Goal: Task Accomplishment & Management: Manage account settings

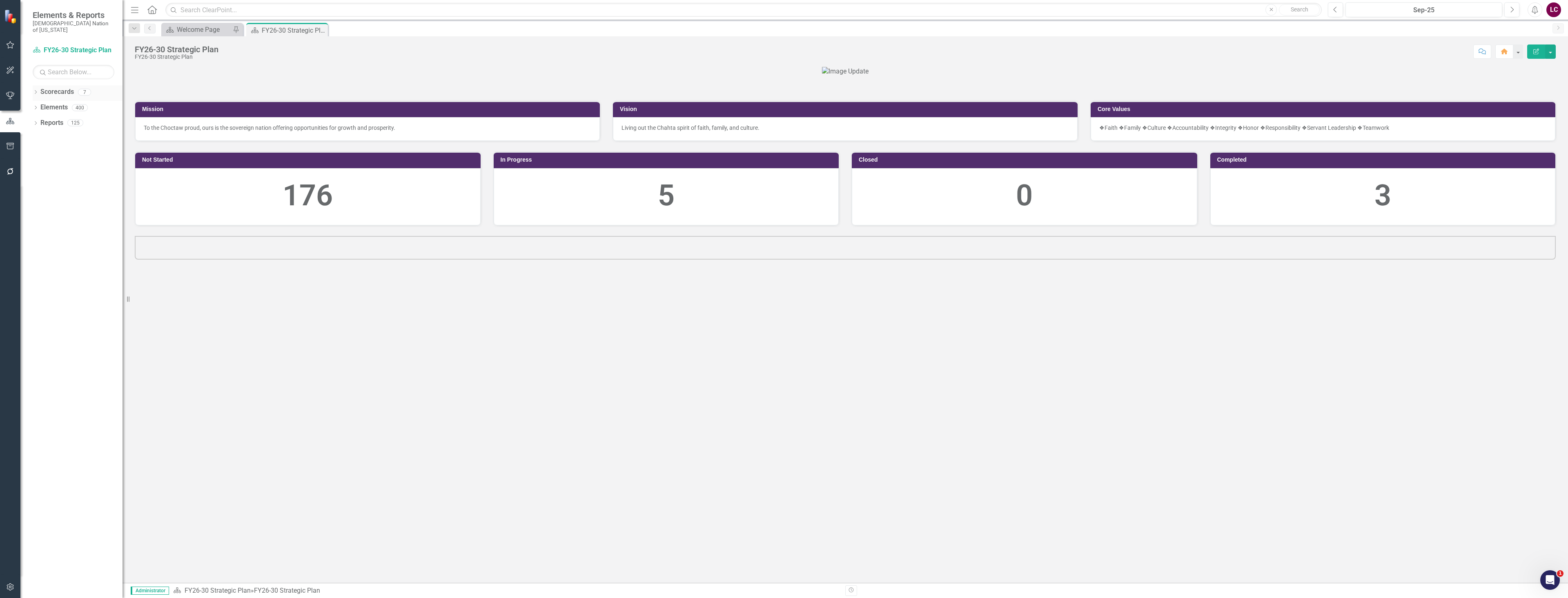
click at [34, 90] on icon "Dropdown" at bounding box center [36, 93] width 6 height 5
click at [62, 150] on link "Choctaw Nation Strategic Plan" at bounding box center [84, 154] width 78 height 9
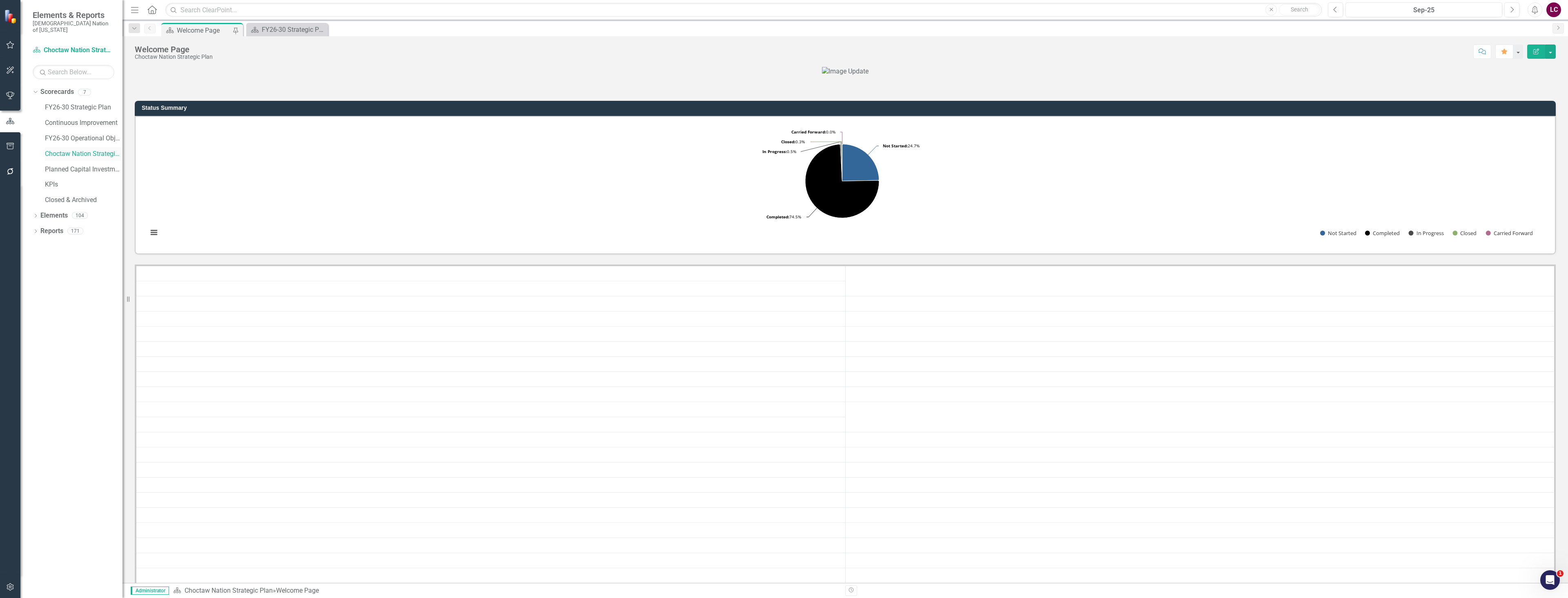
scroll to position [204, 0]
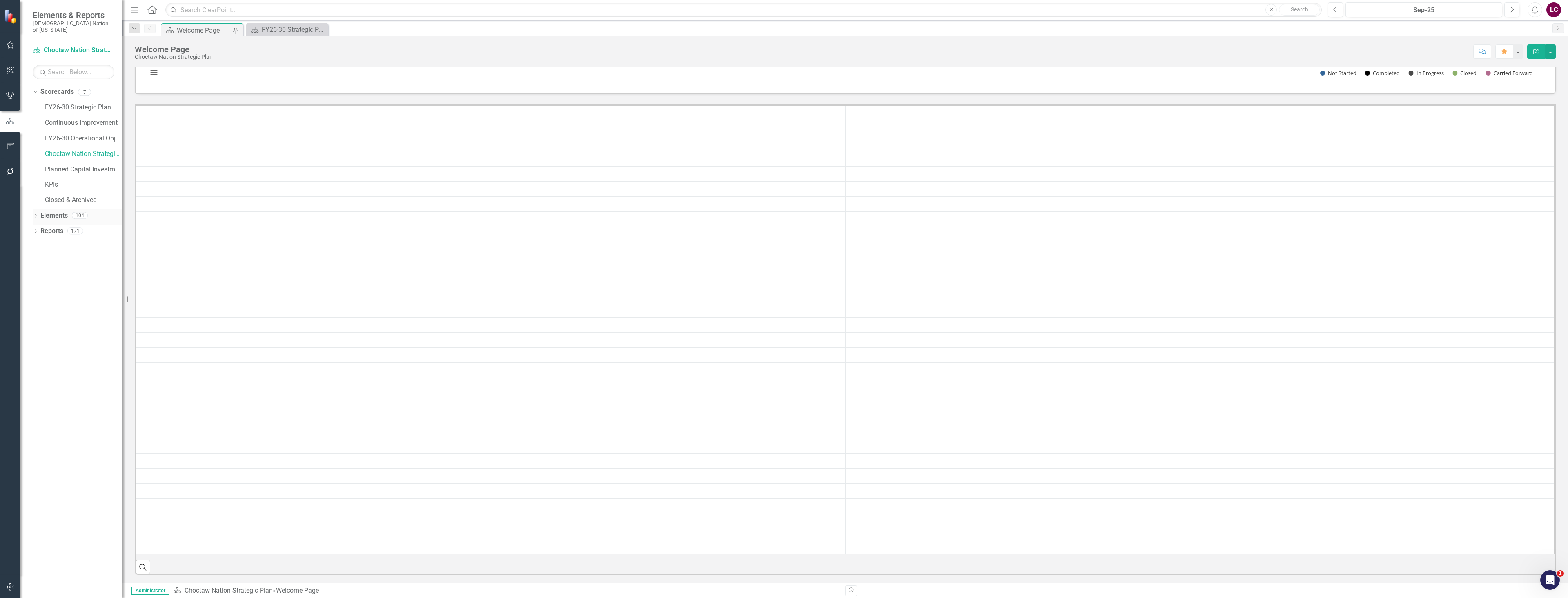
click at [52, 211] on link "Elements" at bounding box center [54, 216] width 27 height 9
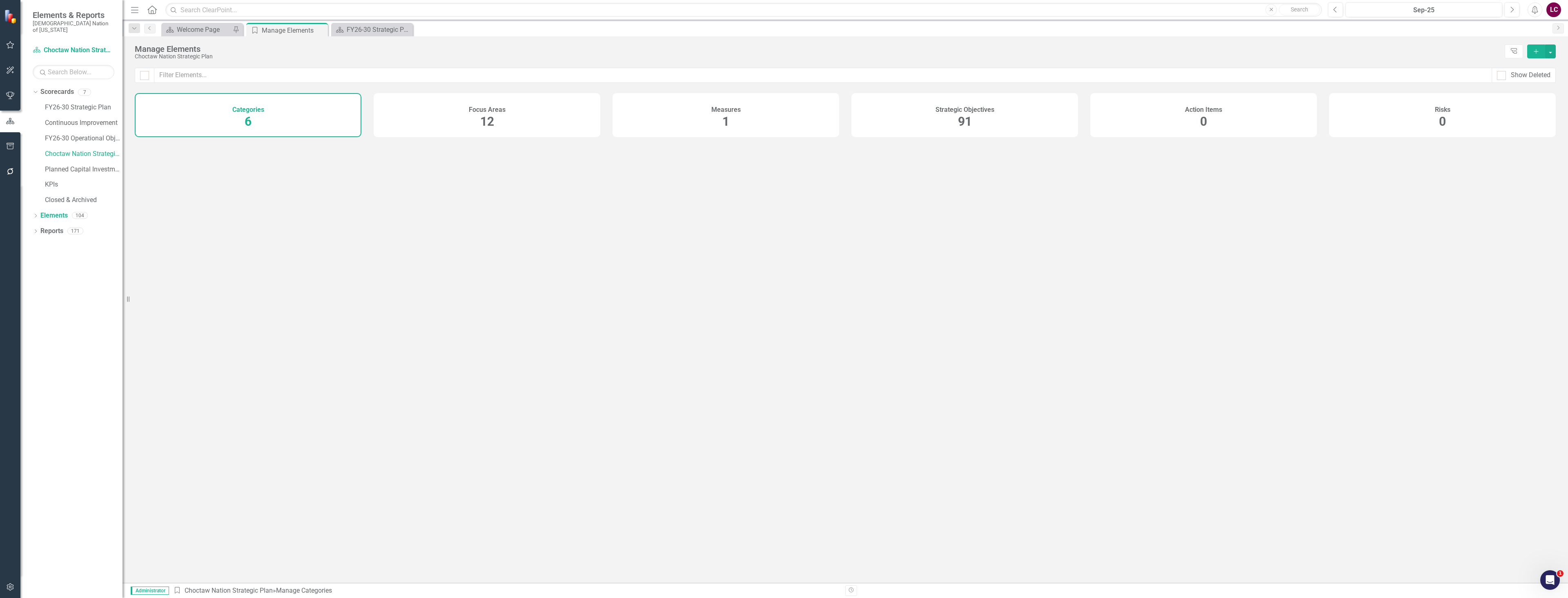
click at [962, 119] on span "91" at bounding box center [965, 121] width 14 height 14
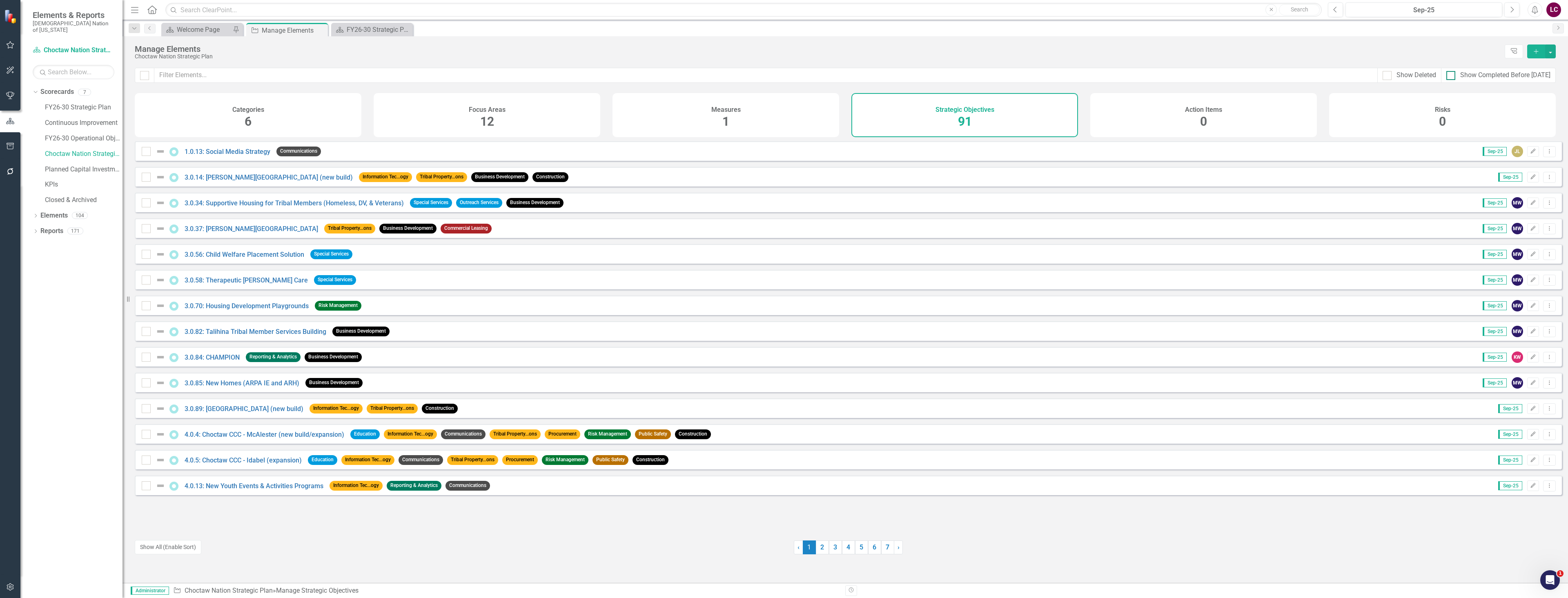
click at [1450, 77] on div at bounding box center [1451, 75] width 9 height 9
click at [1450, 76] on input "Show Completed Before 9/1/25" at bounding box center [1449, 73] width 5 height 5
checkbox input "true"
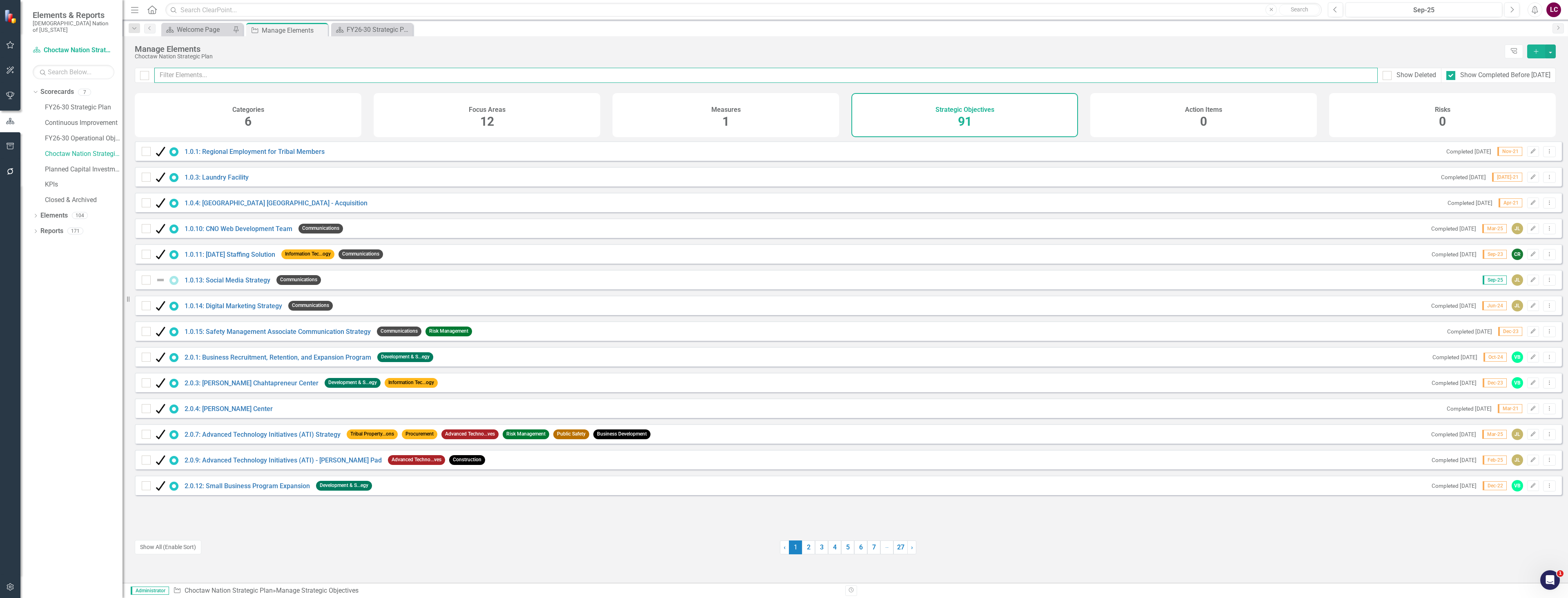
click at [382, 76] on input "text" at bounding box center [765, 75] width 1223 height 15
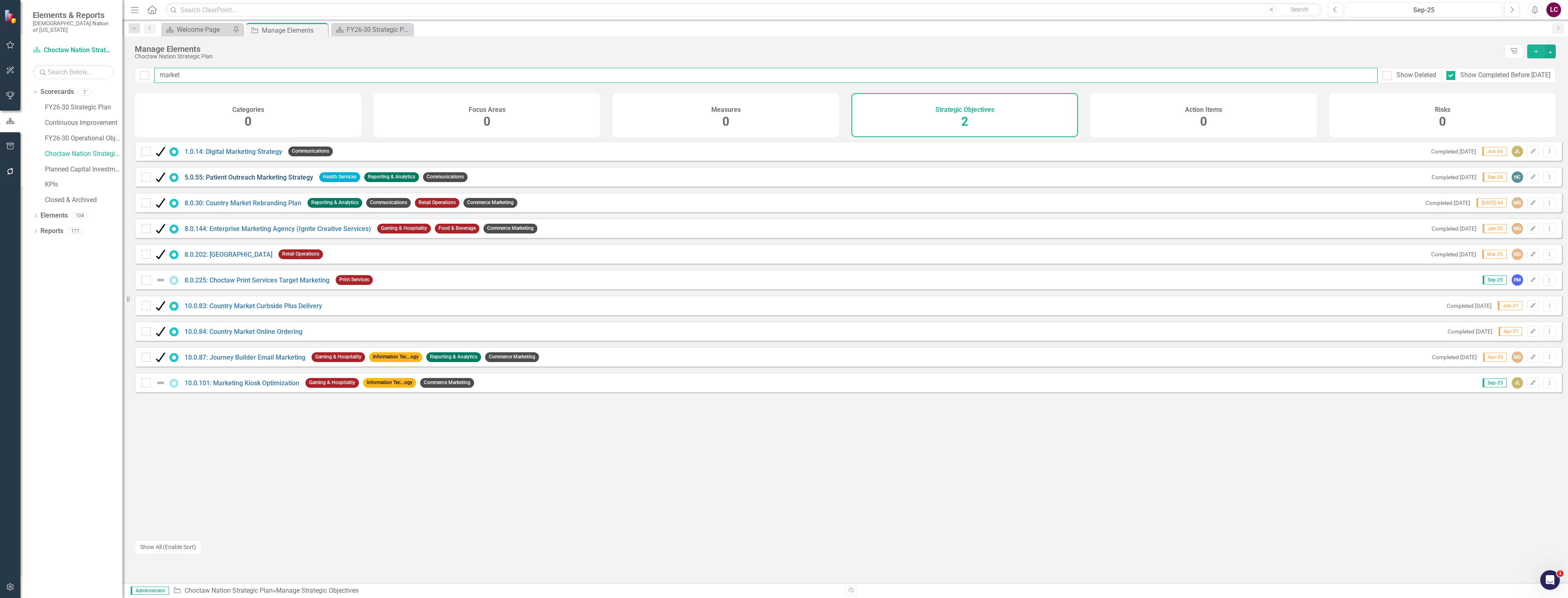
type input "market"
click at [287, 182] on link "5.0.55: Patient Outreach Marketing Strategy" at bounding box center [249, 177] width 128 height 8
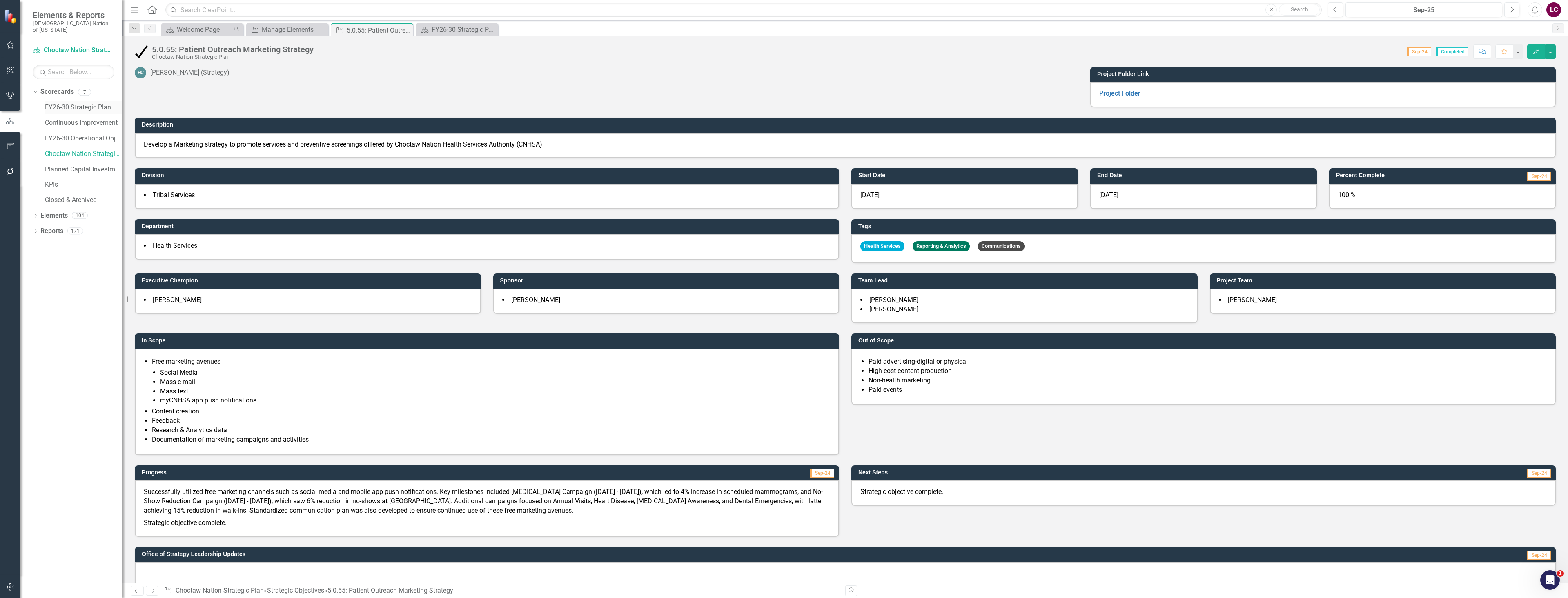
click at [70, 103] on link "FY26-30 Strategic Plan" at bounding box center [84, 107] width 78 height 9
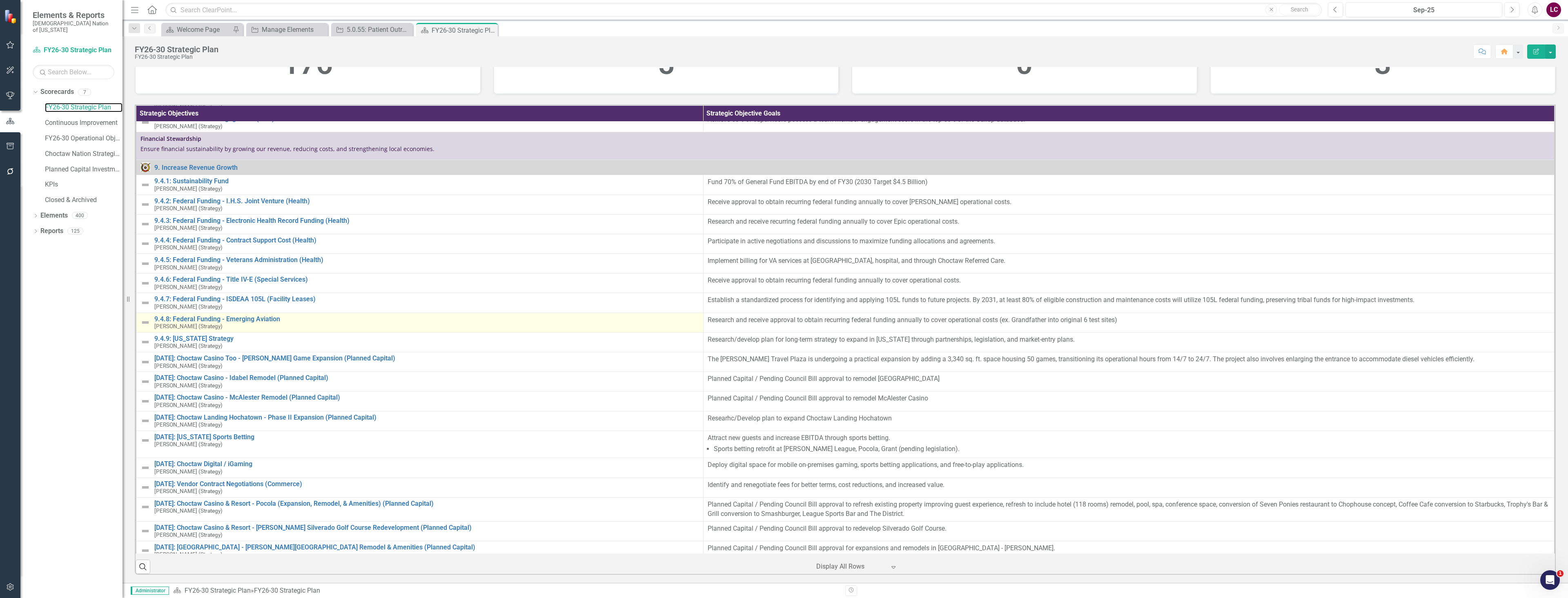
scroll to position [2490, 0]
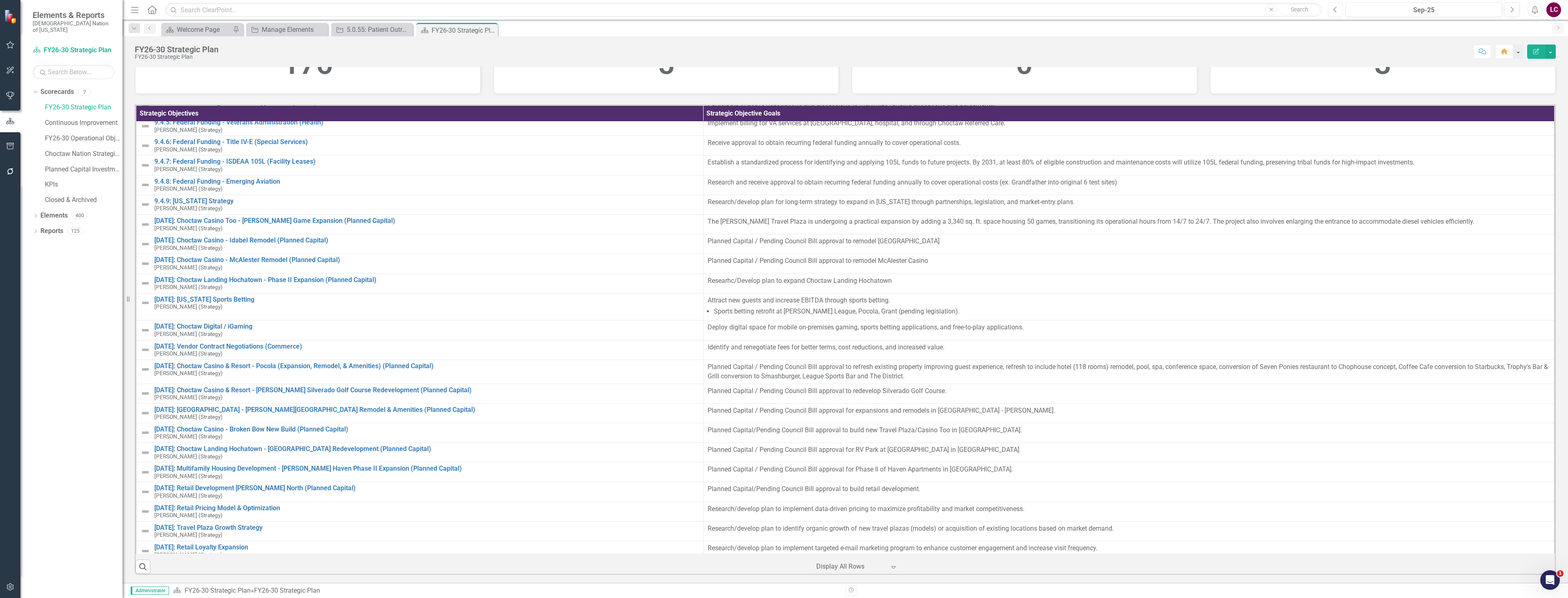
click at [1332, 7] on button "Previous" at bounding box center [1335, 9] width 15 height 14
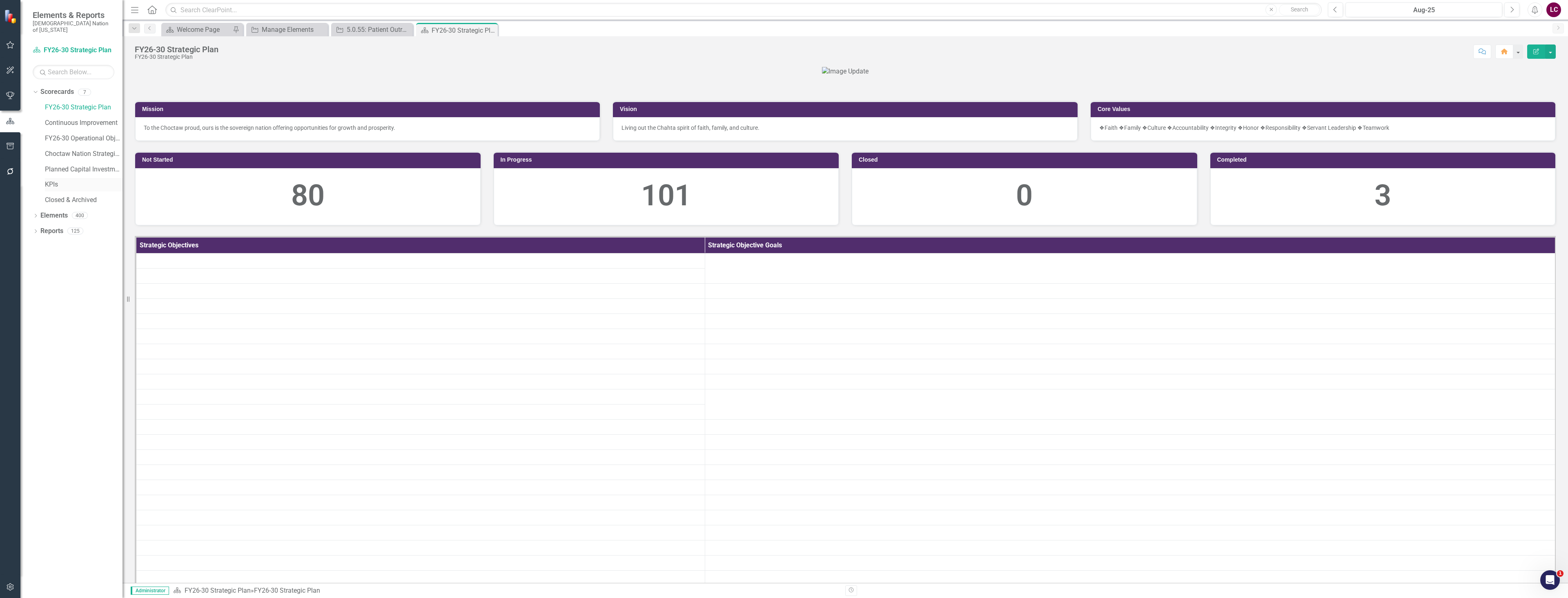
click at [54, 180] on link "KPIs" at bounding box center [84, 185] width 78 height 9
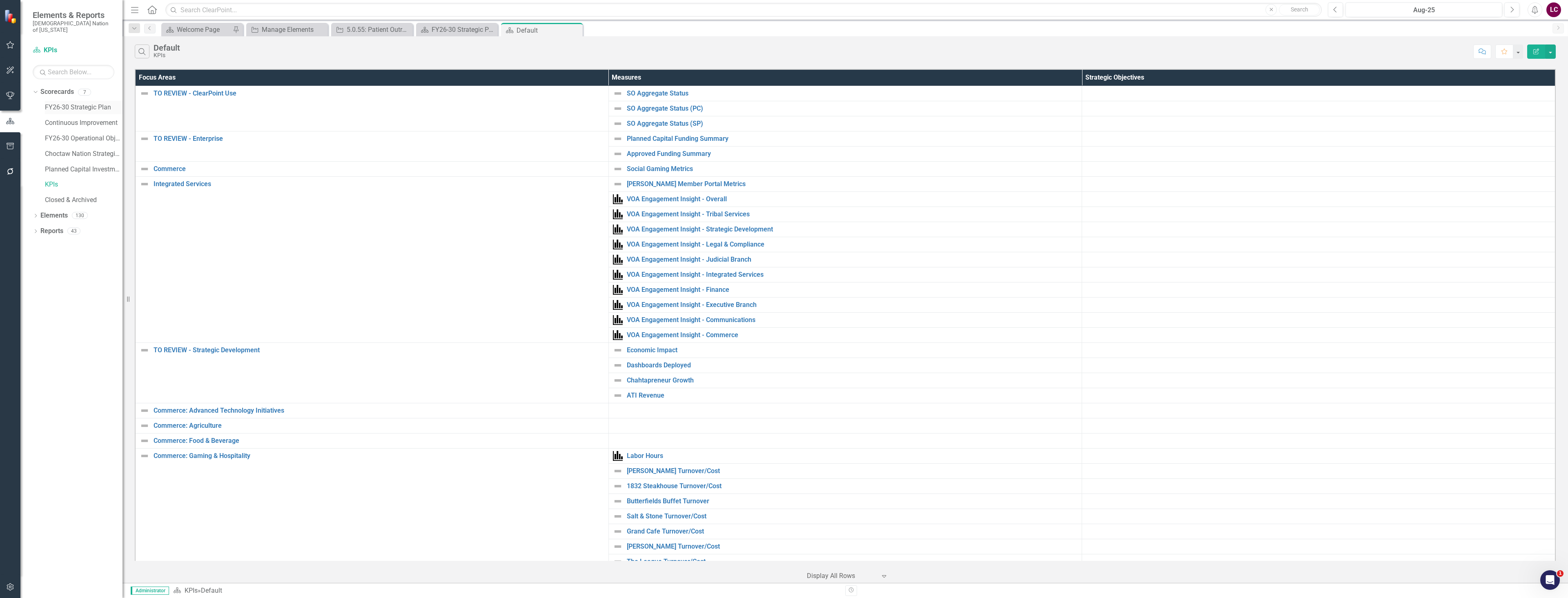
click at [74, 103] on link "FY26-30 Strategic Plan" at bounding box center [84, 107] width 78 height 9
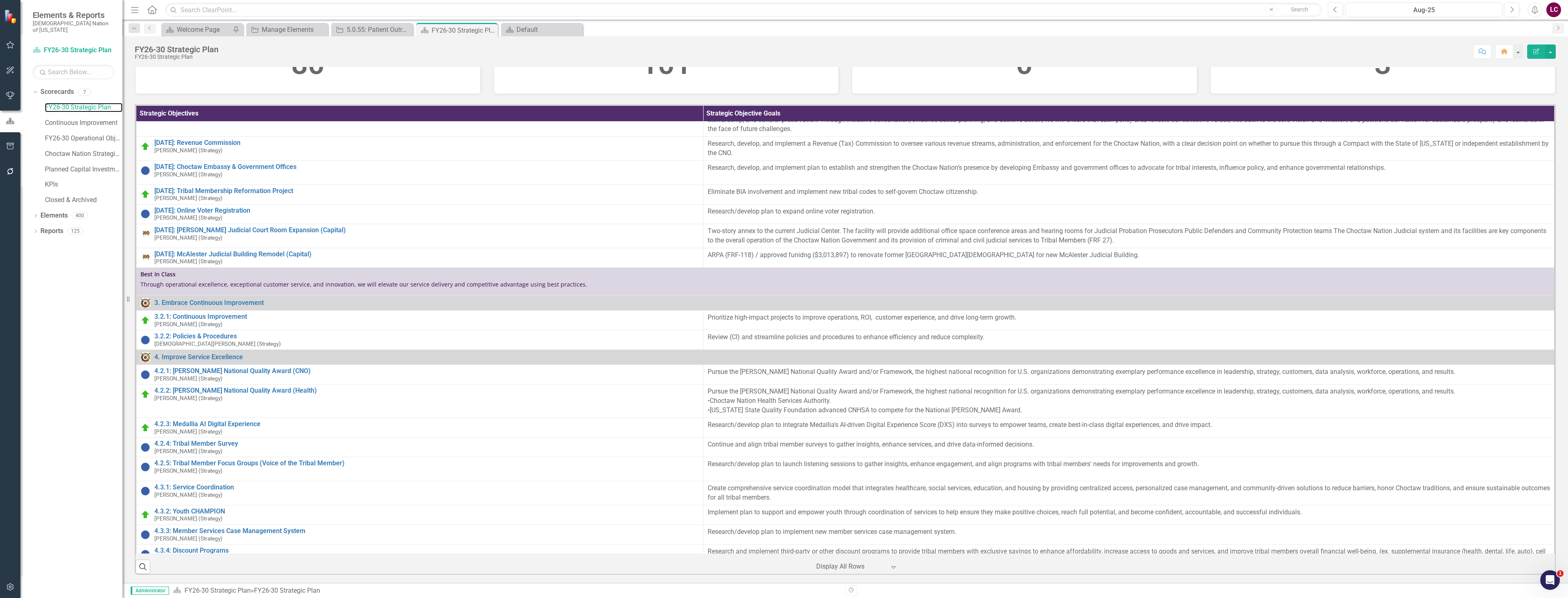
scroll to position [571, 0]
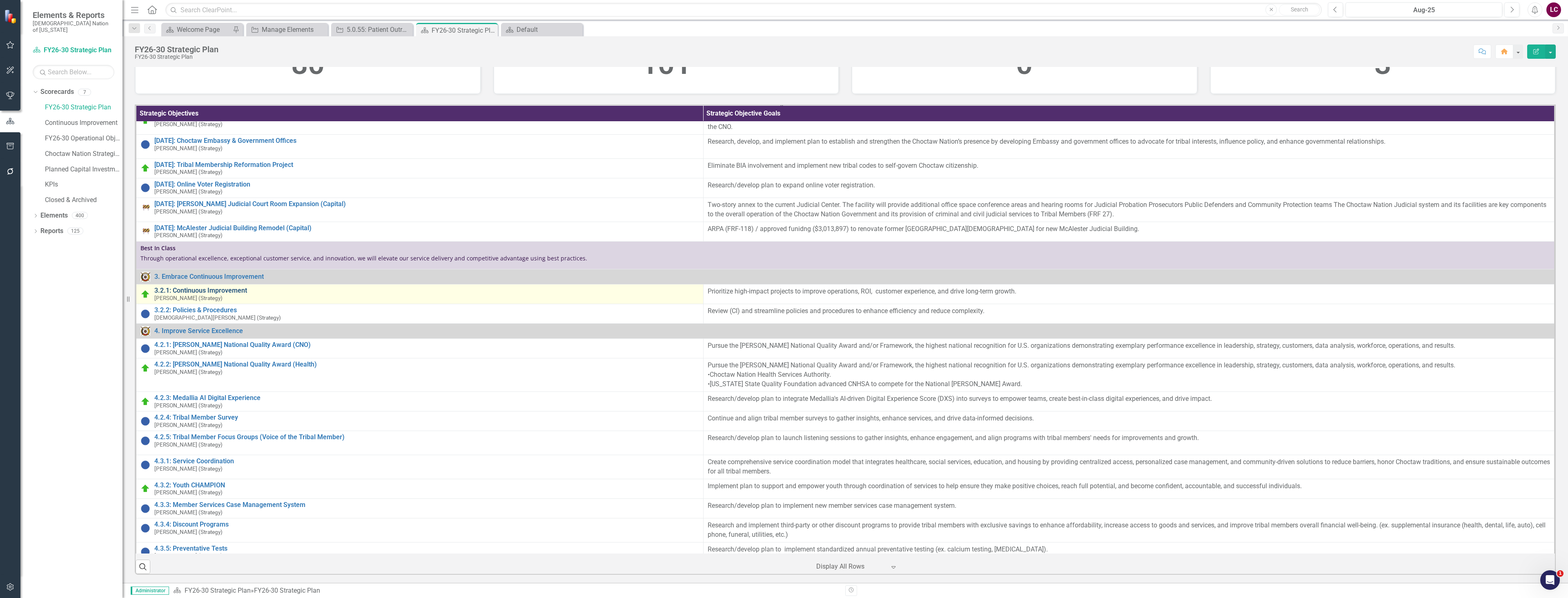
click at [199, 294] on link "3.2.1: Continuous Improvement" at bounding box center [426, 291] width 545 height 8
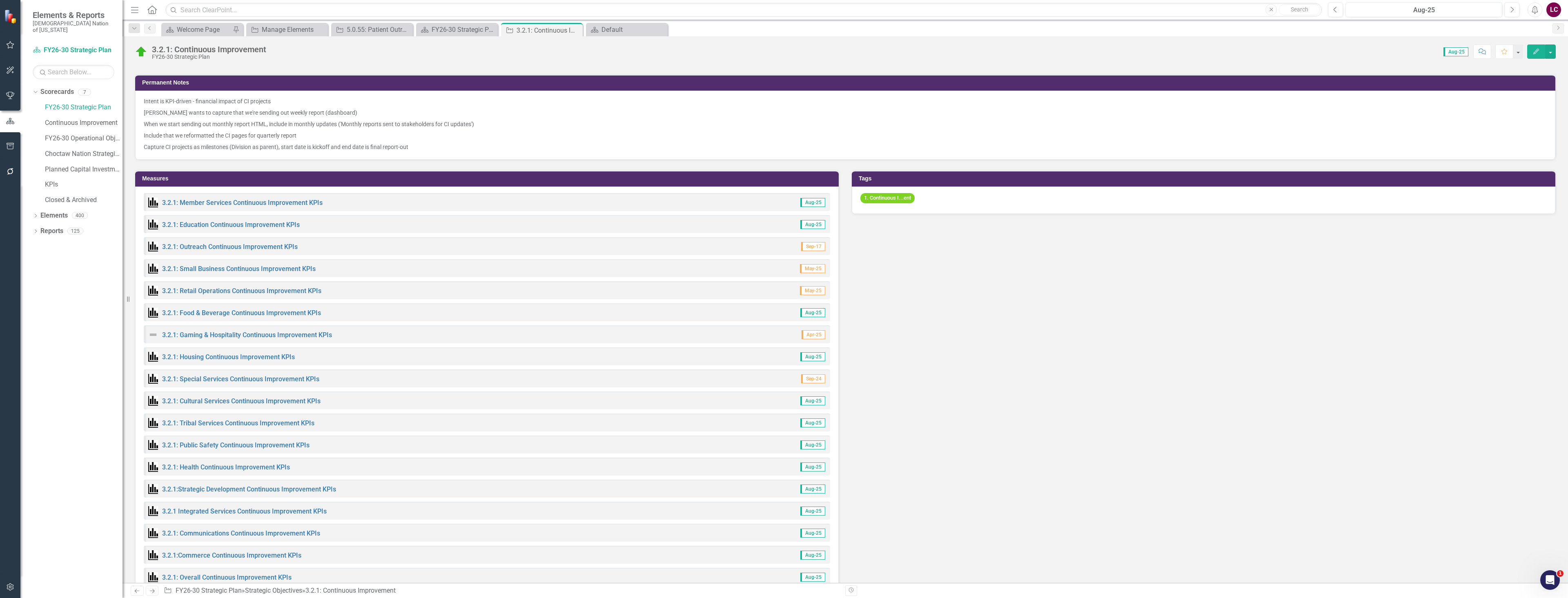
scroll to position [530, 0]
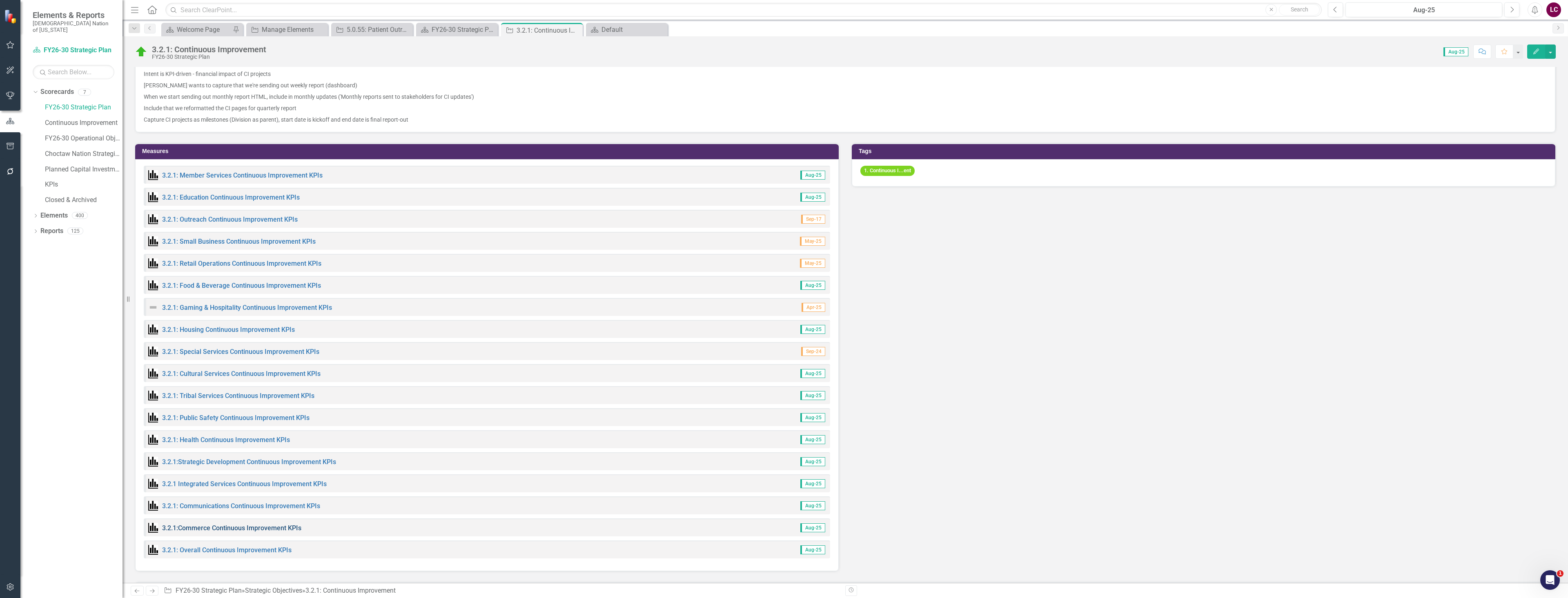
click at [271, 526] on link "3.2.1:Commerce Continuous Improvement KPIs" at bounding box center [231, 528] width 139 height 8
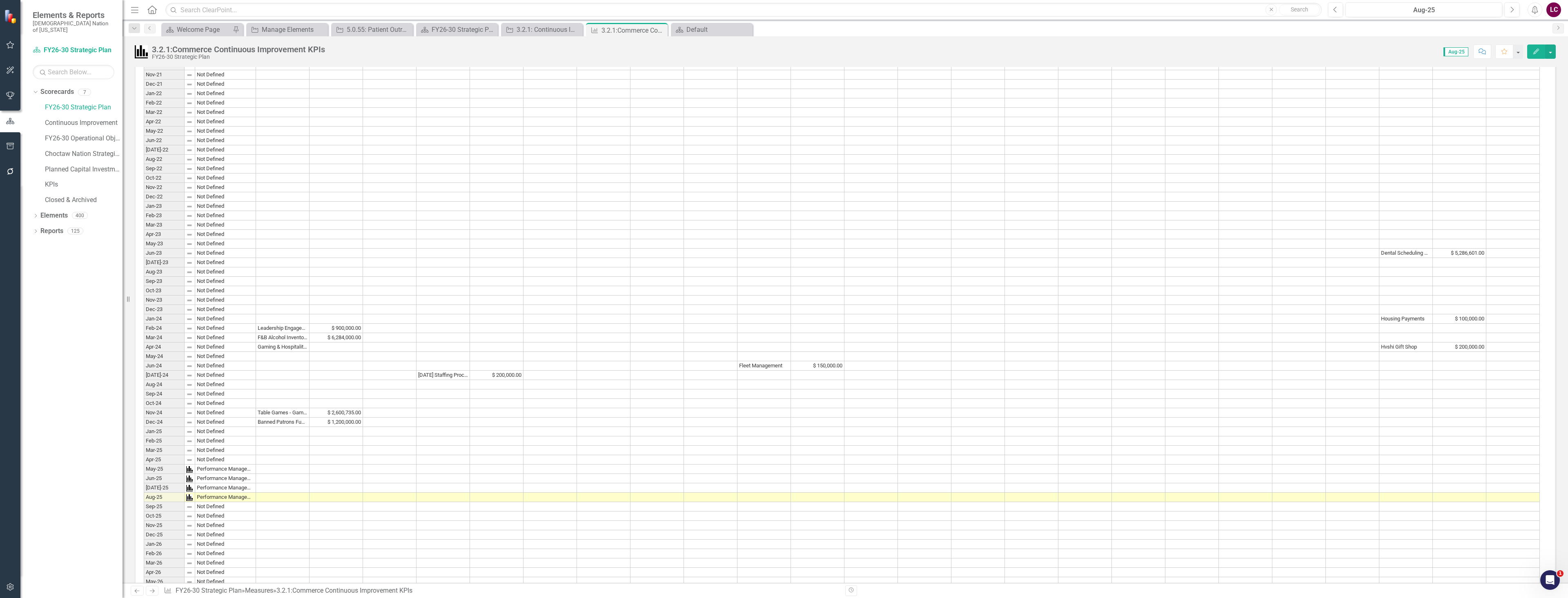
scroll to position [367, 0]
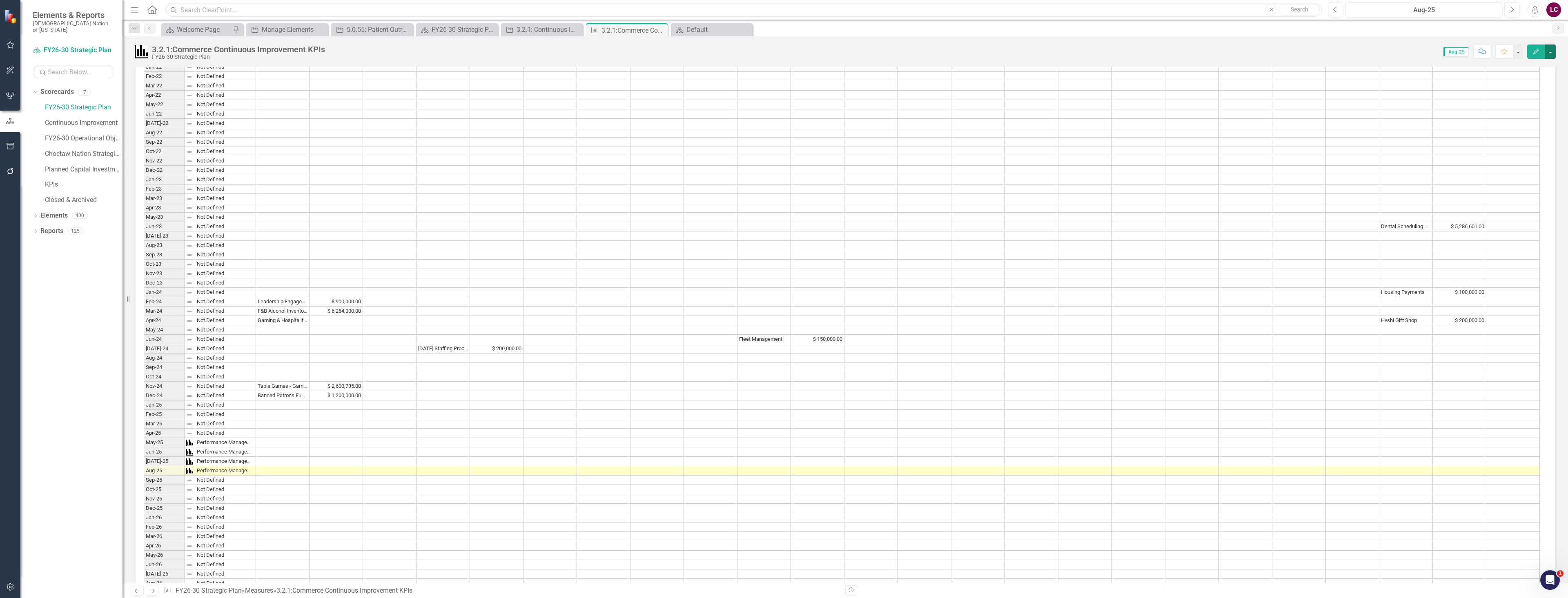
click at [1551, 51] on button "button" at bounding box center [1551, 52] width 11 height 14
click at [1528, 69] on link "Edit Edit Measure" at bounding box center [1515, 67] width 80 height 15
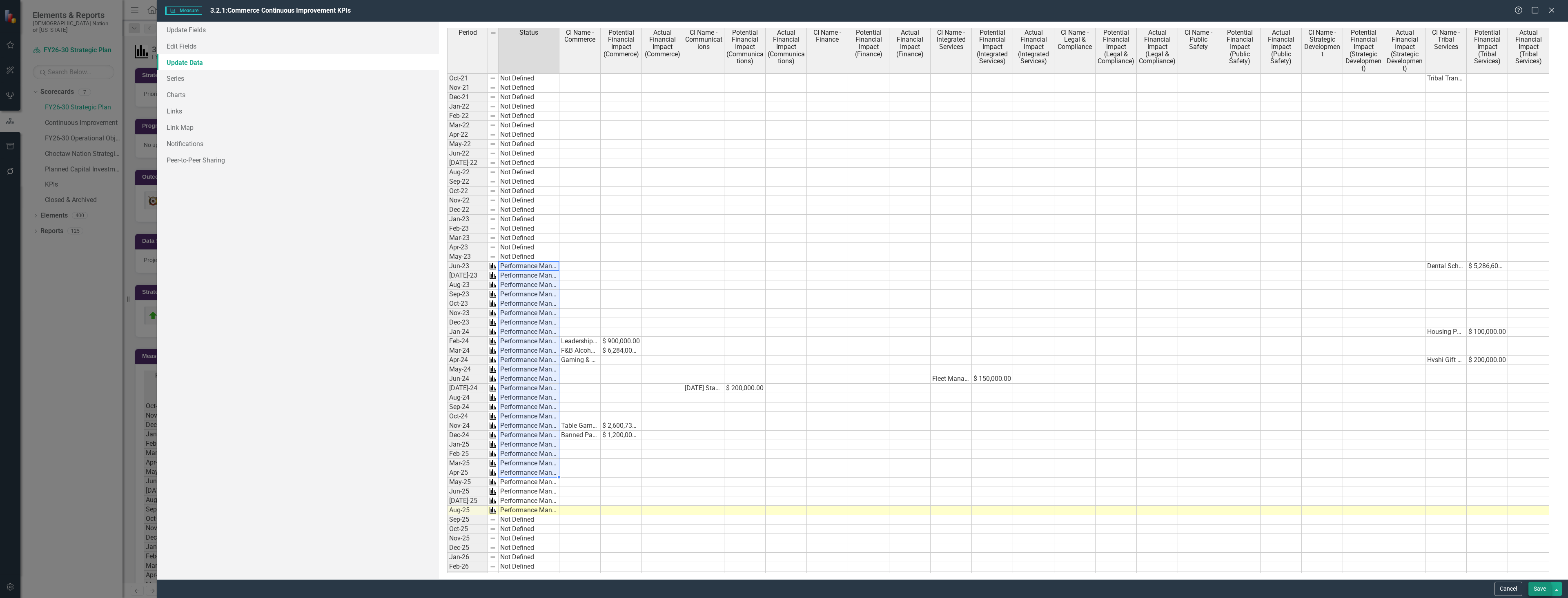
scroll to position [41, 0]
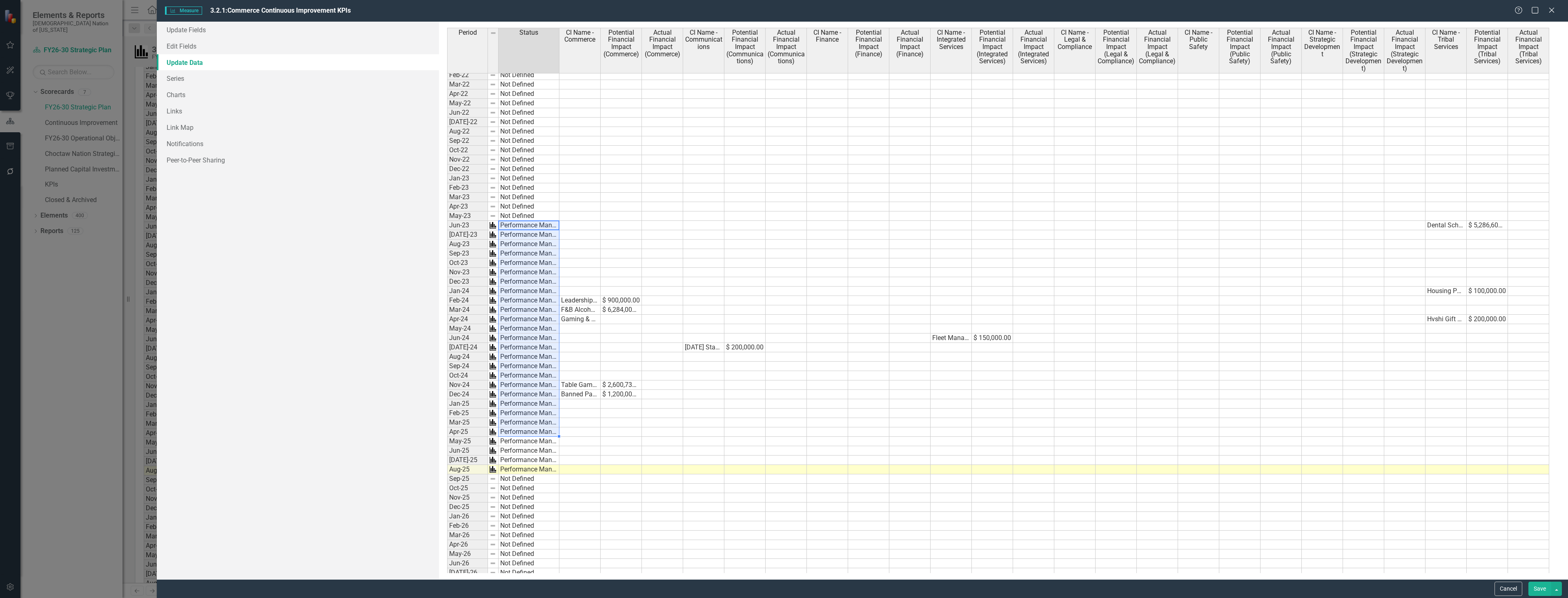
click at [1535, 591] on button "Save" at bounding box center [1540, 589] width 23 height 14
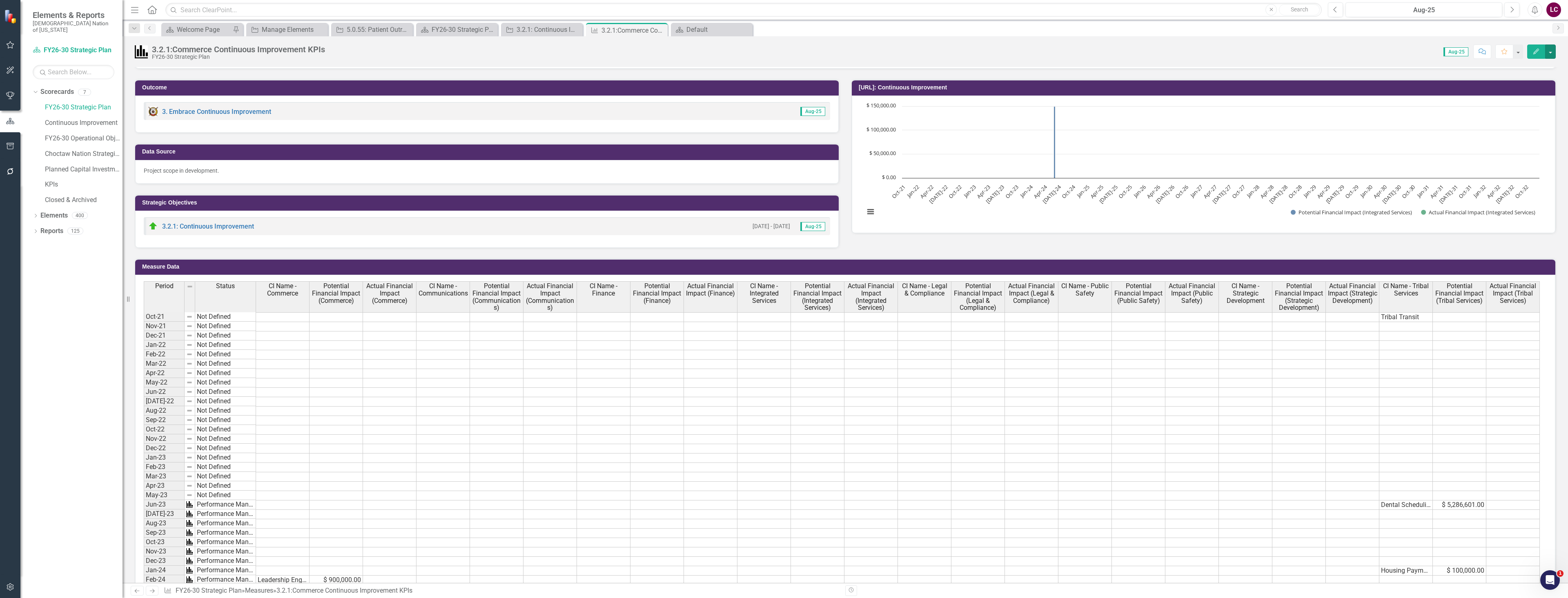
scroll to position [81, 0]
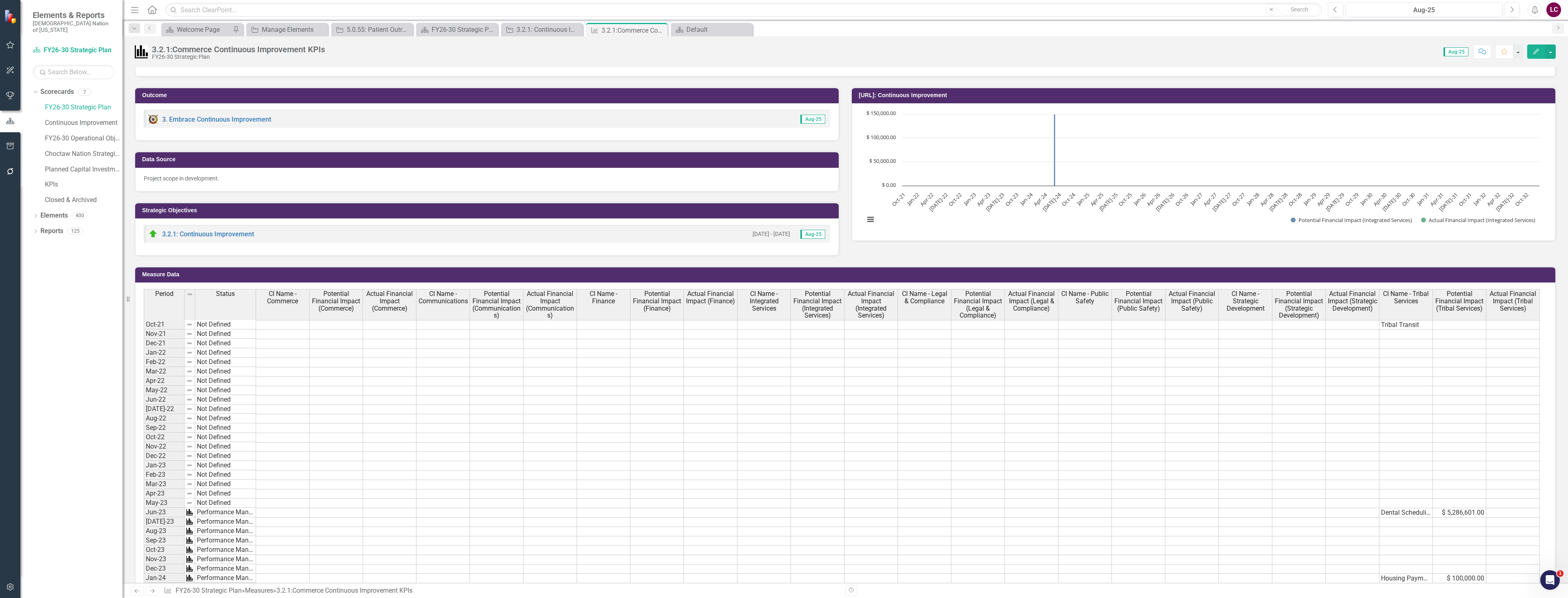
click at [1525, 94] on h3 "[URL]: Continuous Improvement" at bounding box center [1205, 95] width 692 height 6
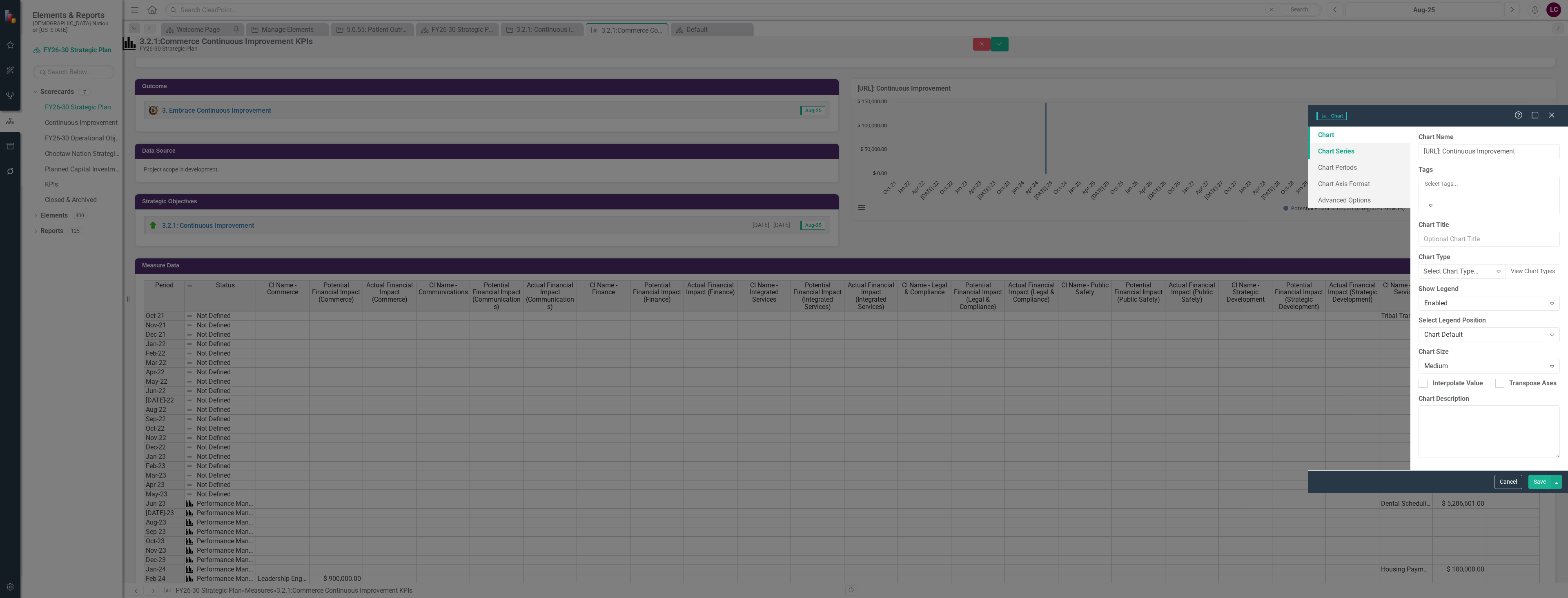
click at [1308, 143] on link "Chart Series" at bounding box center [1359, 150] width 102 height 16
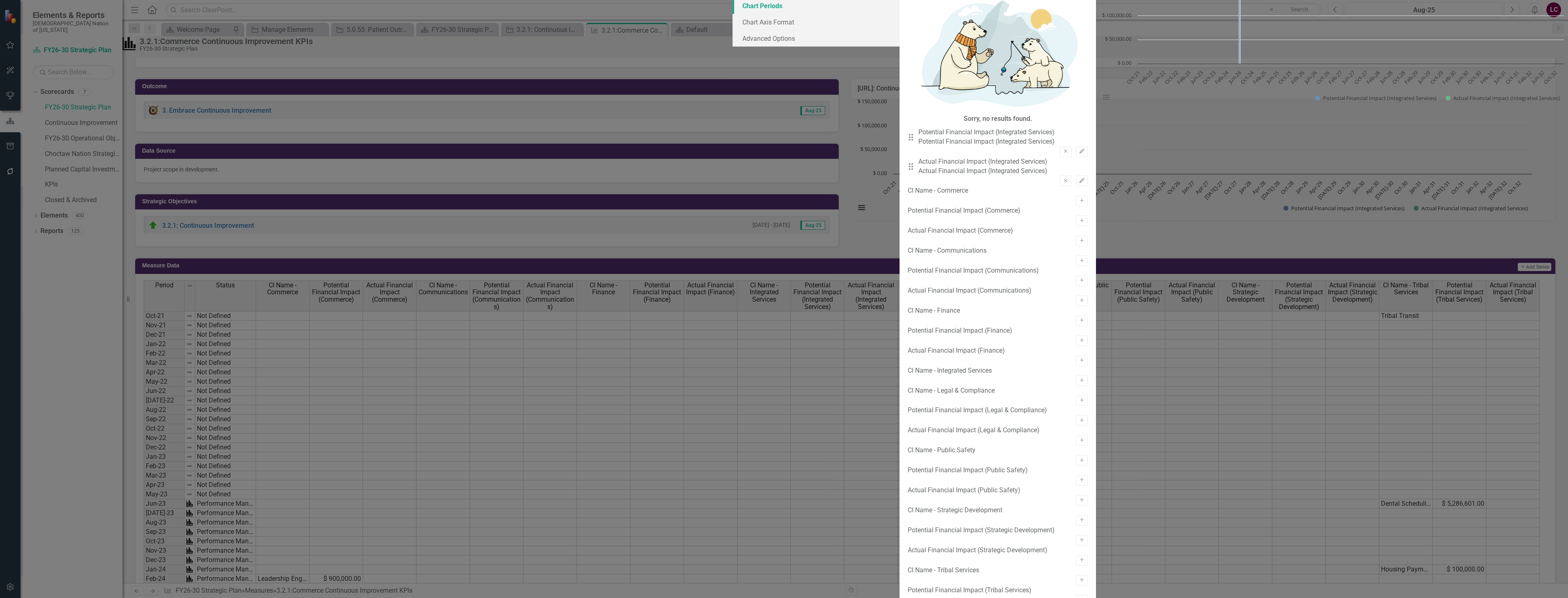
click at [733, 14] on link "Chart Periods" at bounding box center [816, 5] width 167 height 16
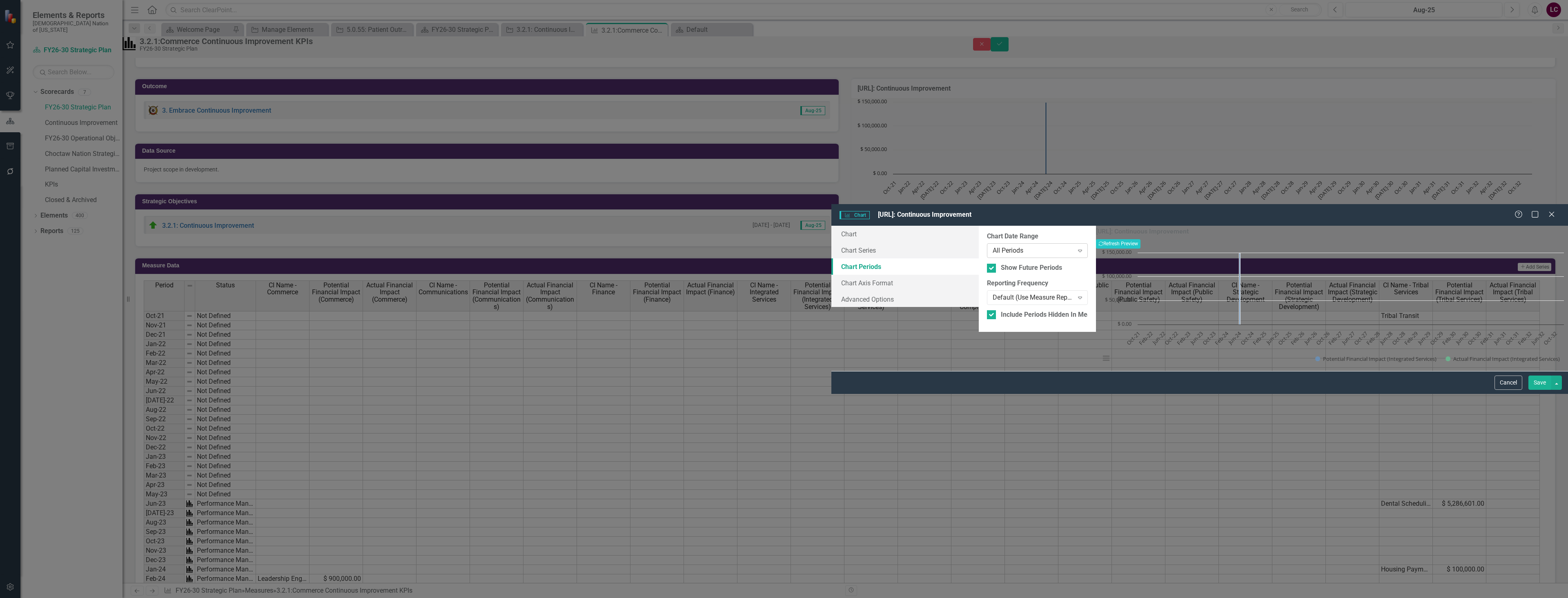
click at [993, 246] on div "All Periods" at bounding box center [1033, 251] width 81 height 9
click at [1140, 239] on button "Recalculate Refresh Preview" at bounding box center [1118, 244] width 45 height 9
click at [993, 246] on div "Last N Periods" at bounding box center [1033, 251] width 81 height 9
click at [987, 275] on input "N Periods" at bounding box center [1037, 283] width 101 height 15
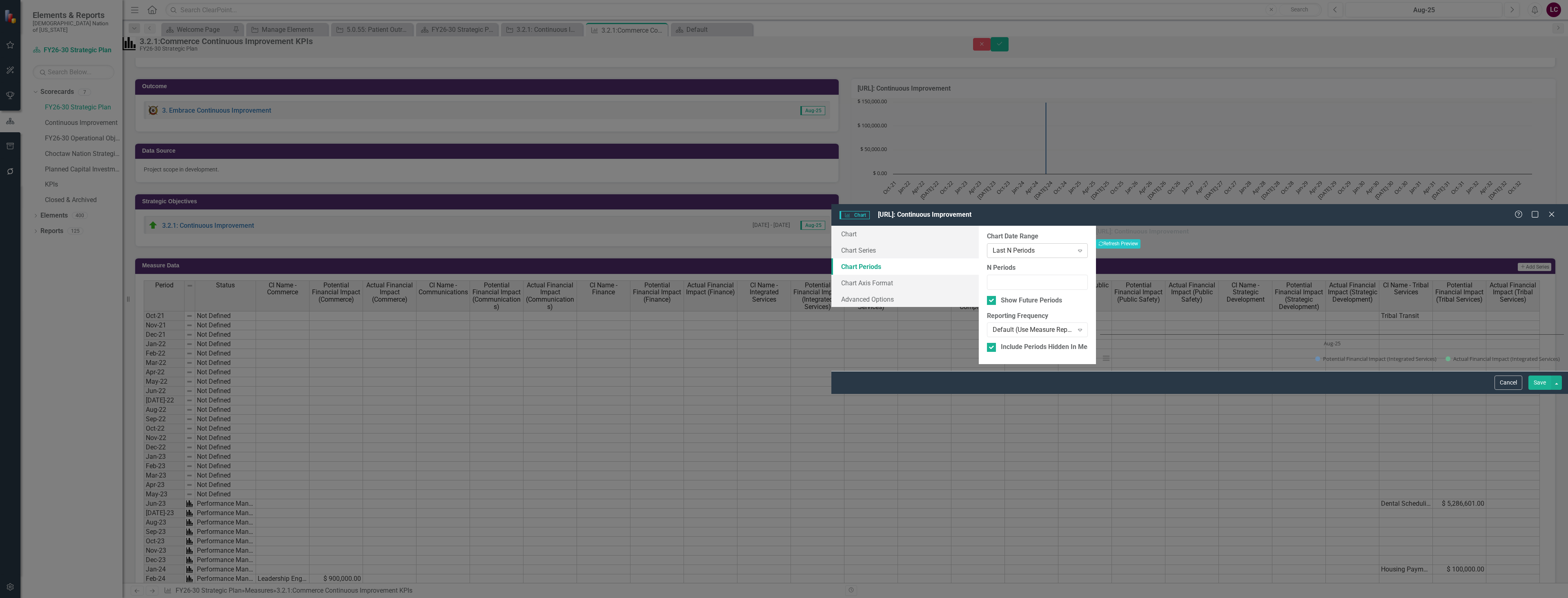
click at [993, 246] on div "Last N Periods" at bounding box center [1033, 251] width 81 height 9
click at [1140, 239] on button "Recalculate Refresh Preview" at bounding box center [1118, 244] width 45 height 9
click at [987, 243] on div "+/- N Periods Expand" at bounding box center [1037, 250] width 101 height 14
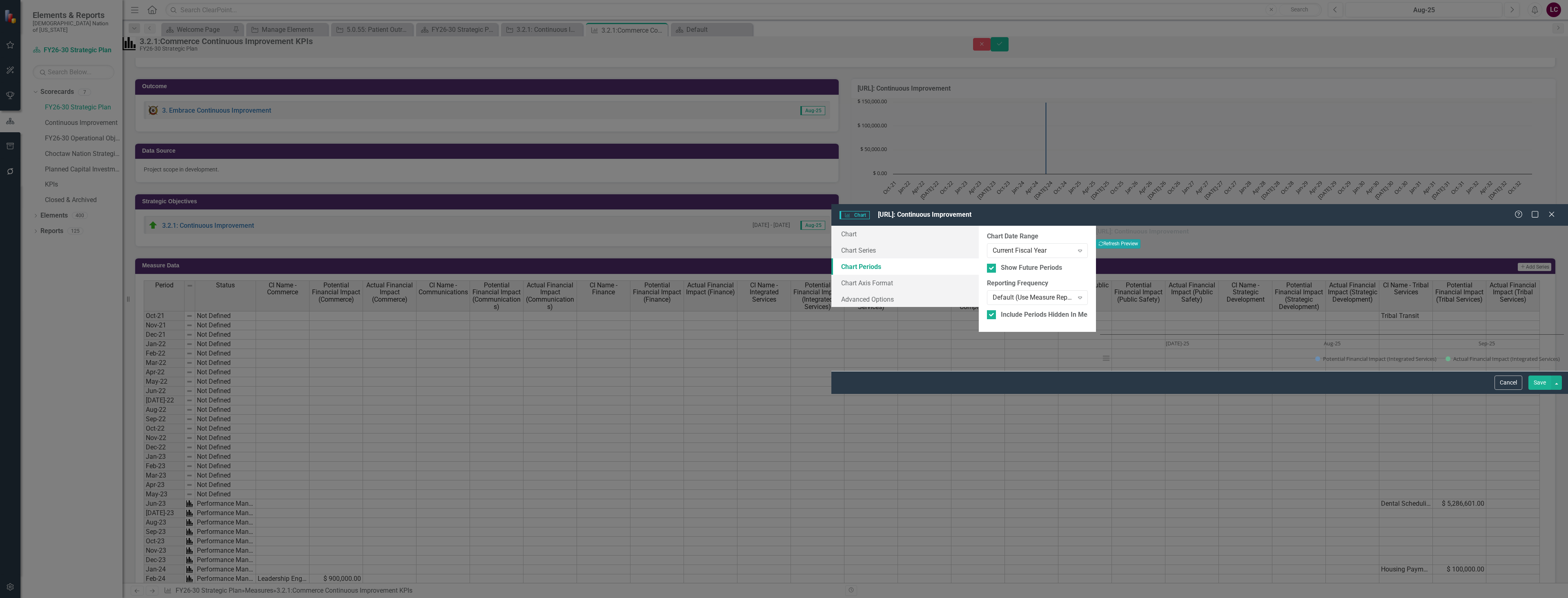
click at [1140, 239] on button "Recalculate Refresh Preview" at bounding box center [1118, 244] width 45 height 9
click at [832, 242] on link "Chart Series" at bounding box center [905, 250] width 147 height 16
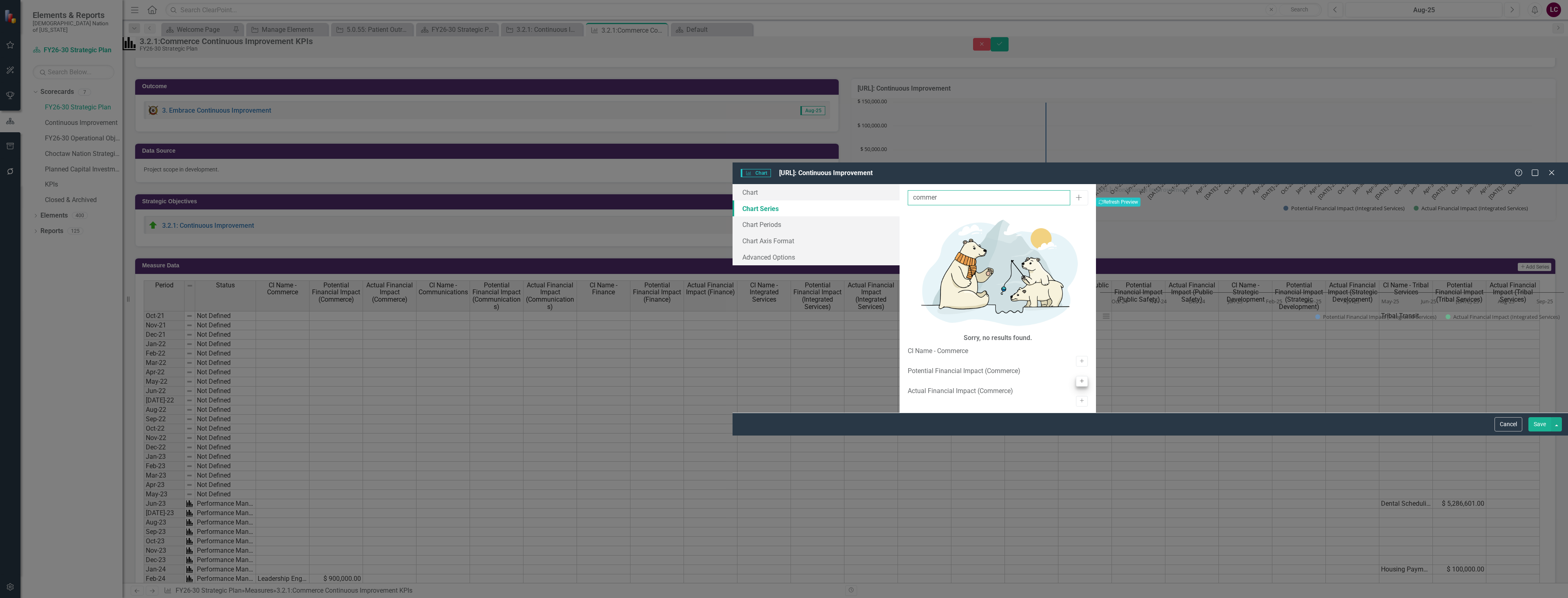
type input "commer"
click at [1076, 376] on button "Activate" at bounding box center [1082, 381] width 12 height 11
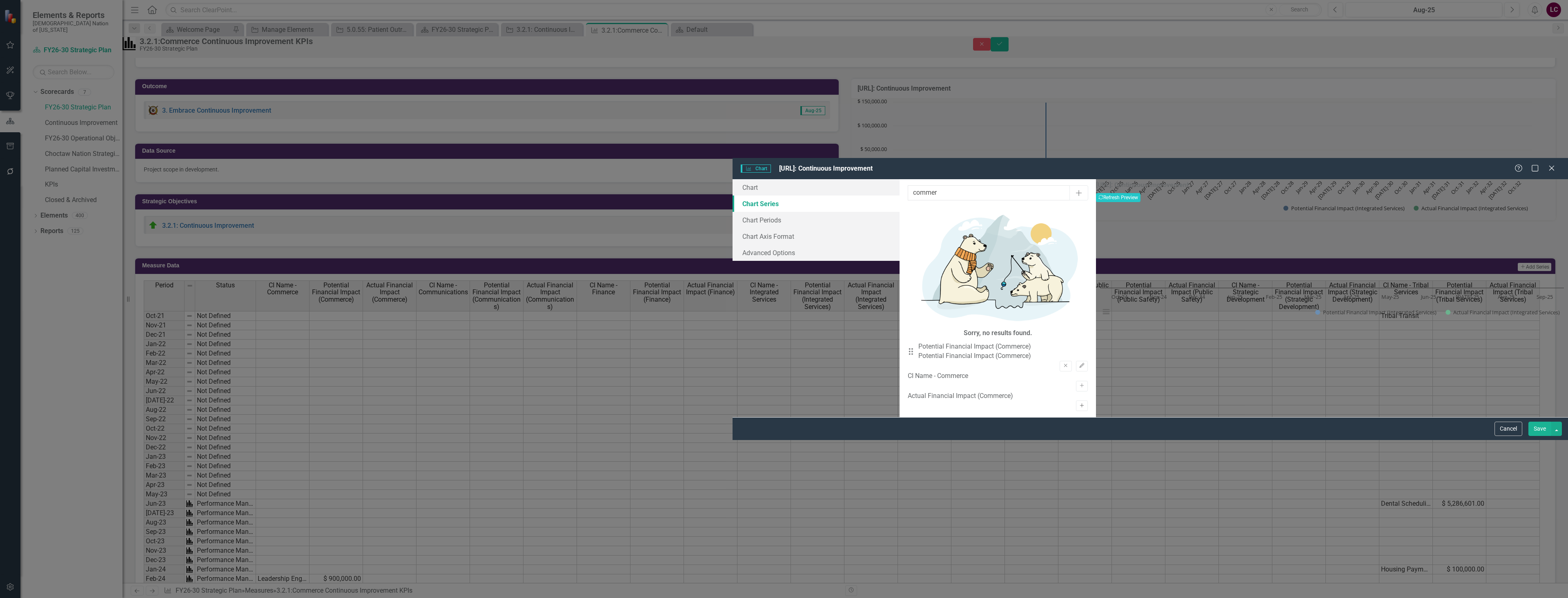
click at [1076, 400] on button "Activate" at bounding box center [1082, 406] width 12 height 11
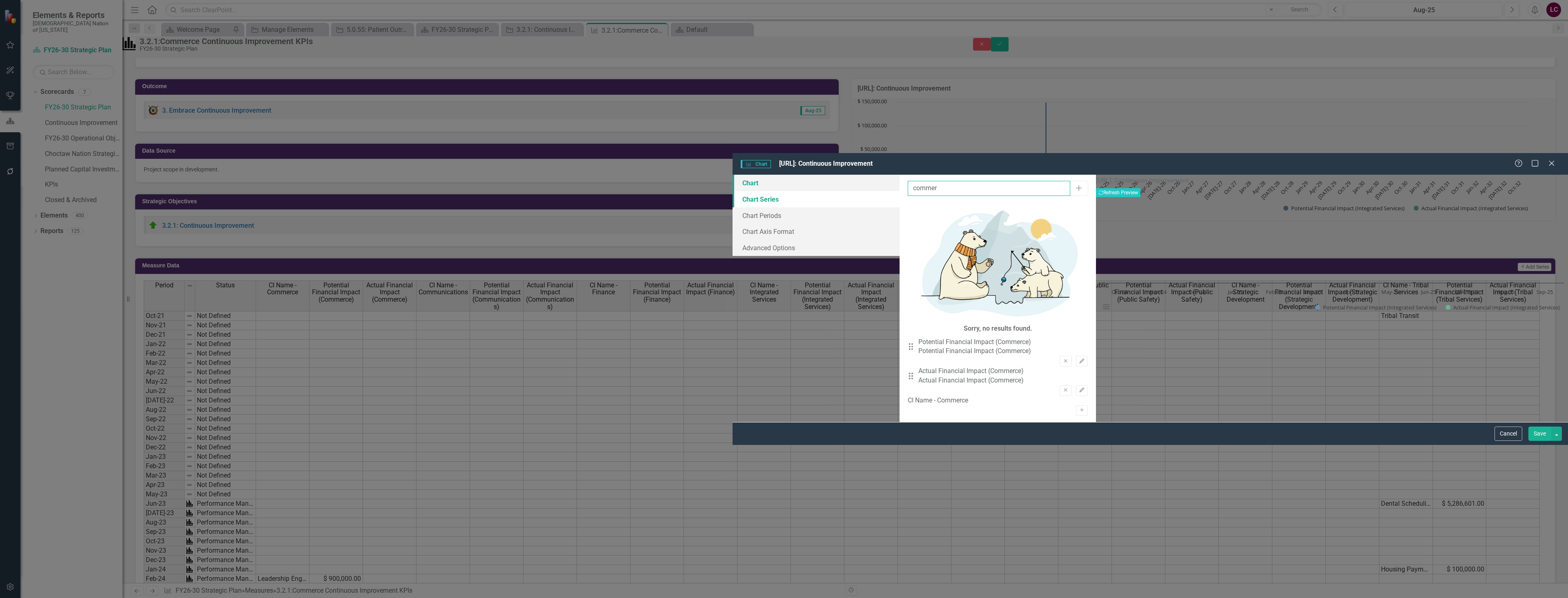
drag, startPoint x: 619, startPoint y: 35, endPoint x: 540, endPoint y: 36, distance: 79.0
click at [733, 175] on div "Chart Chart Series Chart Periods Chart Axis Format Advanced Options From this p…" at bounding box center [1150, 299] width 835 height 248
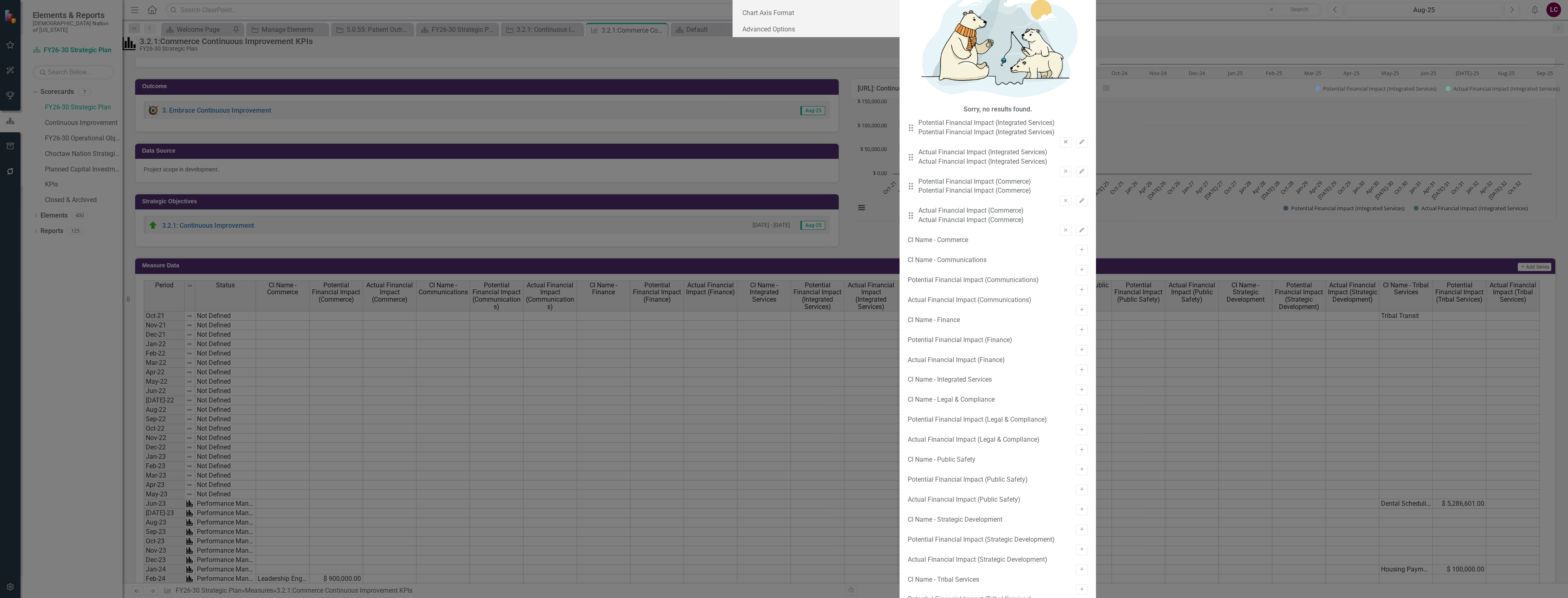
click at [1063, 140] on icon "Remove" at bounding box center [1066, 142] width 6 height 5
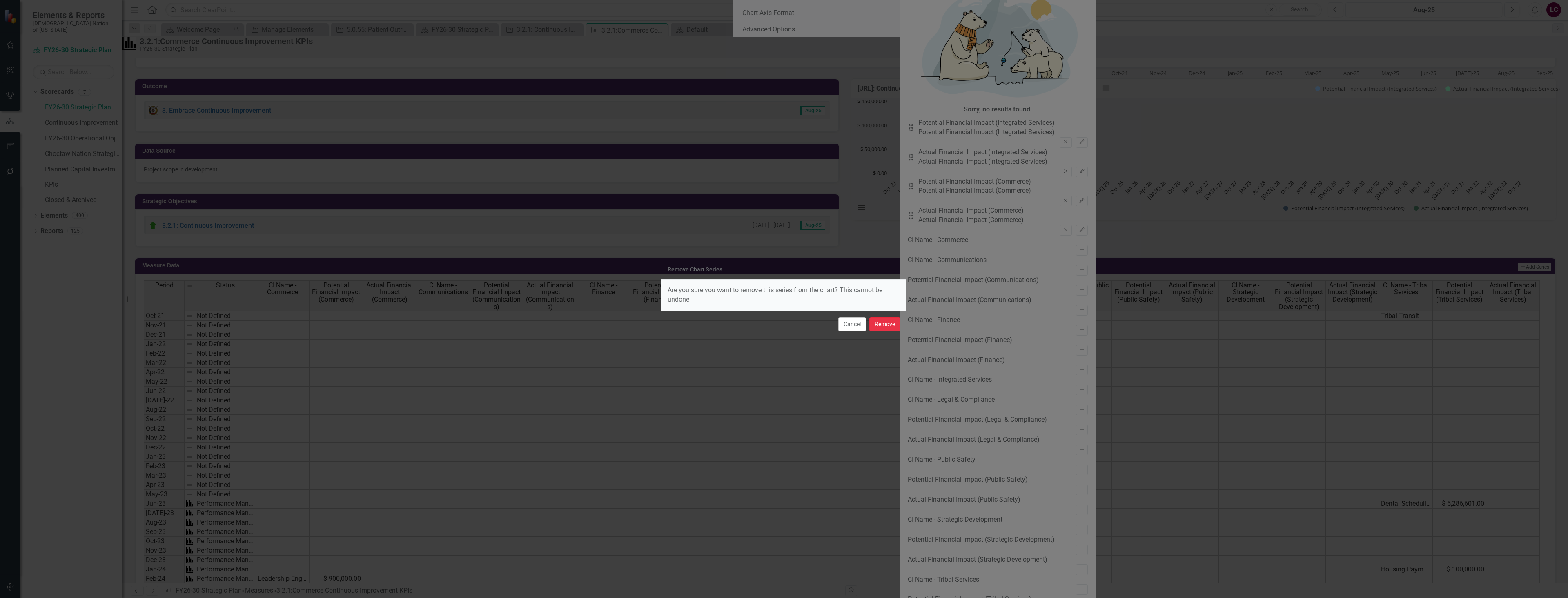
click at [876, 322] on button "Remove" at bounding box center [885, 324] width 31 height 14
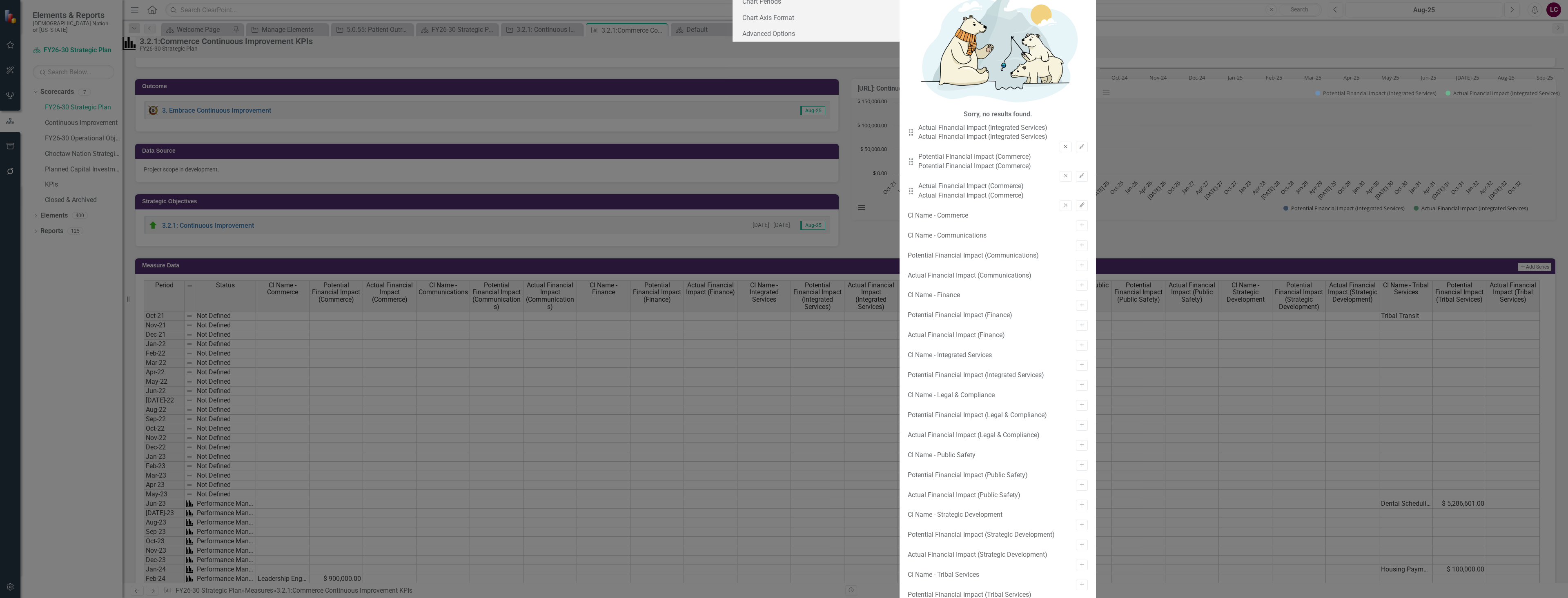
click at [1063, 144] on icon "Remove" at bounding box center [1066, 147] width 6 height 5
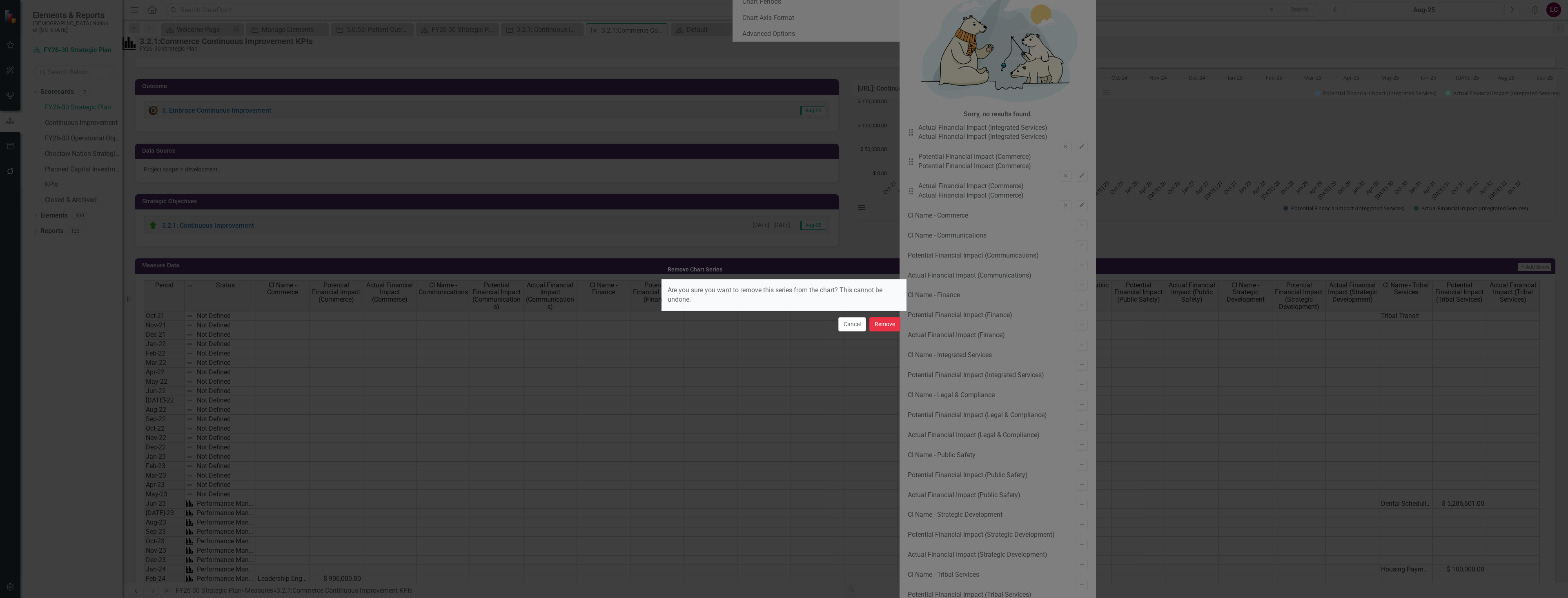
drag, startPoint x: 888, startPoint y: 321, endPoint x: 970, endPoint y: 279, distance: 92.1
click at [888, 321] on button "Remove" at bounding box center [885, 324] width 31 height 14
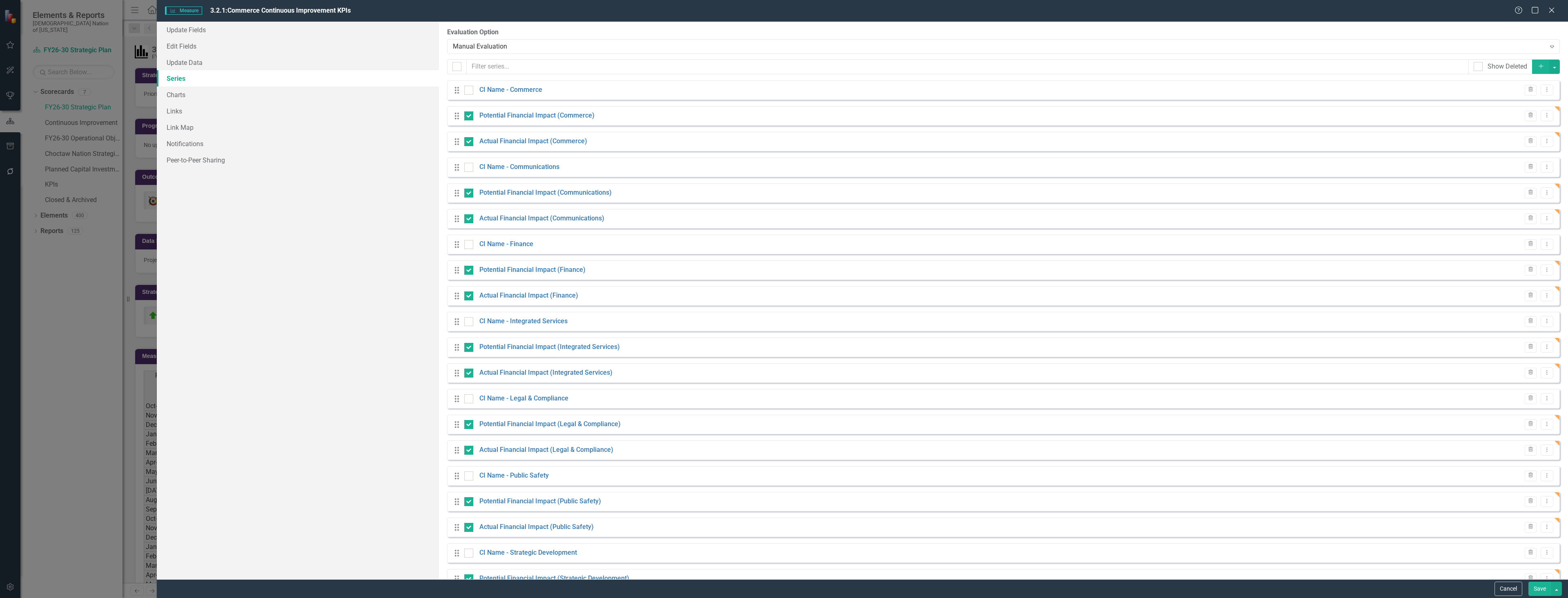
scroll to position [163, 0]
click at [1542, 586] on button "Save" at bounding box center [1540, 589] width 23 height 14
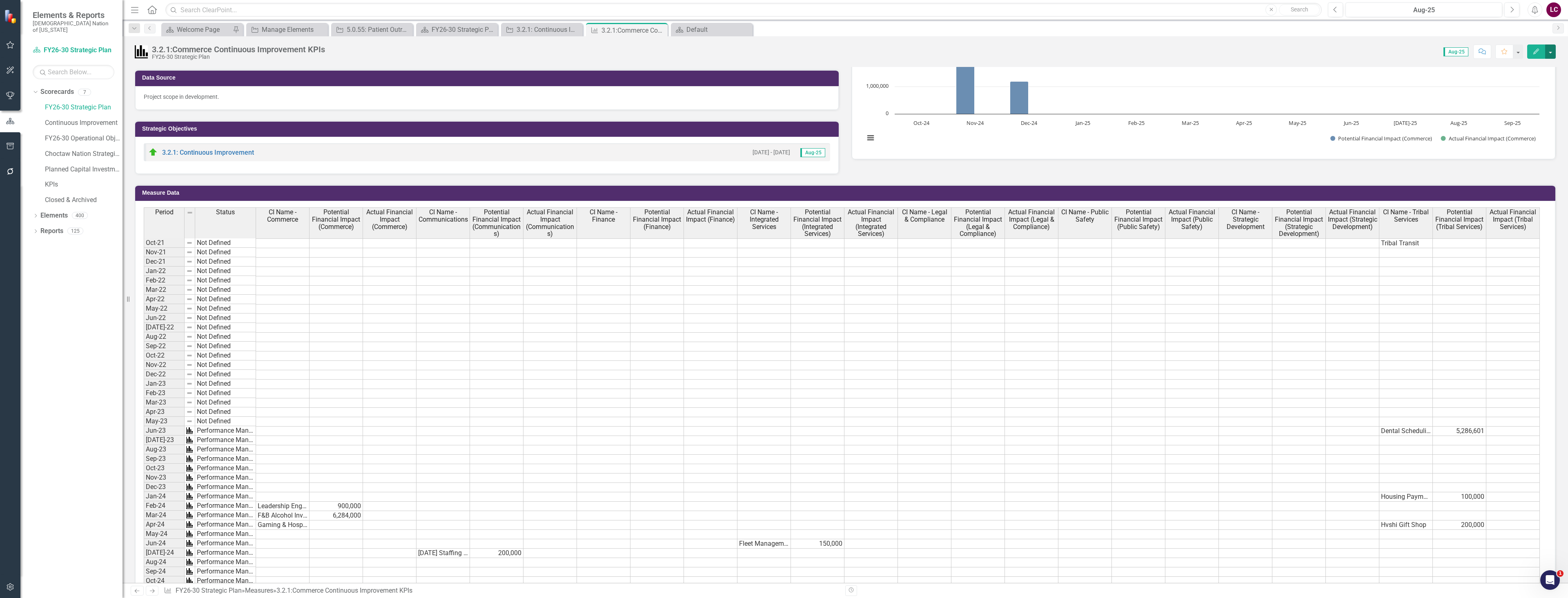
click at [1552, 52] on button "button" at bounding box center [1551, 52] width 11 height 14
click at [1538, 70] on link "Edit Edit Measure" at bounding box center [1515, 67] width 80 height 15
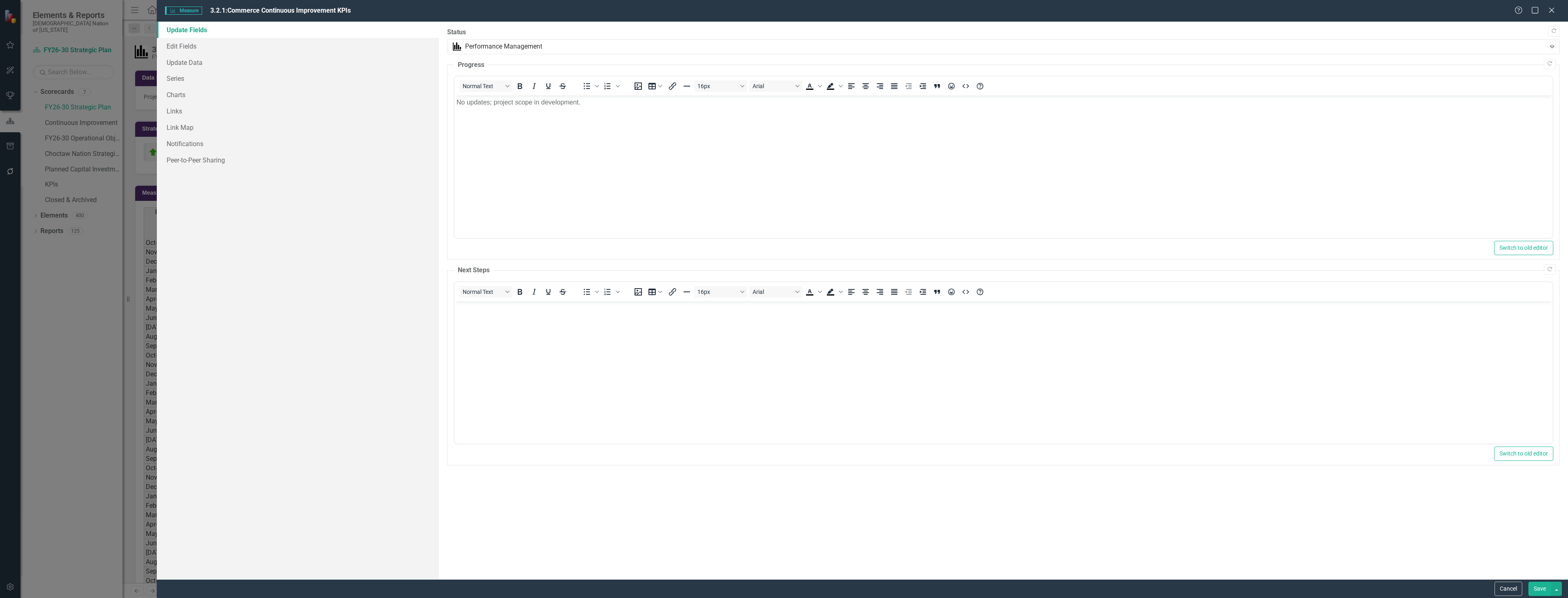
scroll to position [0, 0]
click at [185, 45] on link "Edit Fields" at bounding box center [297, 46] width 282 height 16
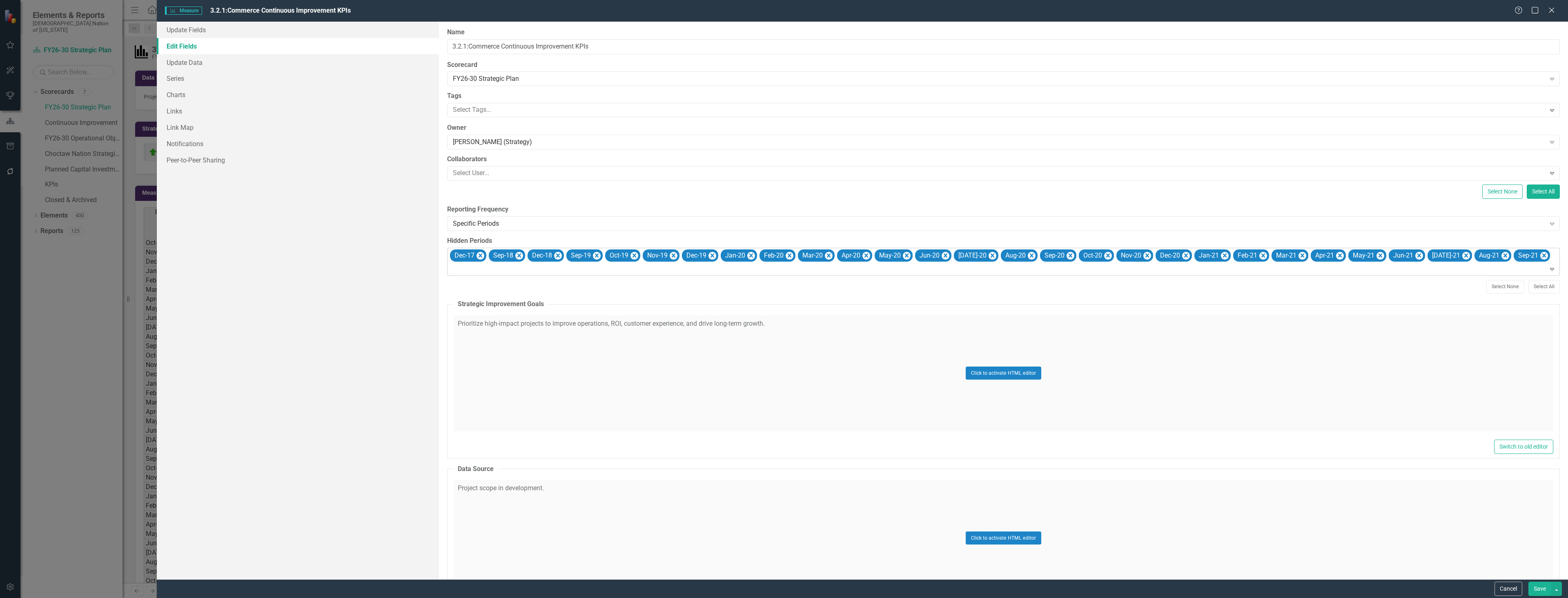
click at [530, 267] on div at bounding box center [1003, 269] width 1109 height 11
click at [520, 597] on div "Oct-21" at bounding box center [786, 605] width 1555 height 9
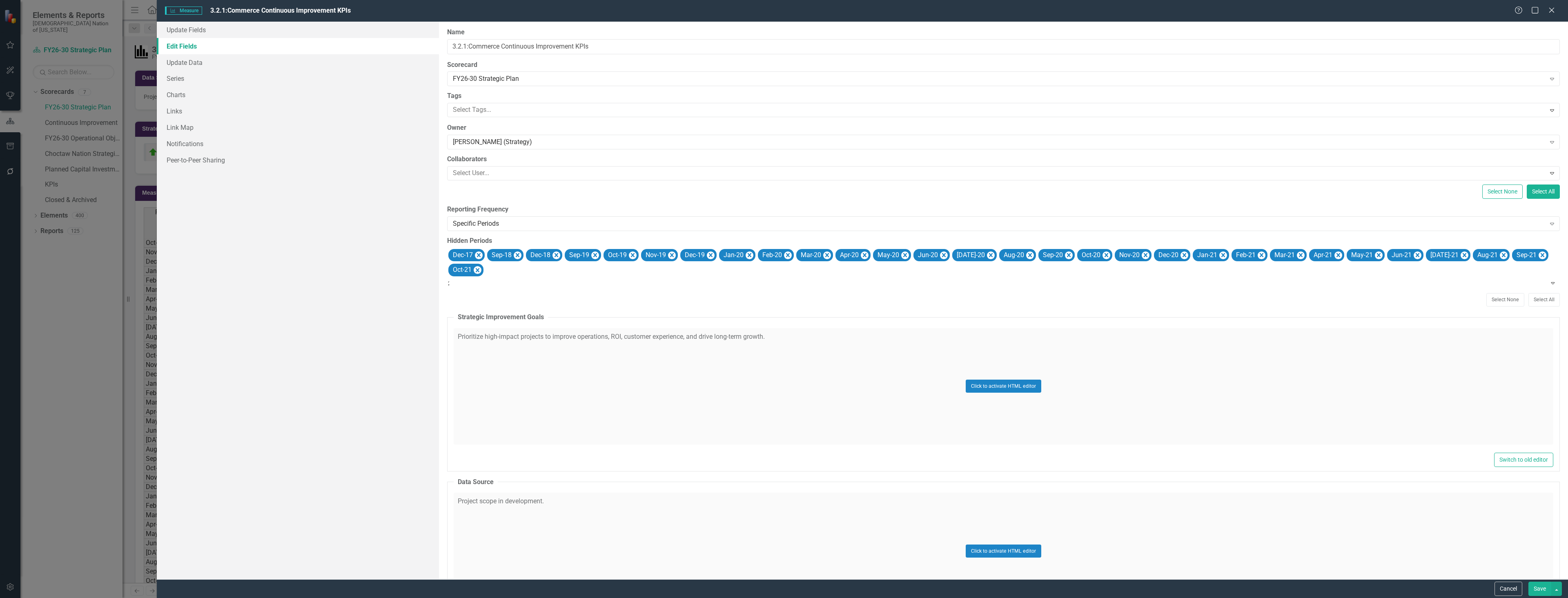
type input "21"
type input "22"
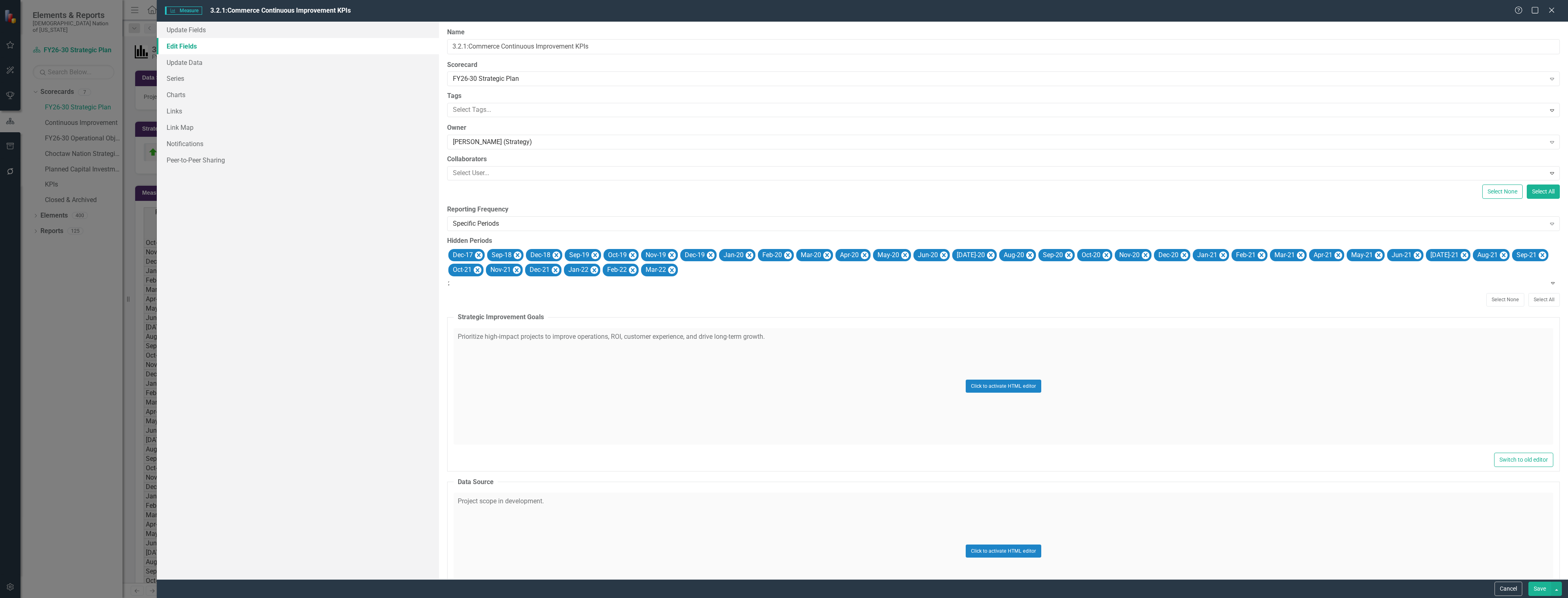
type input "22"
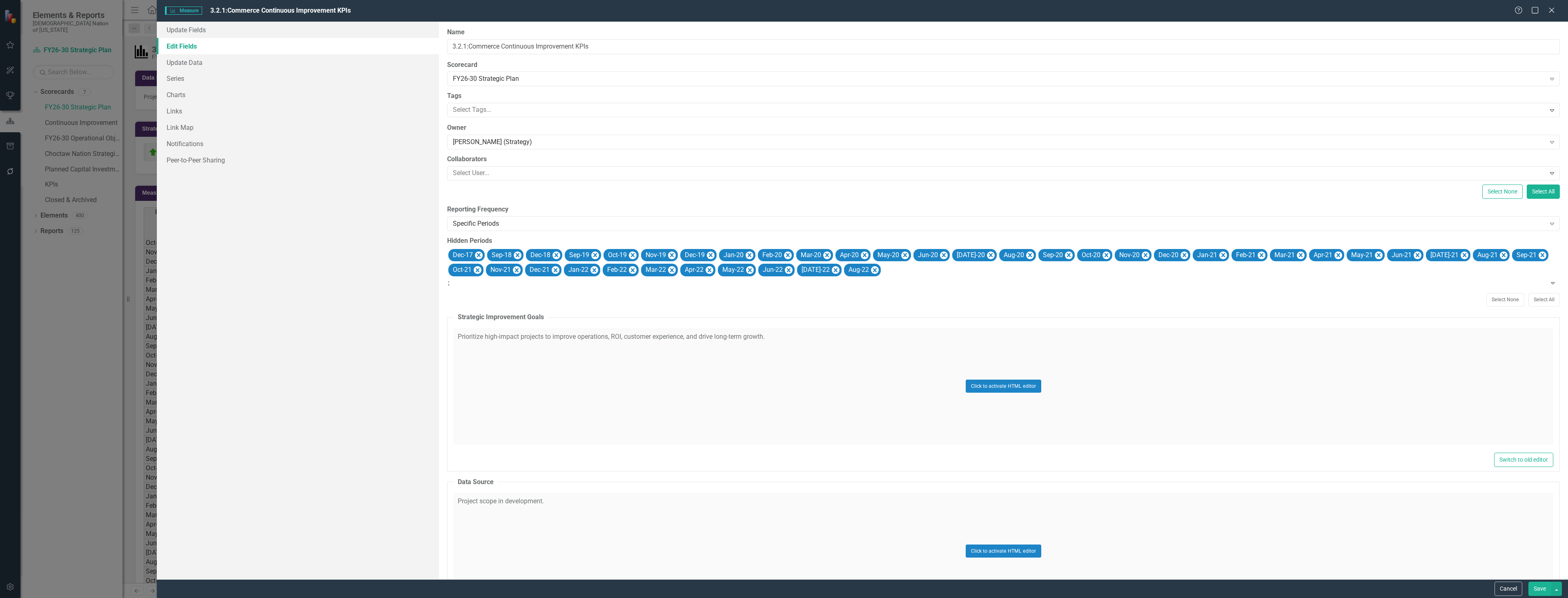
type input "22"
type input "23"
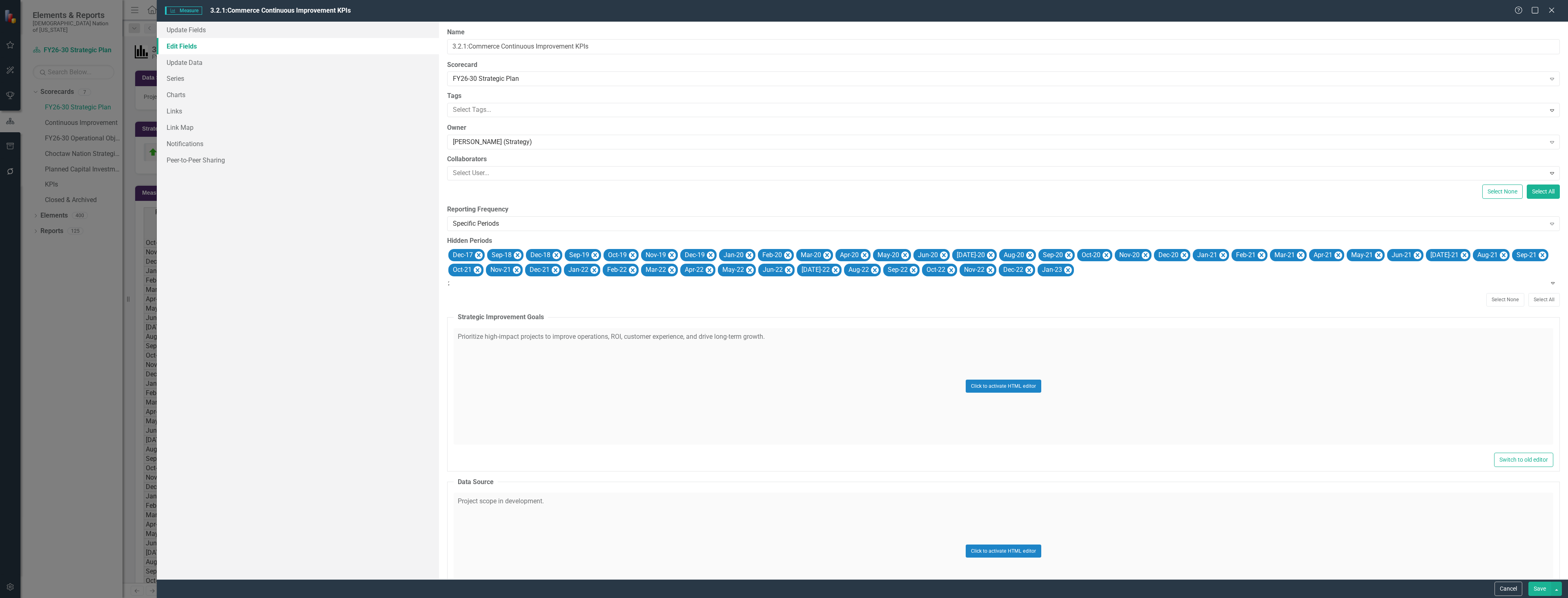
type input "23"
click at [1545, 590] on button "Save" at bounding box center [1540, 589] width 23 height 14
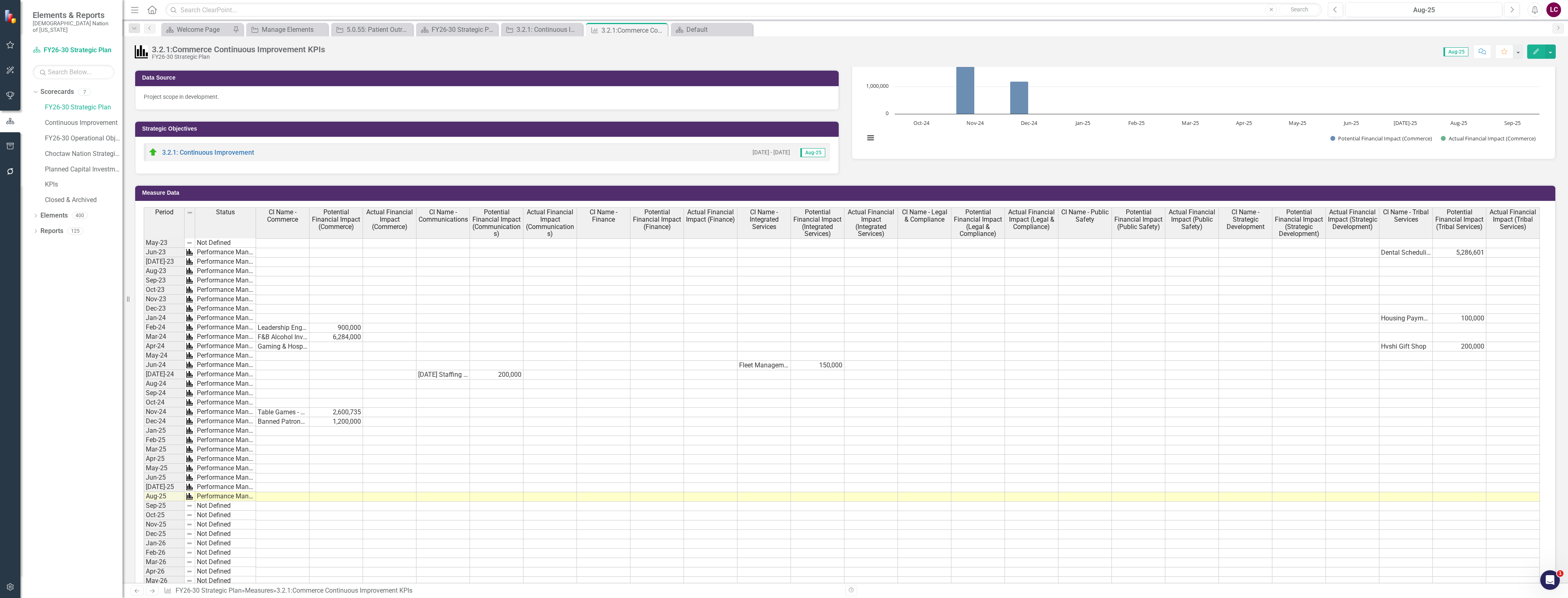
click at [239, 241] on td "Not Defined" at bounding box center [226, 242] width 61 height 10
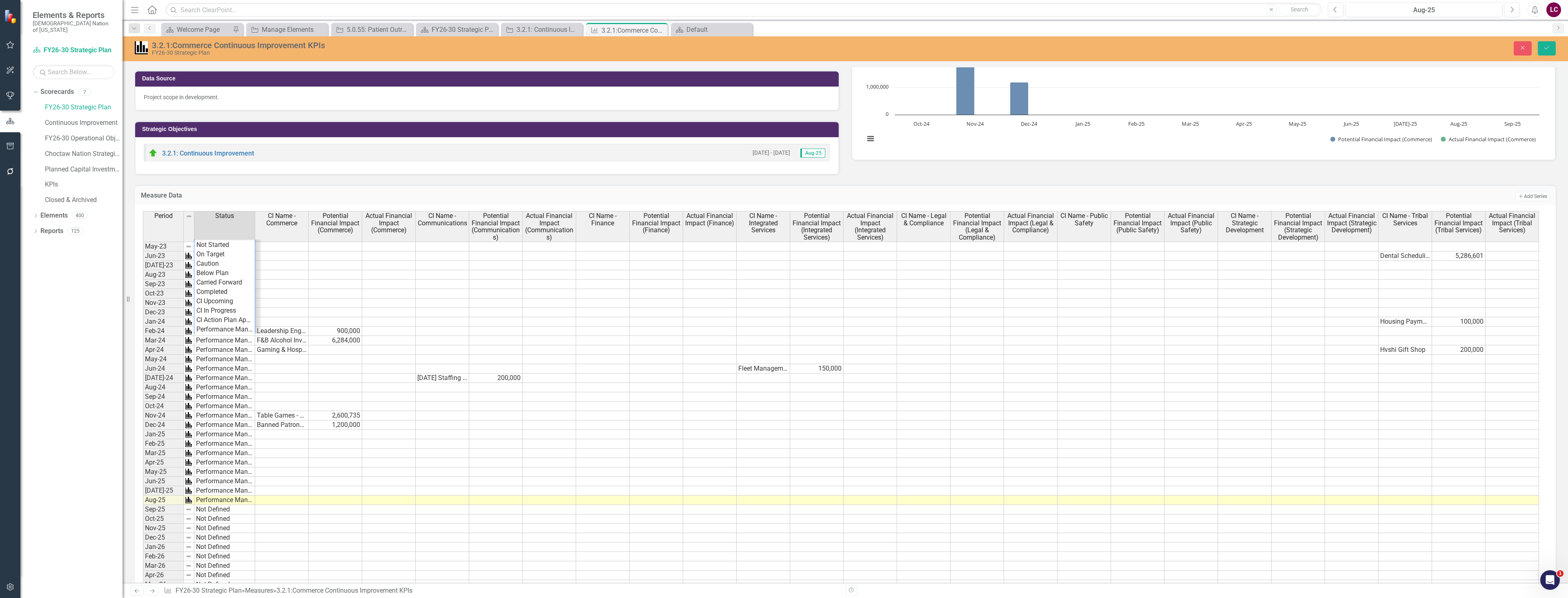
scroll to position [11, 0]
type textarea "Performance Management"
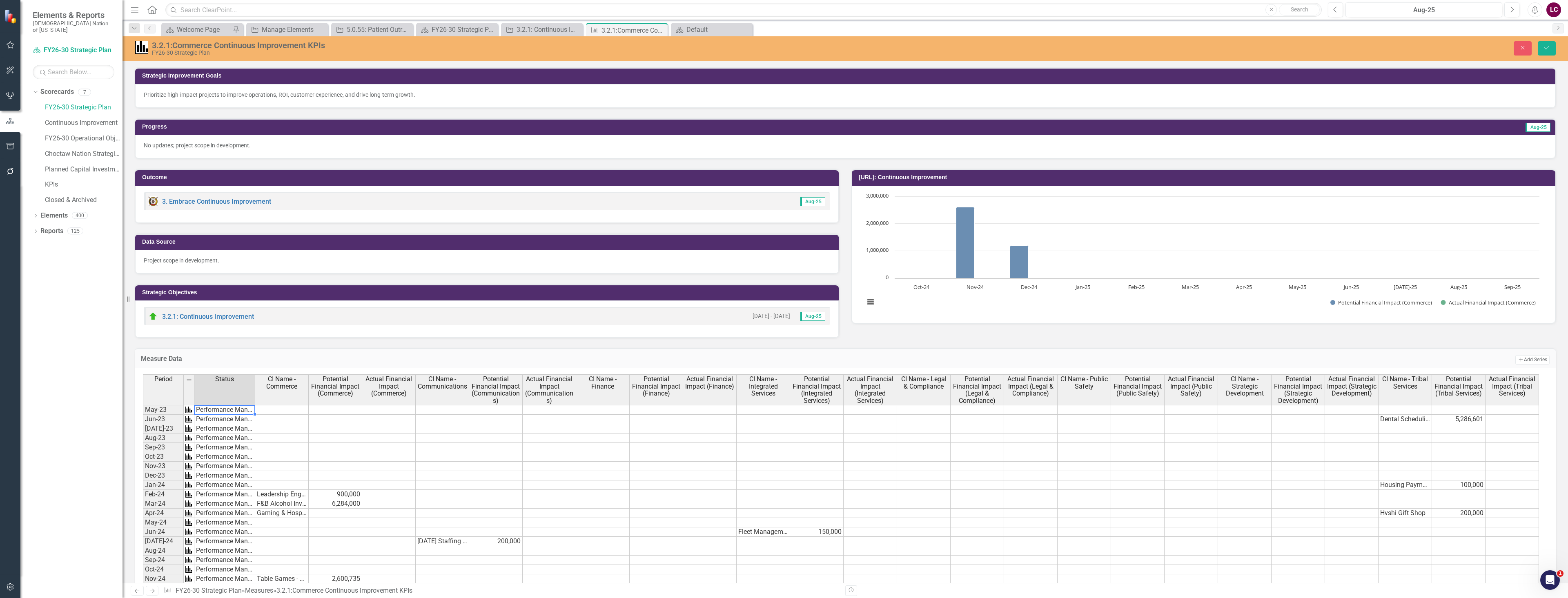
scroll to position [204, 0]
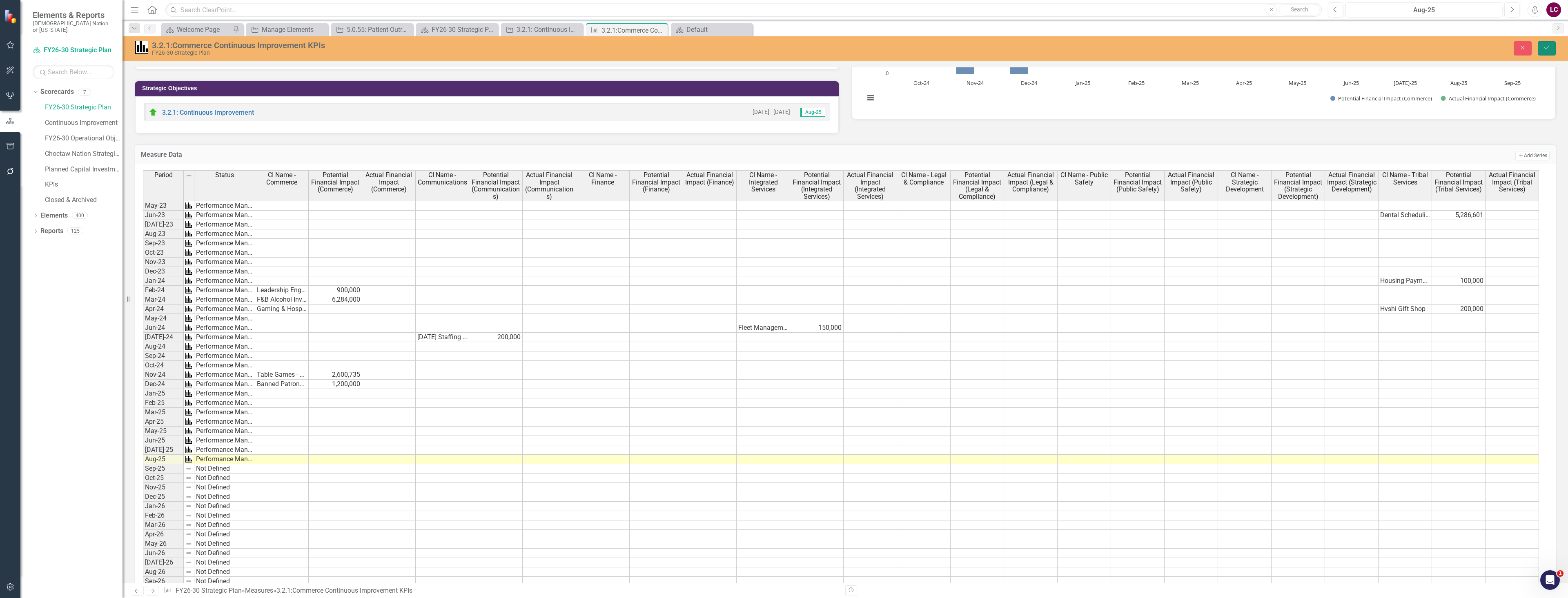
click at [1547, 49] on icon "Save" at bounding box center [1547, 48] width 8 height 6
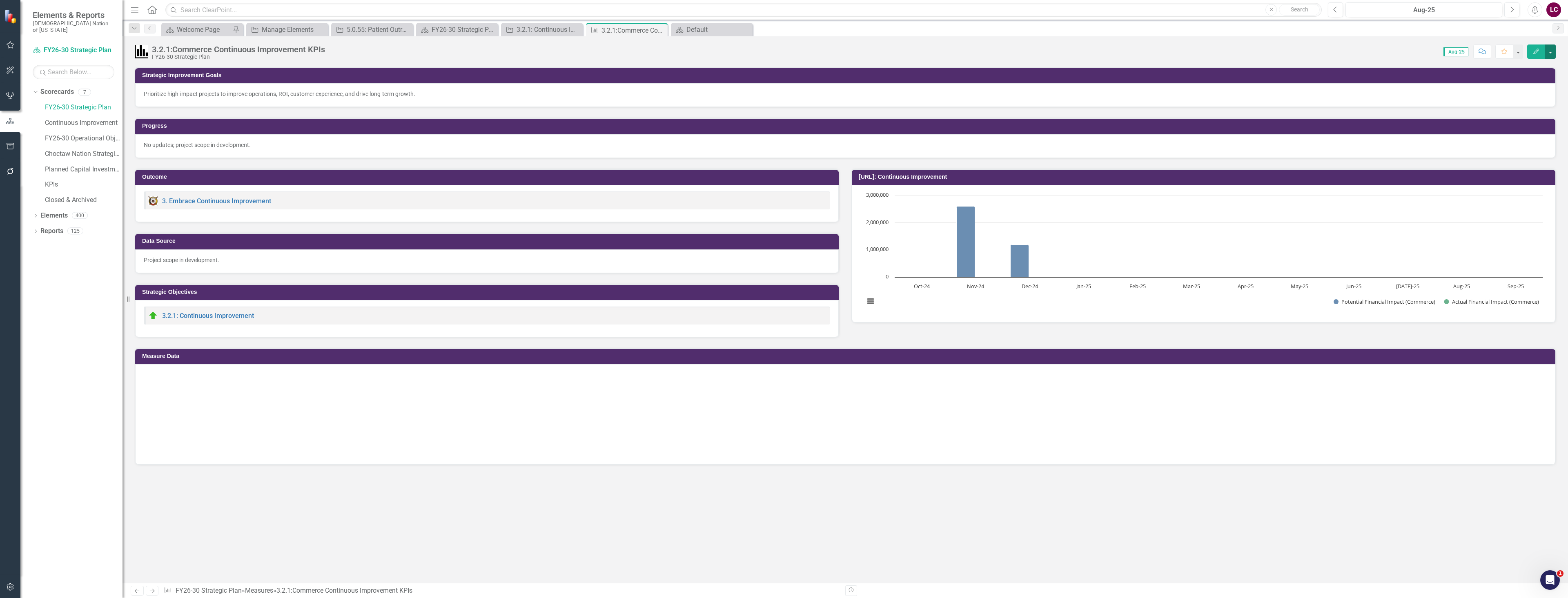
click at [1555, 55] on button "button" at bounding box center [1551, 52] width 11 height 14
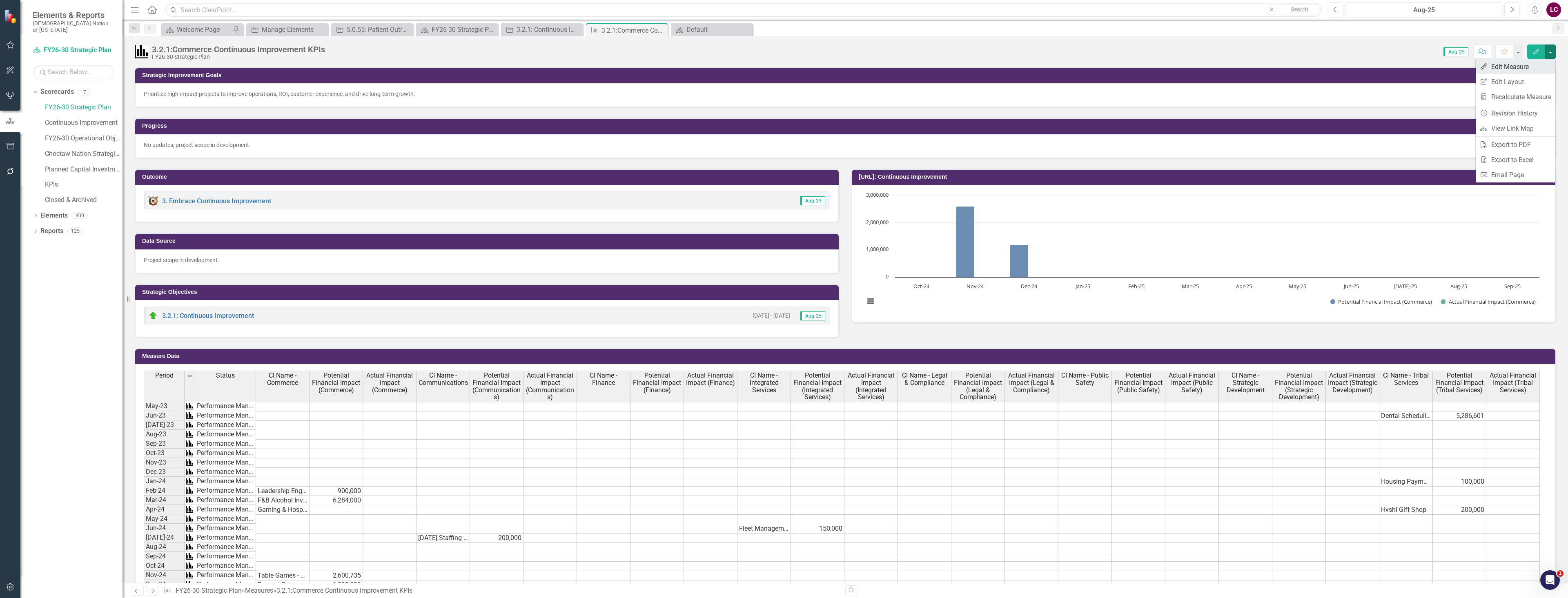
click at [1516, 68] on link "Edit Edit Measure" at bounding box center [1515, 67] width 80 height 15
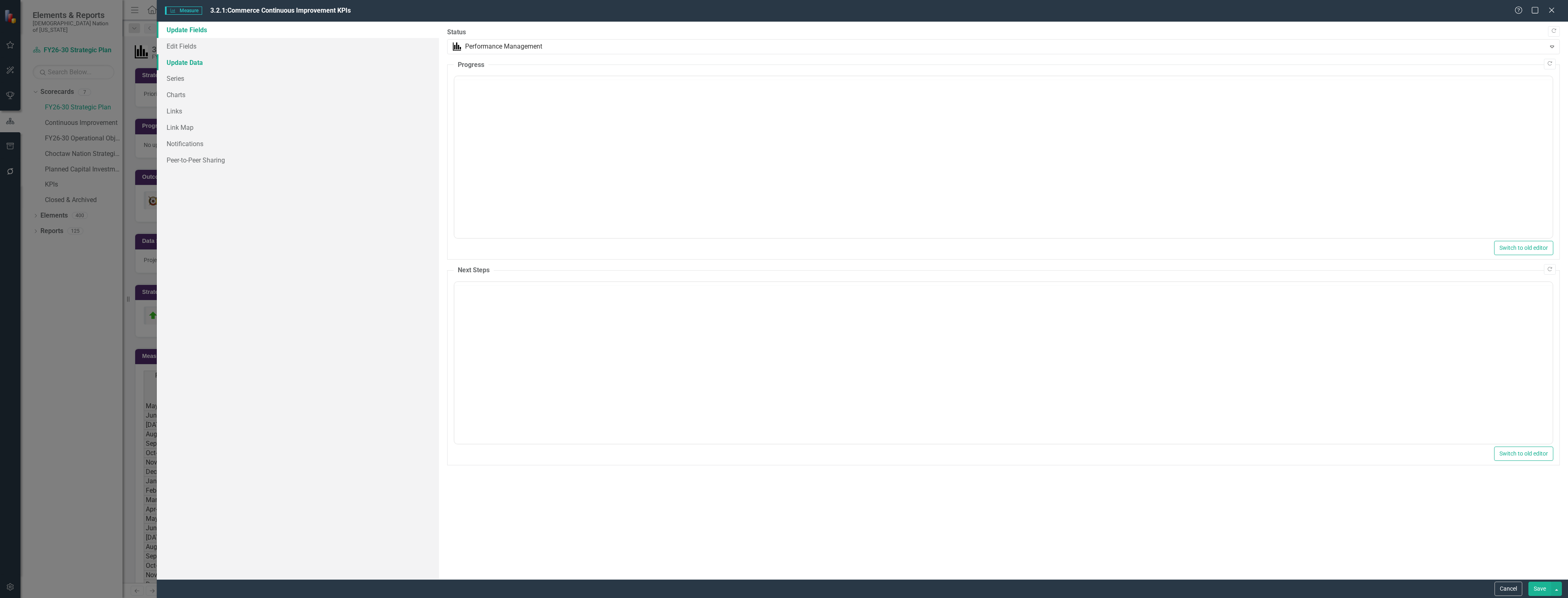
click at [177, 62] on link "Update Data" at bounding box center [297, 62] width 282 height 16
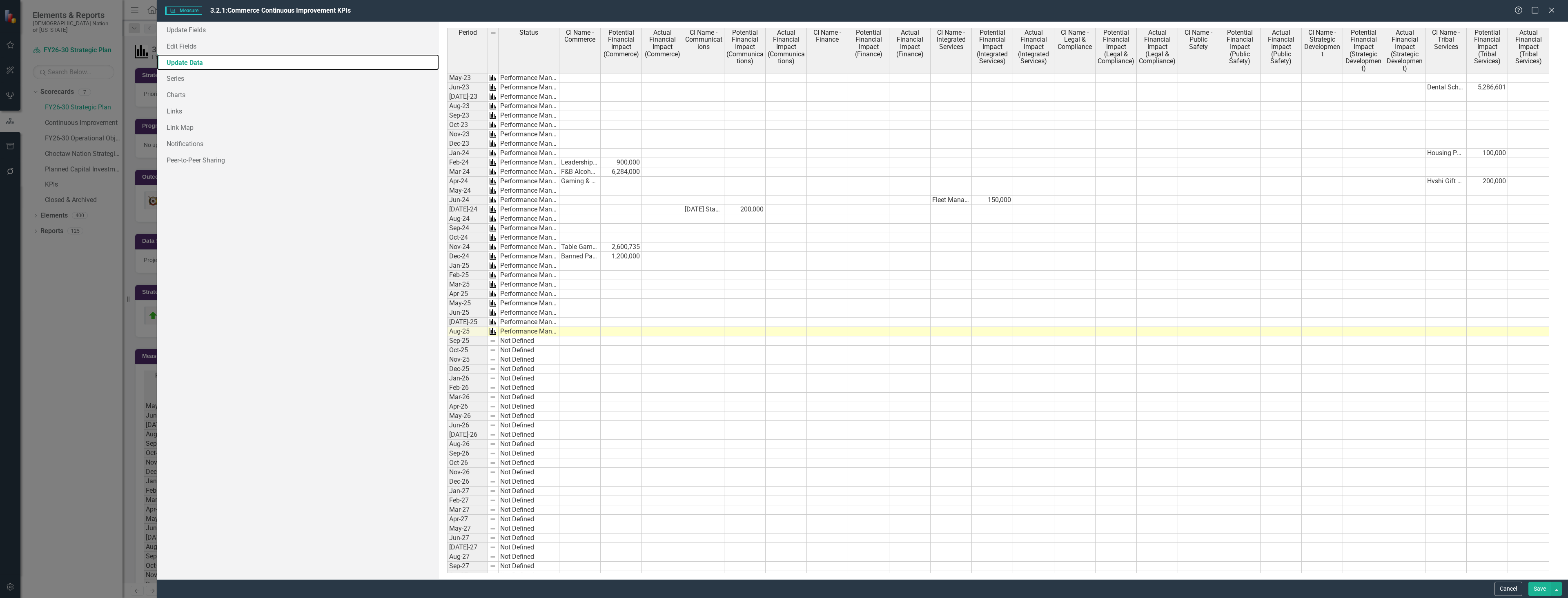
scroll to position [0, 0]
click at [186, 29] on link "Update Fields" at bounding box center [297, 29] width 282 height 16
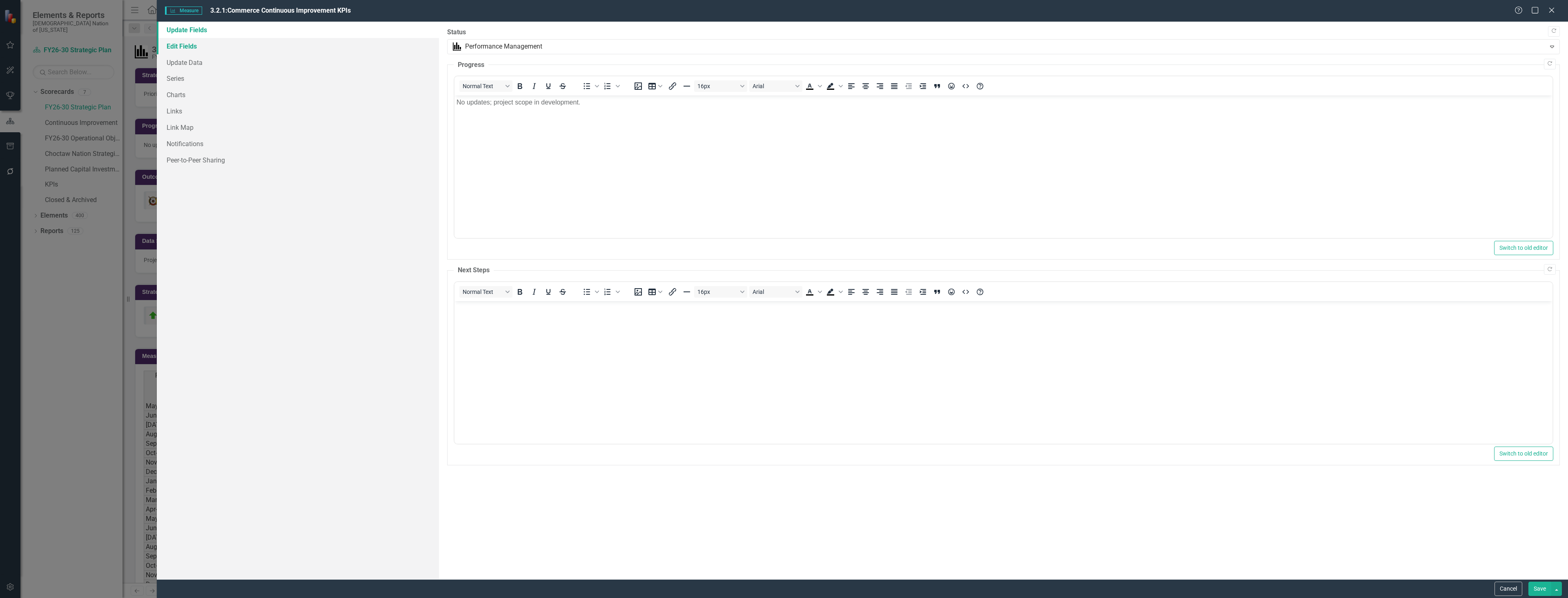
click at [185, 43] on link "Edit Fields" at bounding box center [297, 46] width 282 height 16
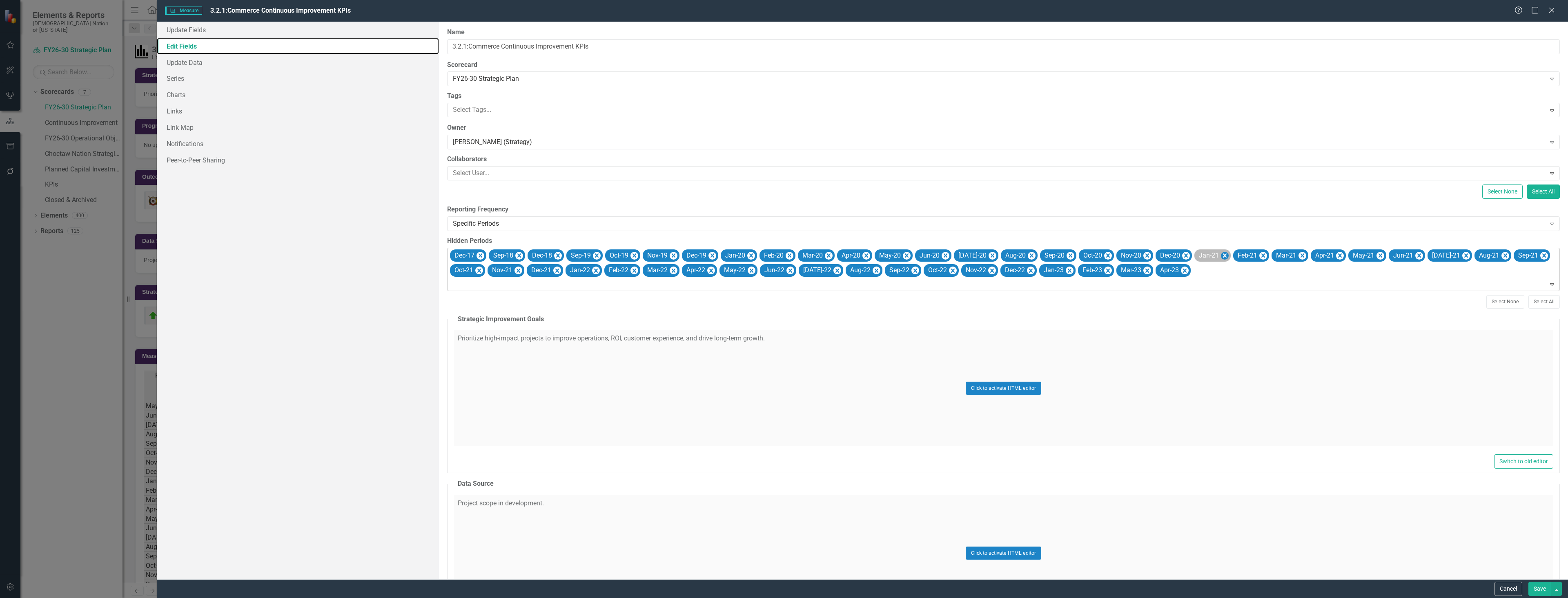
click at [1221, 255] on icon "Remove Jan-21" at bounding box center [1224, 255] width 8 height 10
click at [1219, 255] on icon "Remove Feb-21" at bounding box center [1223, 255] width 8 height 10
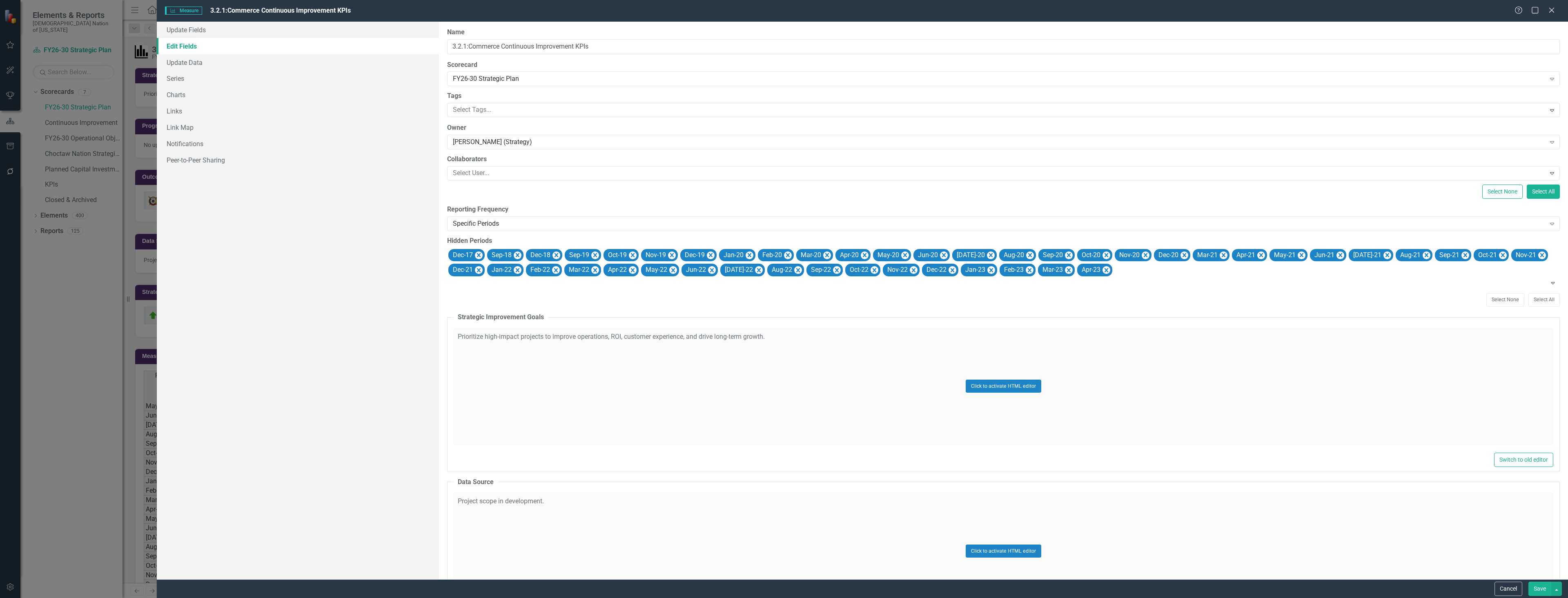
click at [1220, 255] on icon "Remove Mar-21" at bounding box center [1224, 255] width 8 height 10
click at [1220, 255] on icon "Remove Apr-21" at bounding box center [1221, 255] width 4 height 4
click at [1221, 255] on icon "Remove May-21" at bounding box center [1224, 255] width 8 height 10
click at [1219, 255] on icon "Remove Jun-21" at bounding box center [1223, 255] width 8 height 10
click at [1229, 255] on icon "Remove Jul-21" at bounding box center [1231, 255] width 4 height 4
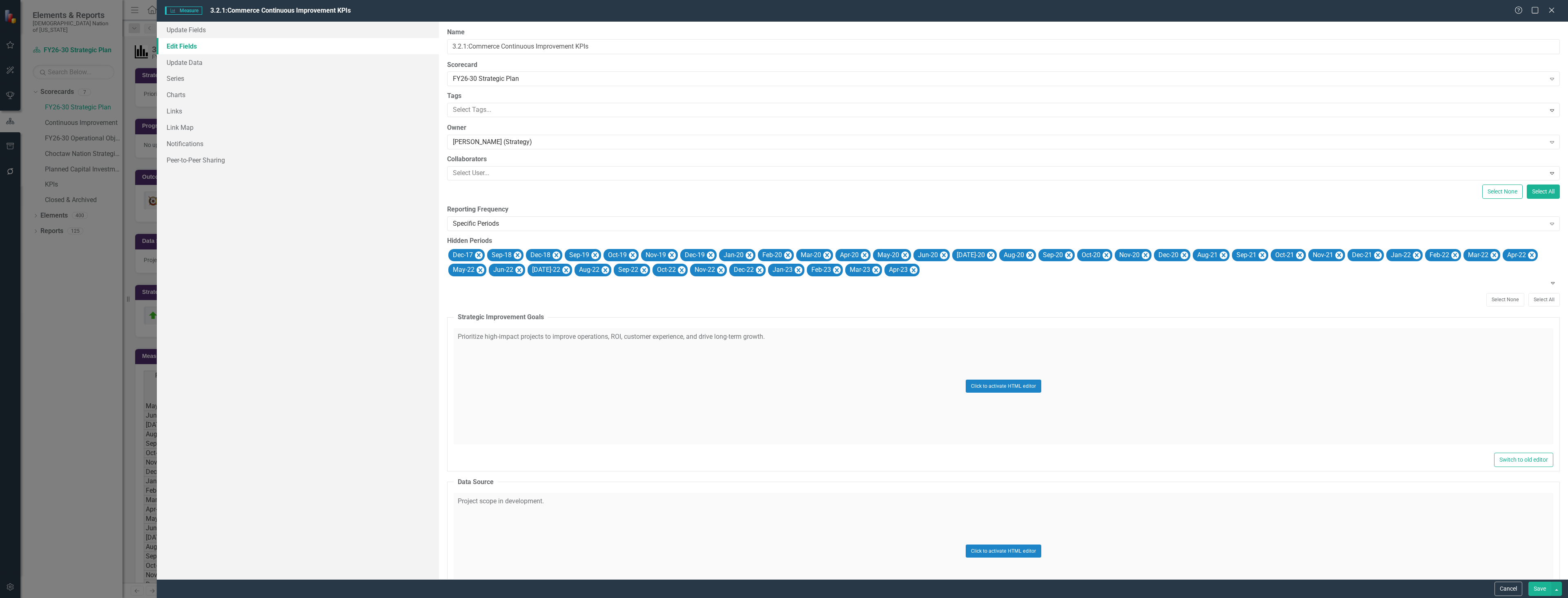
click at [1220, 255] on icon "Remove Aug-21" at bounding box center [1224, 255] width 8 height 10
click at [1219, 255] on icon "Remove Sep-21" at bounding box center [1223, 255] width 8 height 10
click at [1220, 255] on icon "Remove Oct-21" at bounding box center [1221, 255] width 4 height 4
click at [1220, 255] on icon "Remove Nov-21" at bounding box center [1224, 255] width 8 height 10
click at [1219, 255] on icon "Remove Dec-21" at bounding box center [1223, 255] width 8 height 10
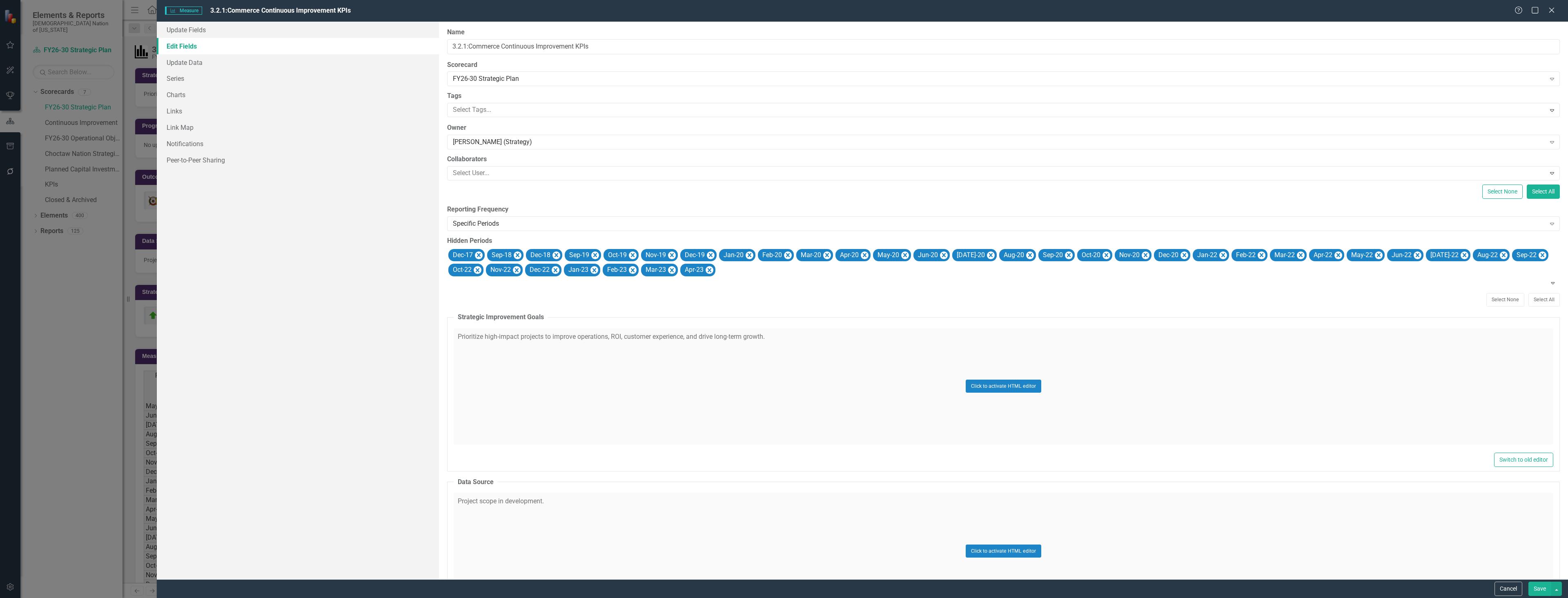
click at [1538, 590] on button "Save" at bounding box center [1540, 589] width 23 height 14
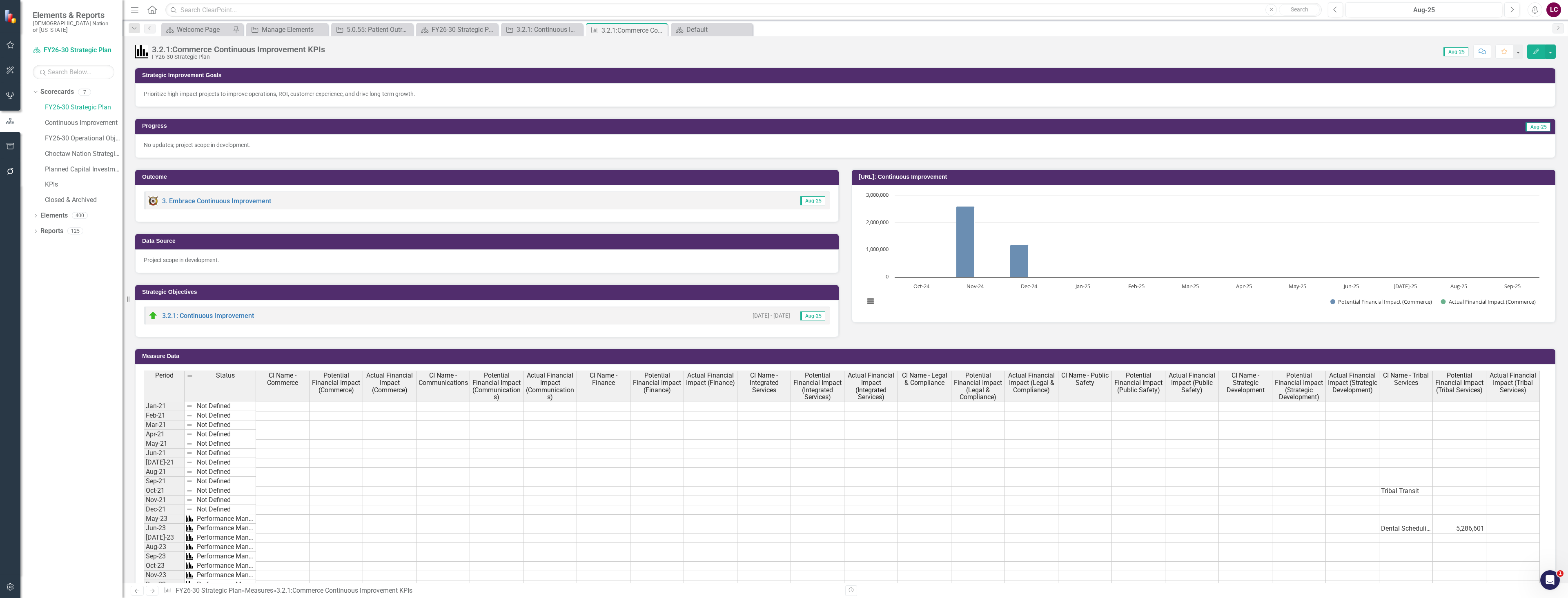
click at [1405, 491] on td "Tribal Transit" at bounding box center [1406, 491] width 53 height 9
click at [1555, 52] on button "button" at bounding box center [1551, 52] width 11 height 14
click at [1543, 61] on link "Edit Edit Measure" at bounding box center [1515, 67] width 80 height 15
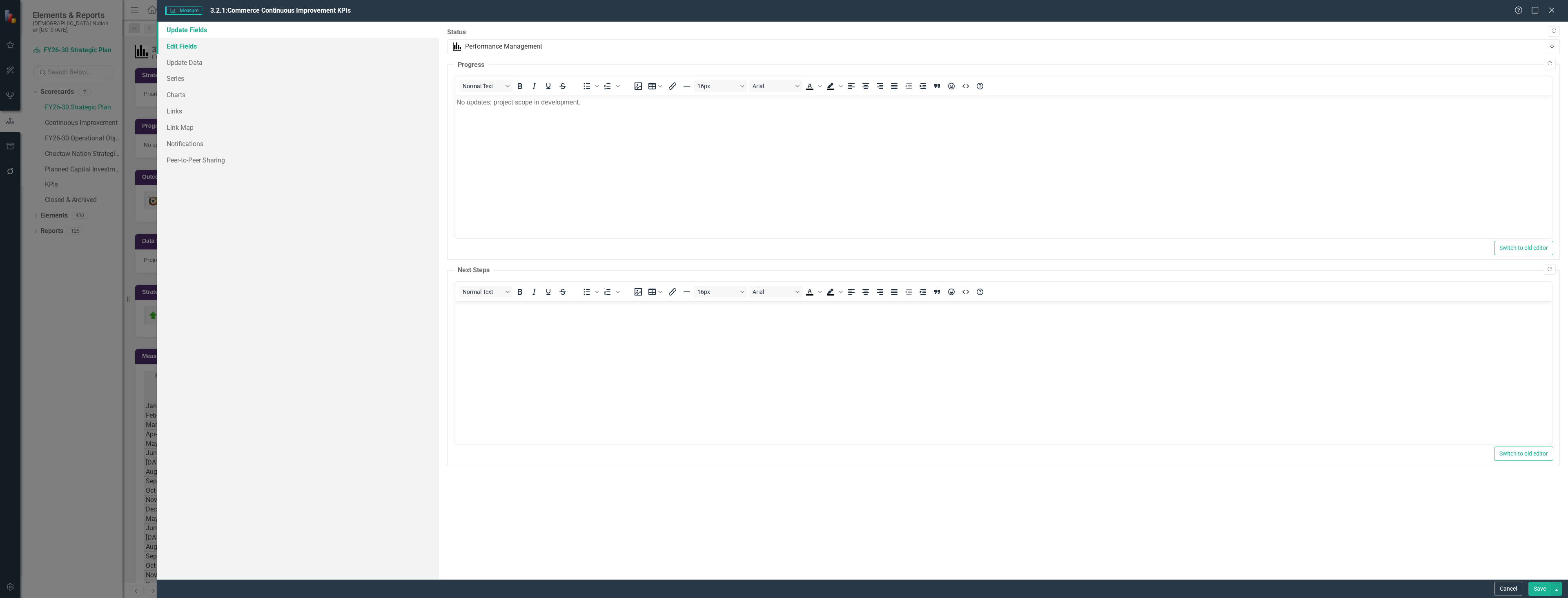
click at [176, 46] on link "Edit Fields" at bounding box center [297, 46] width 282 height 16
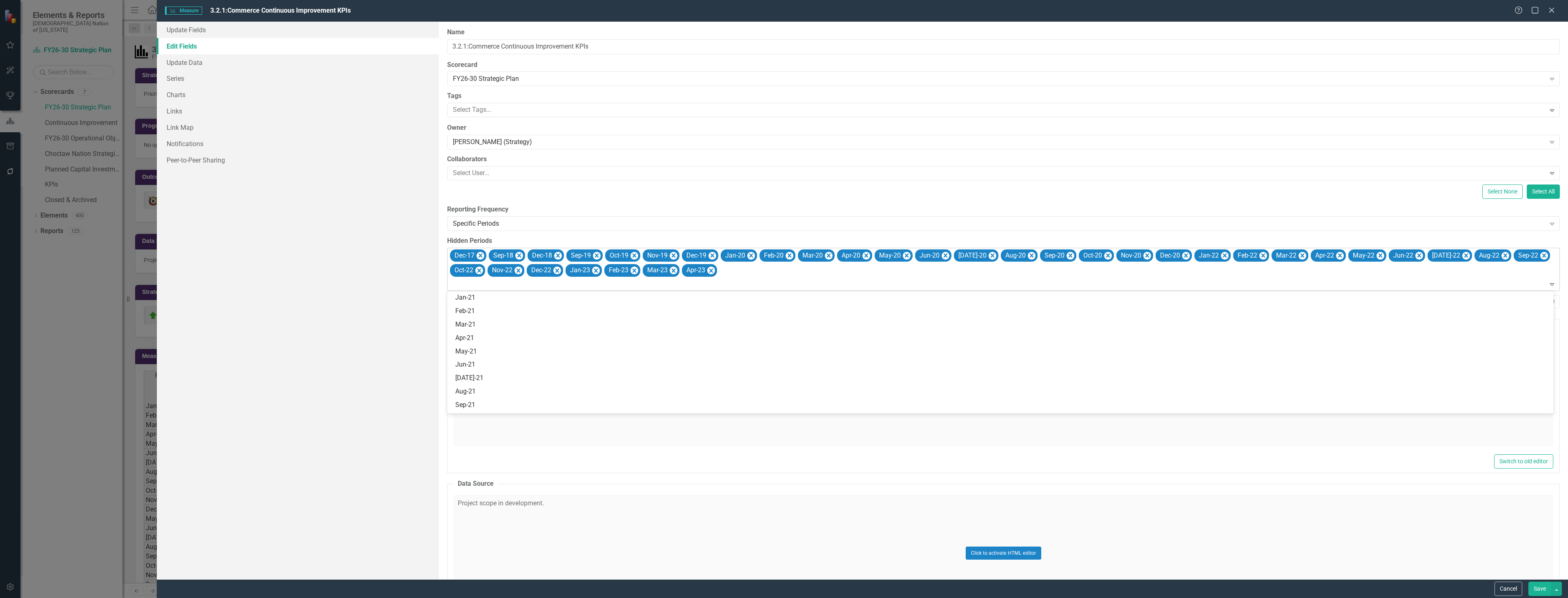
click at [747, 277] on div "Dec-17 Sep-18 Dec-18 Sep-19 Oct-19 Nov-19 Dec-19 Jan-20 Feb-20 Mar-20 Apr-20 Ma…" at bounding box center [1003, 270] width 1110 height 43
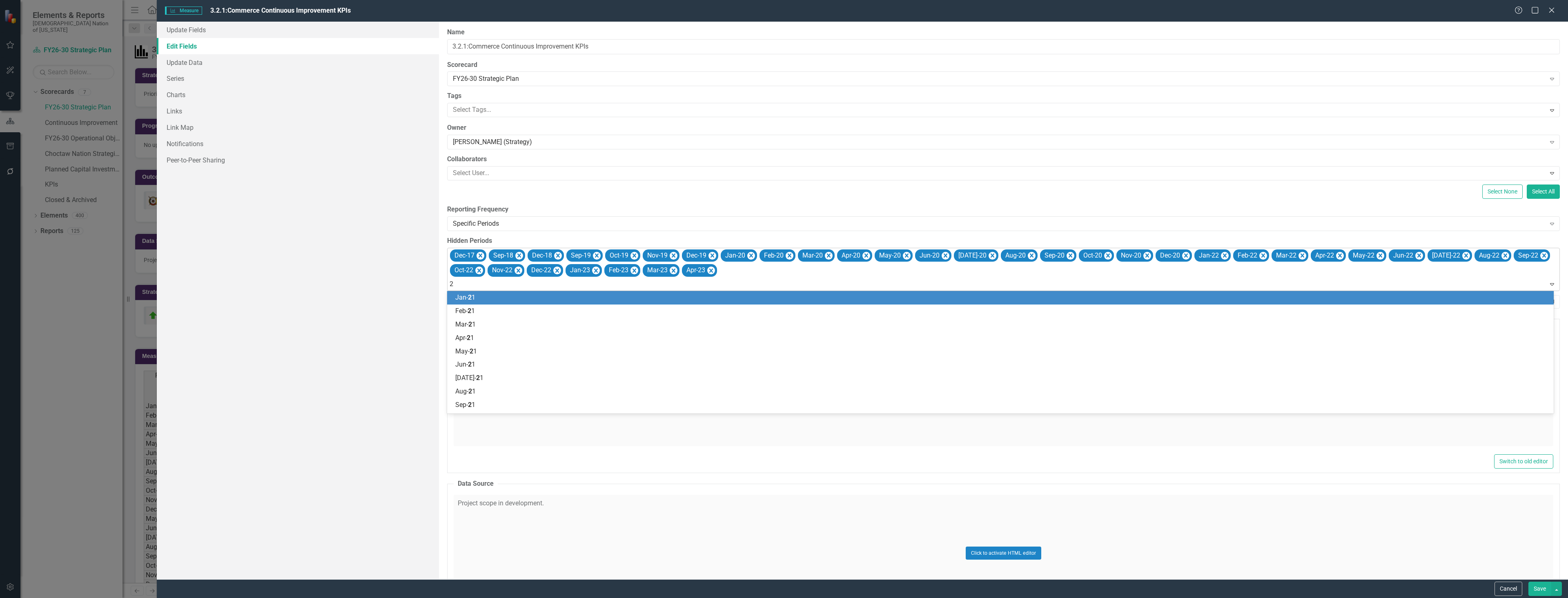
type input "21"
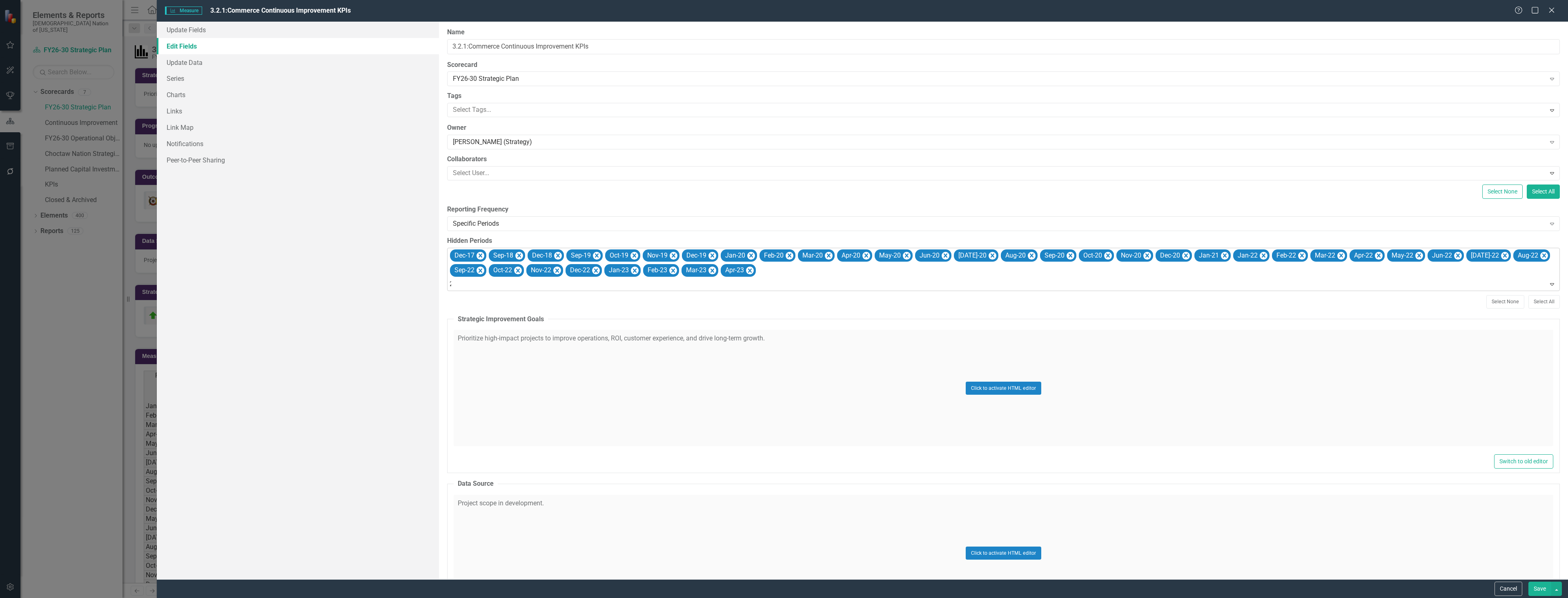
type input "21"
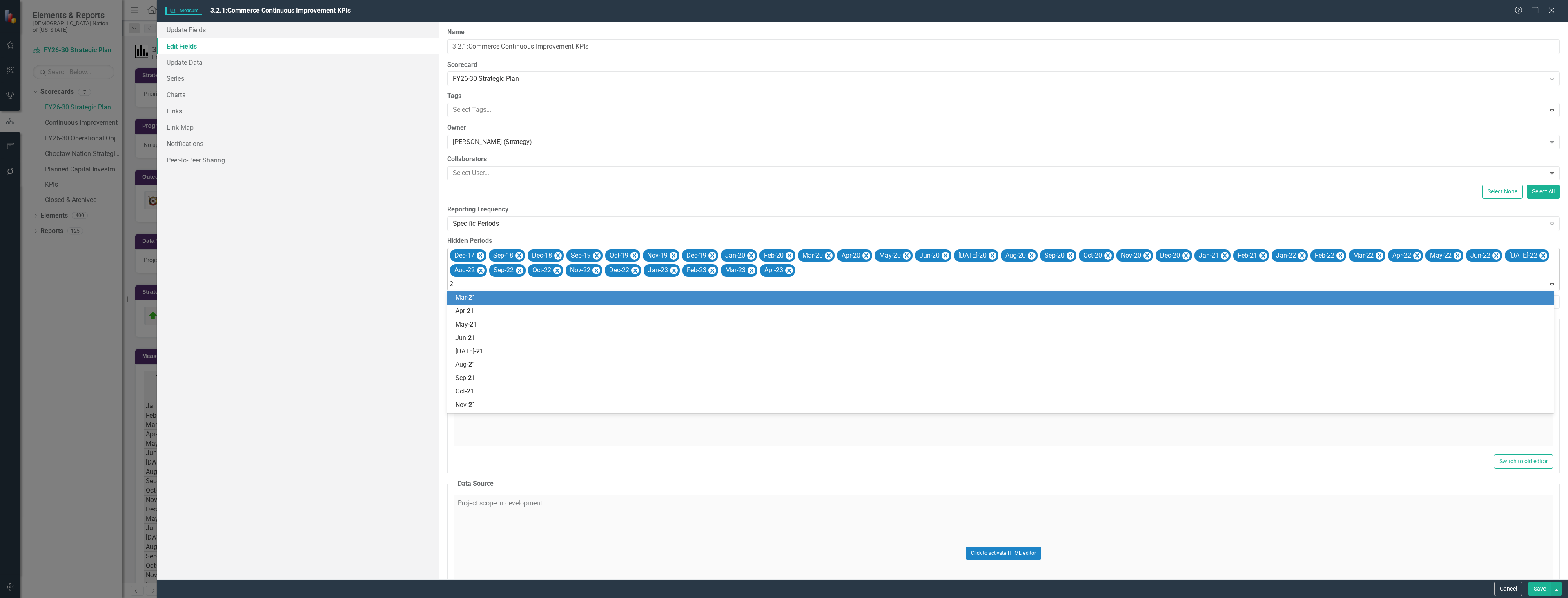
type input "21"
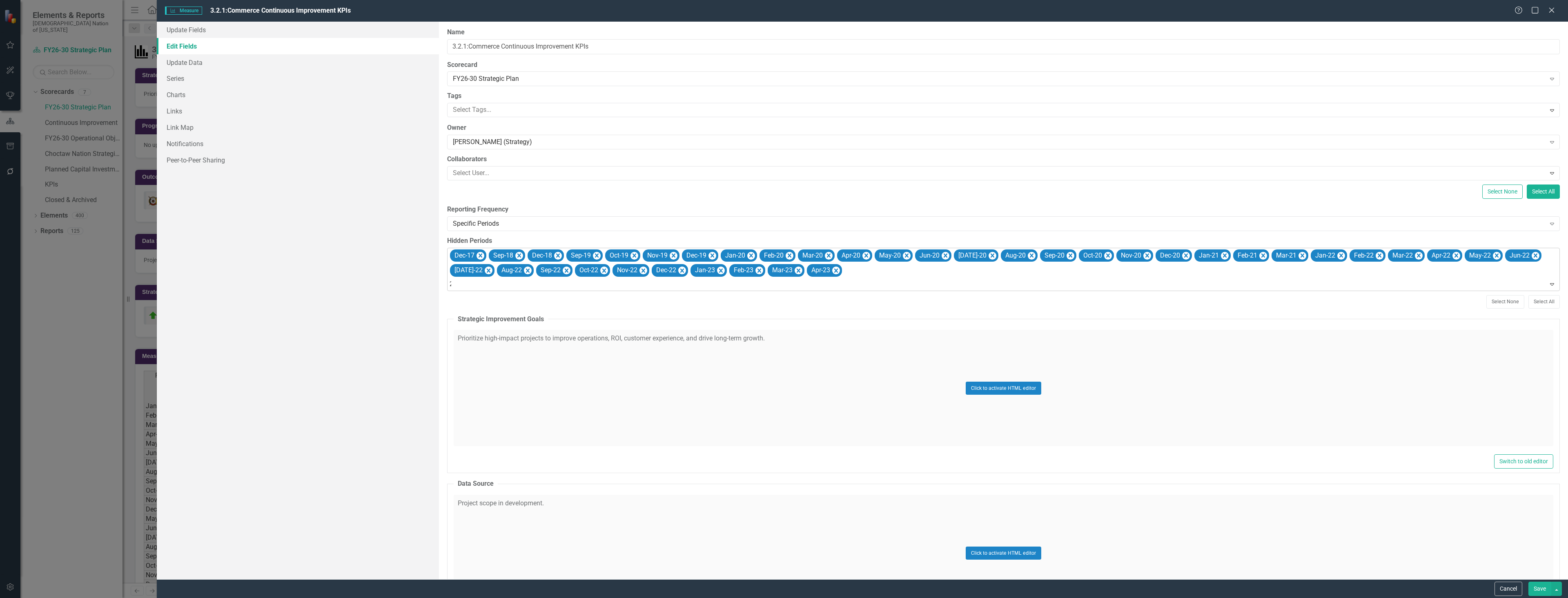
type input "21"
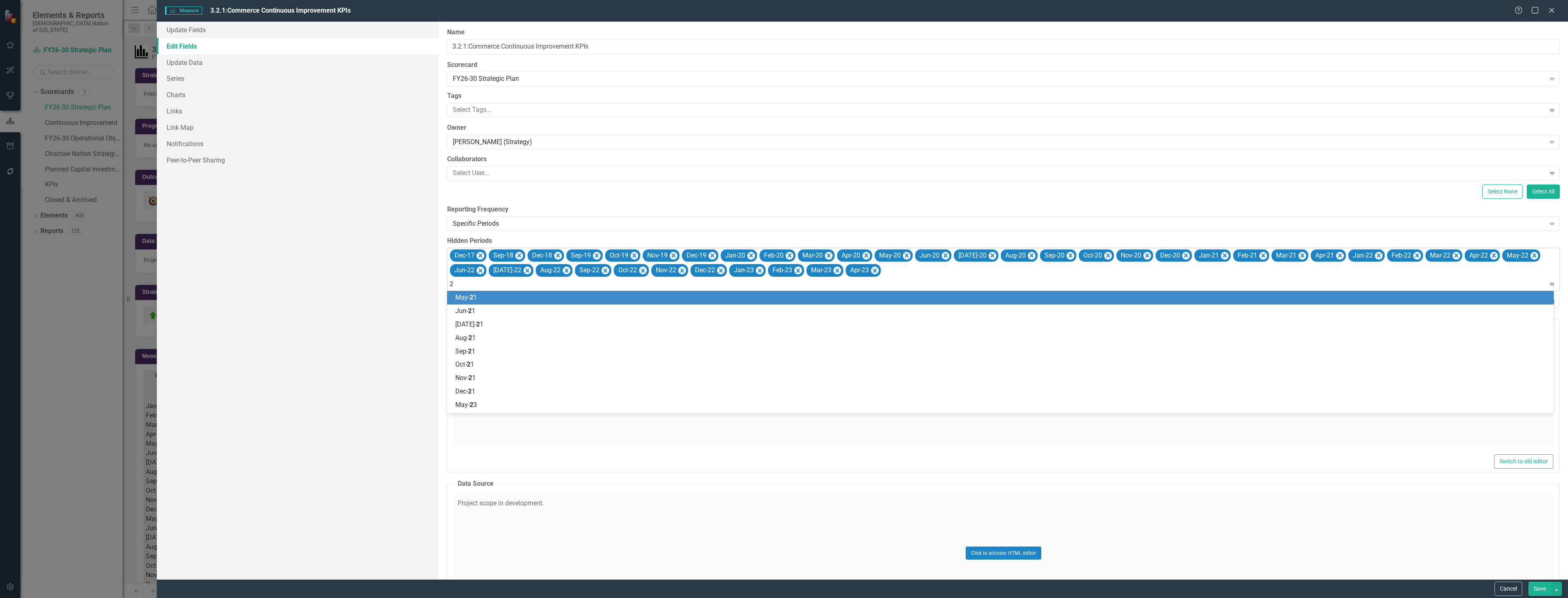
type input "21"
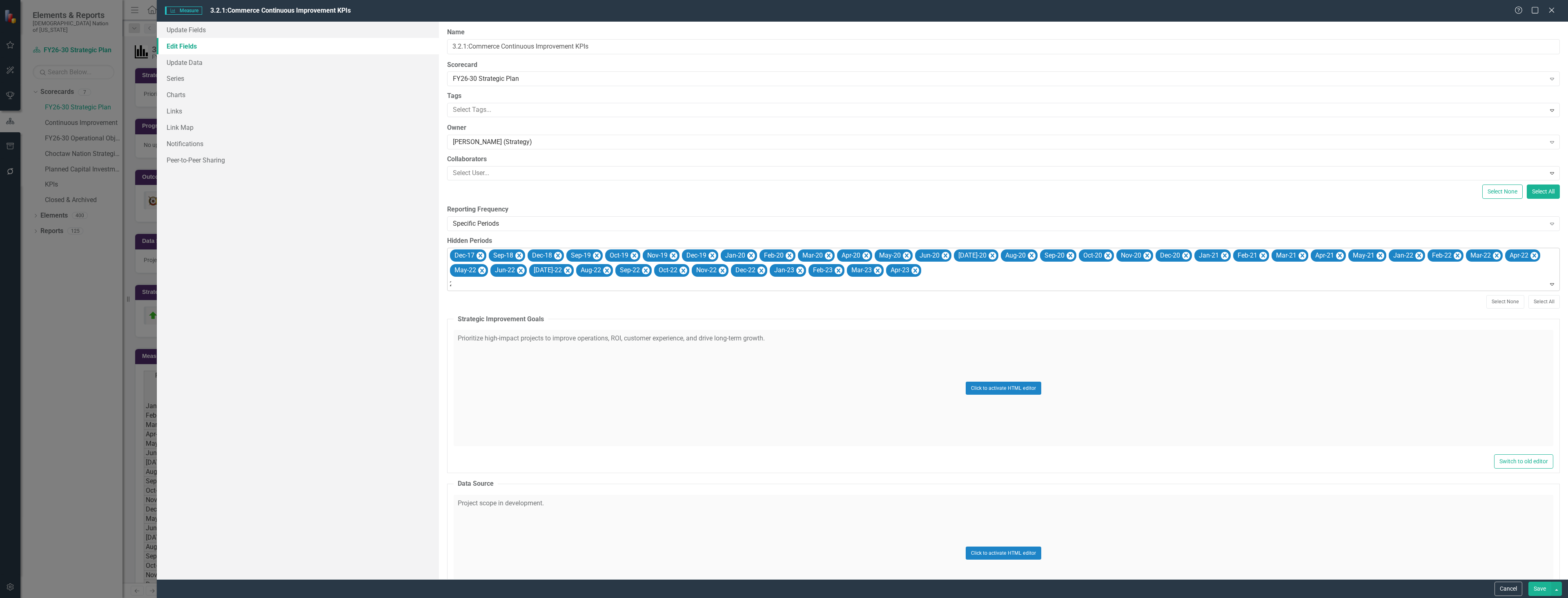
type input "21"
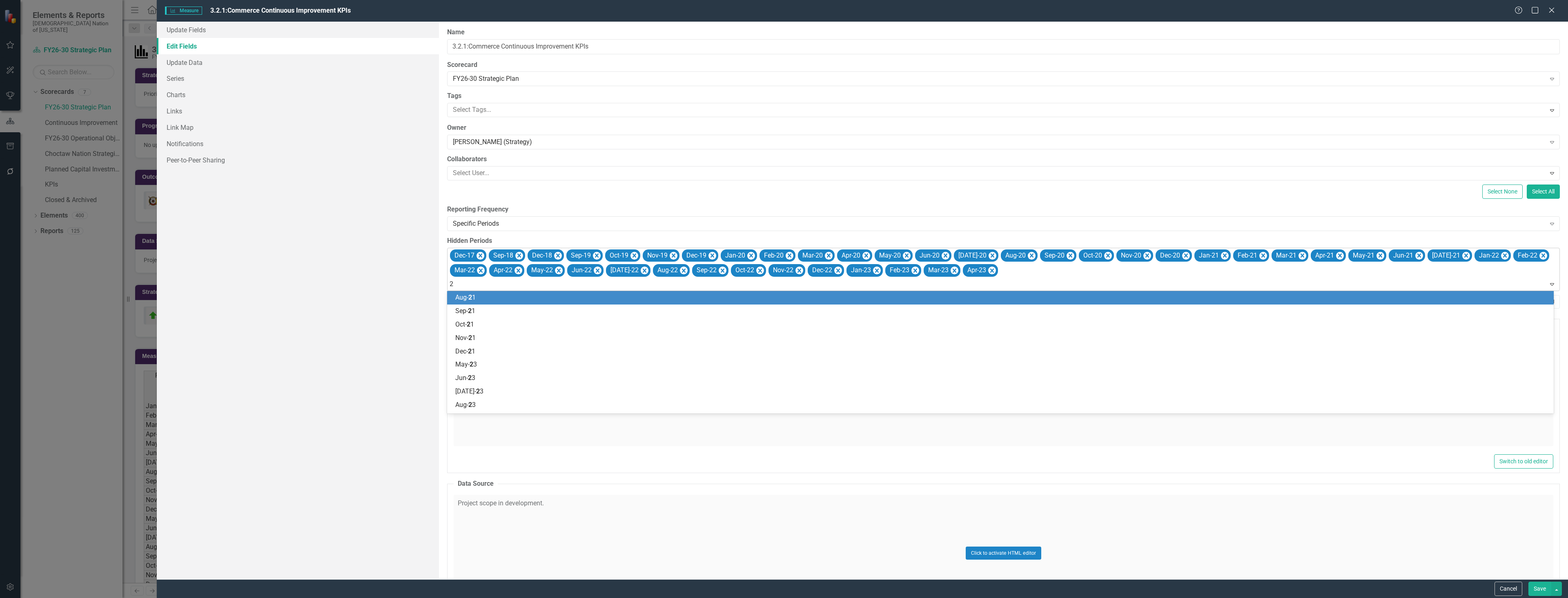
type input "21"
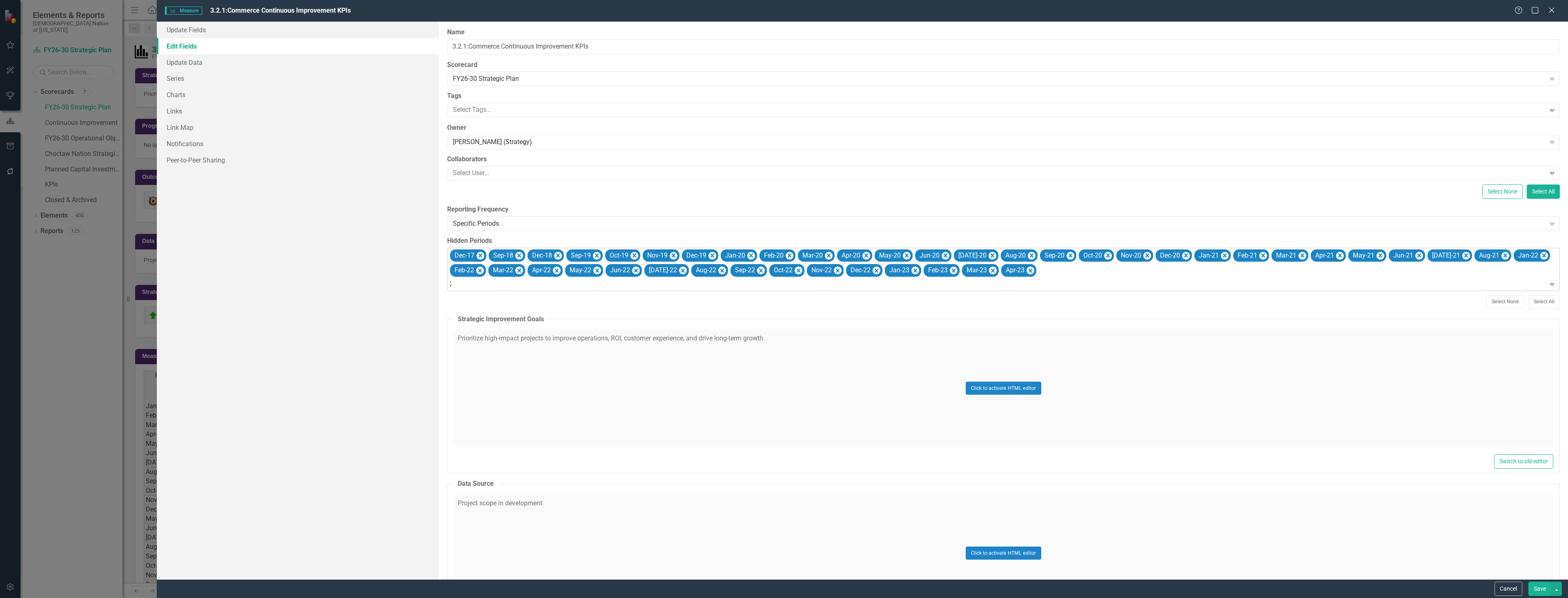
type input "21"
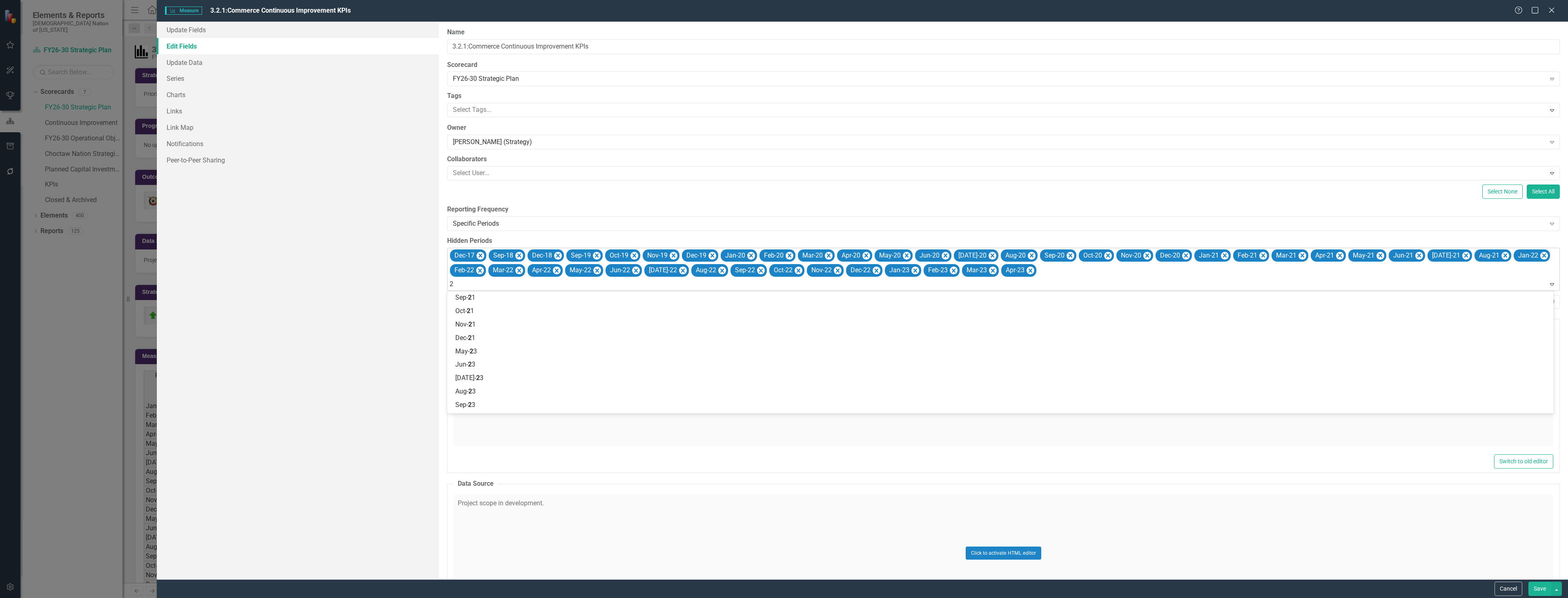
type input "21"
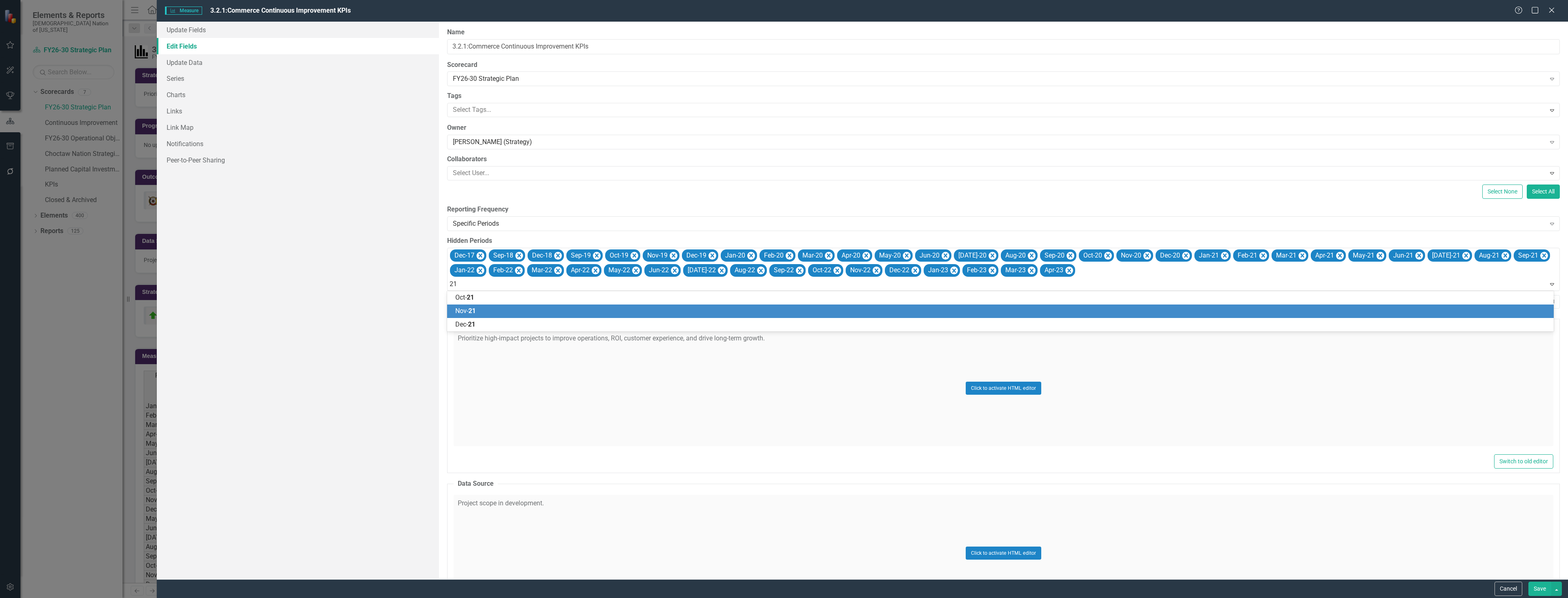
click at [604, 305] on div "Nov- 21" at bounding box center [1000, 312] width 1107 height 14
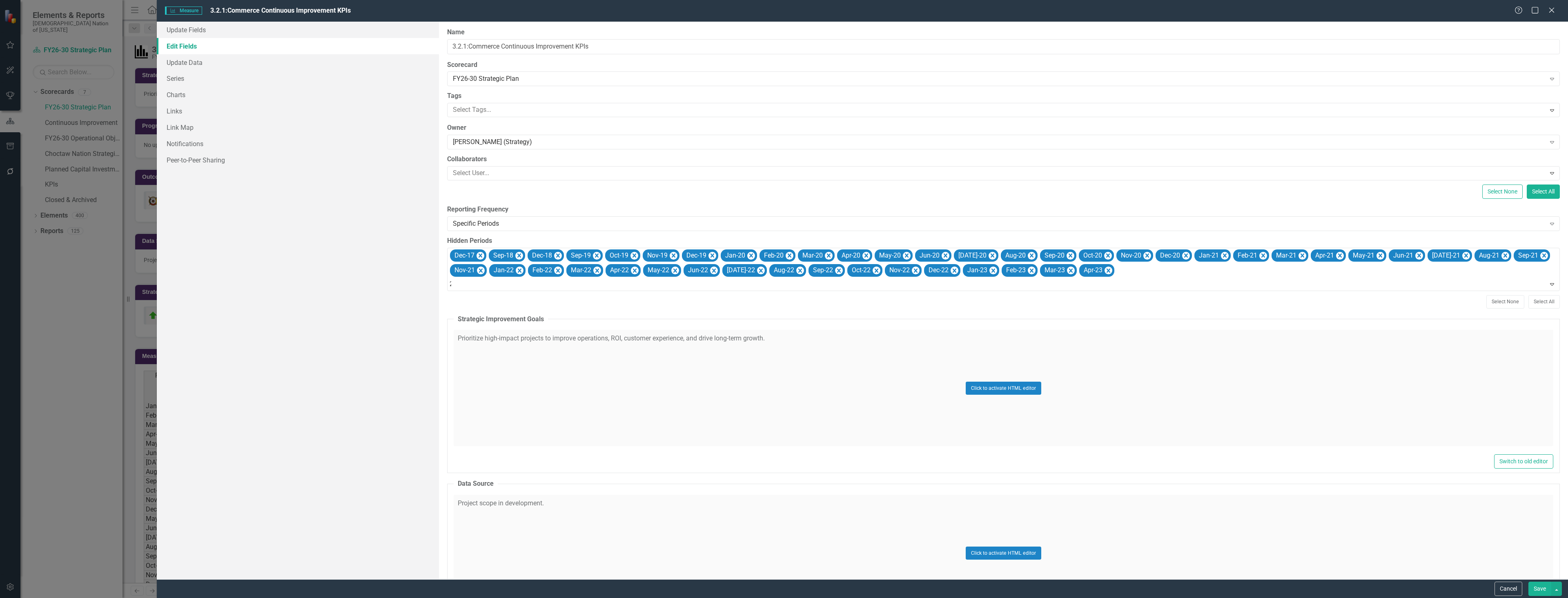
type input "21"
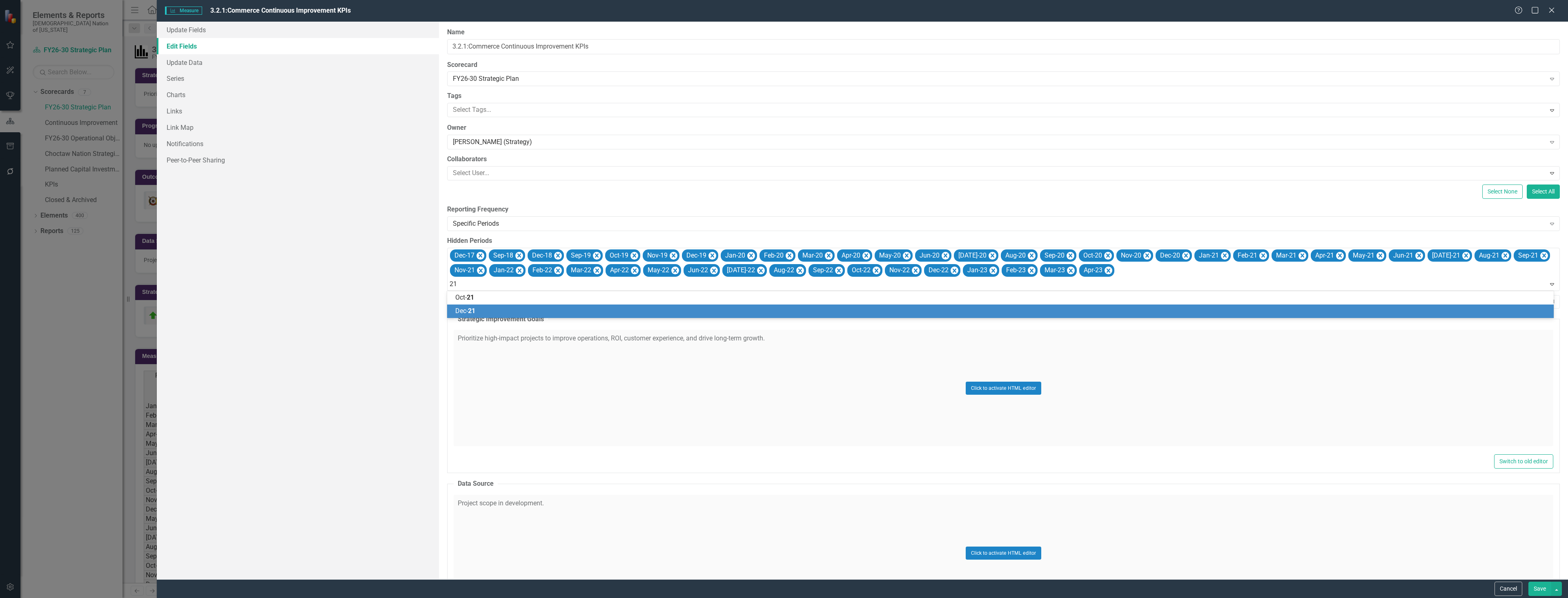
click at [555, 308] on div "Dec- 21" at bounding box center [1002, 311] width 1094 height 9
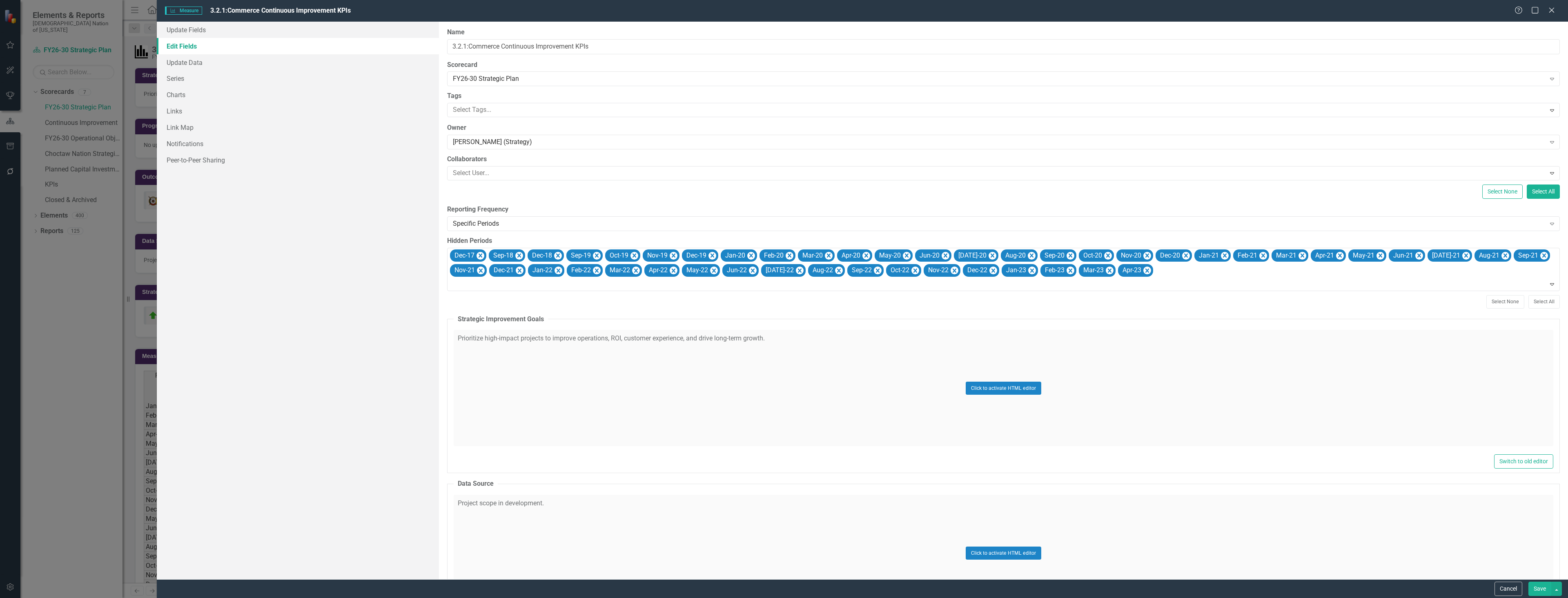
click at [1532, 584] on button "Save" at bounding box center [1540, 589] width 23 height 14
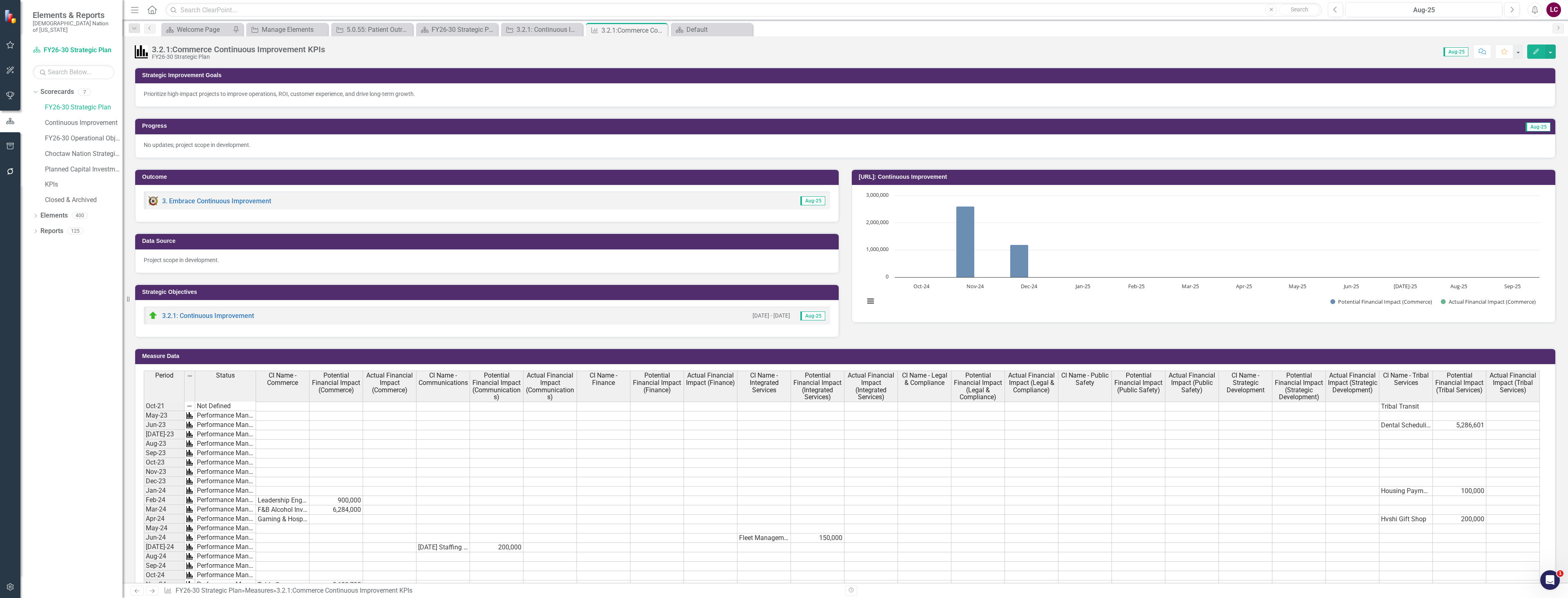
click at [226, 406] on td "Not Defined" at bounding box center [226, 406] width 61 height 10
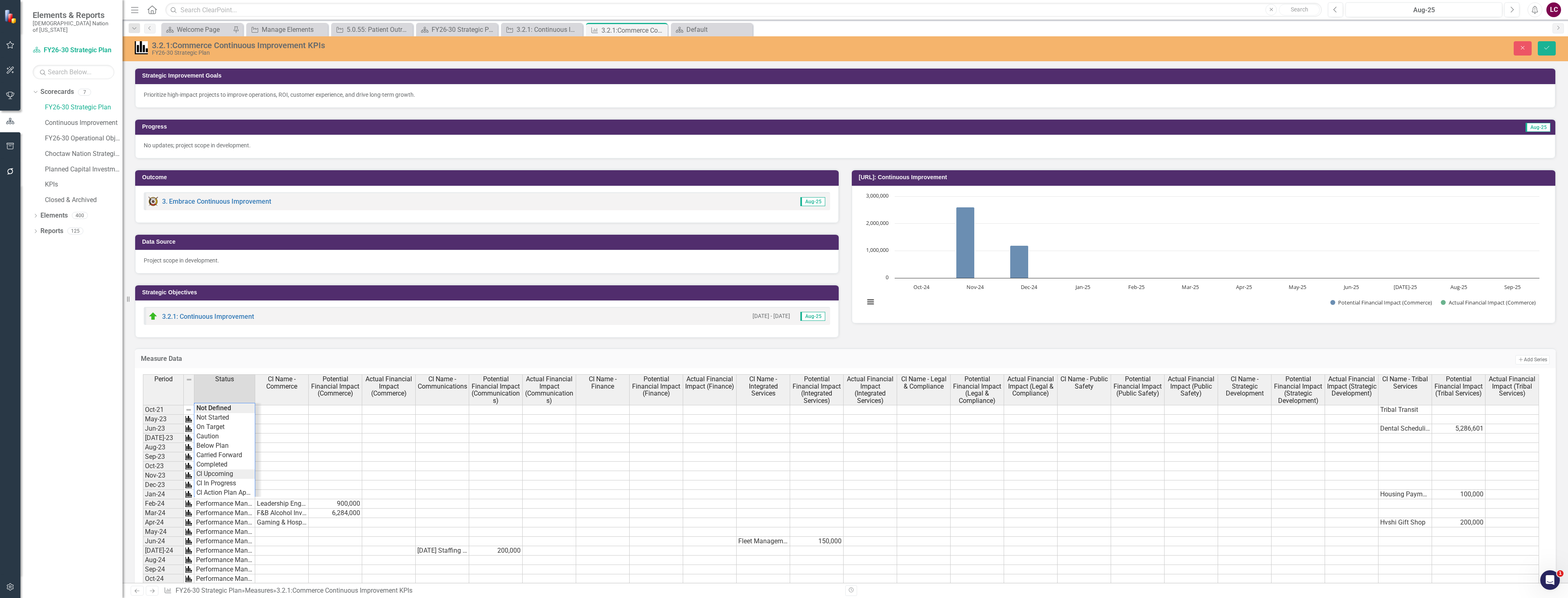
scroll to position [11, 0]
type textarea "Performance Management"
click at [1541, 48] on button "Save" at bounding box center [1547, 48] width 18 height 14
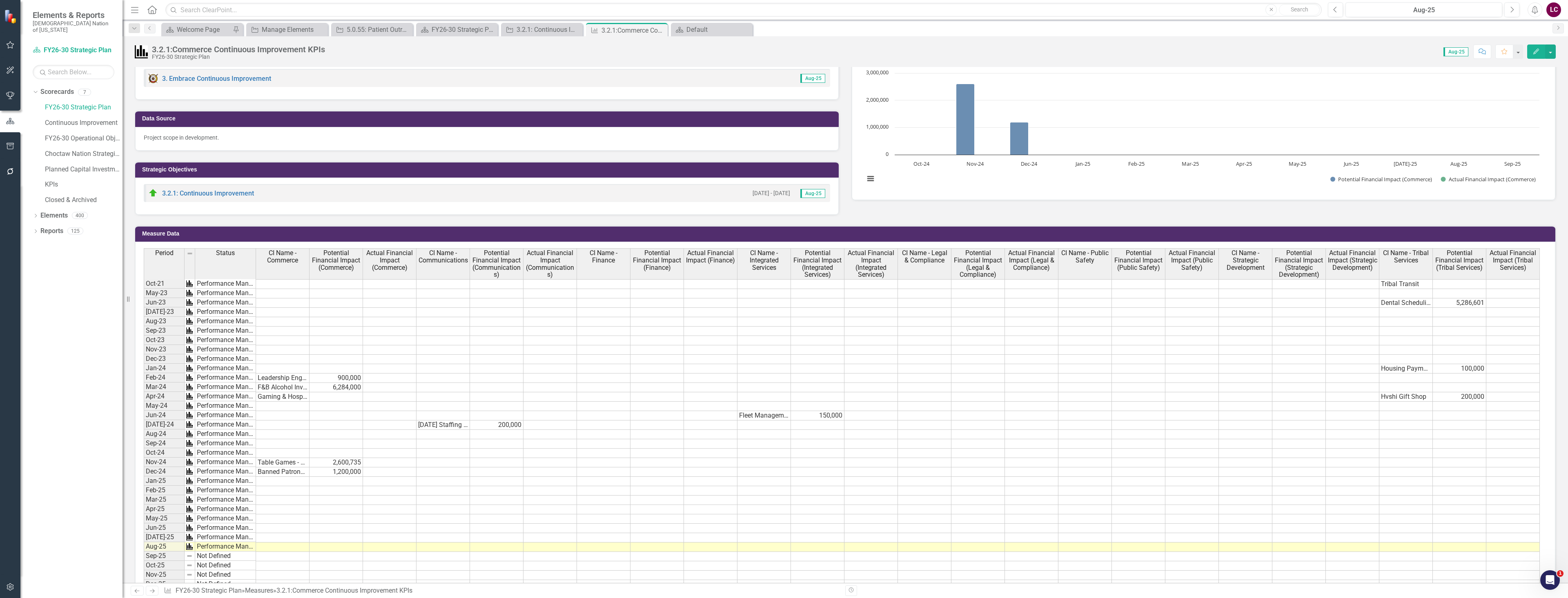
scroll to position [0, 0]
